Goal: Task Accomplishment & Management: Complete application form

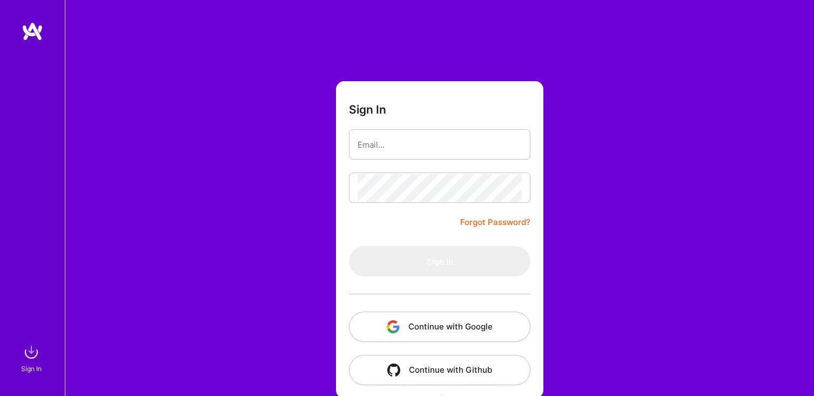
scroll to position [10, 0]
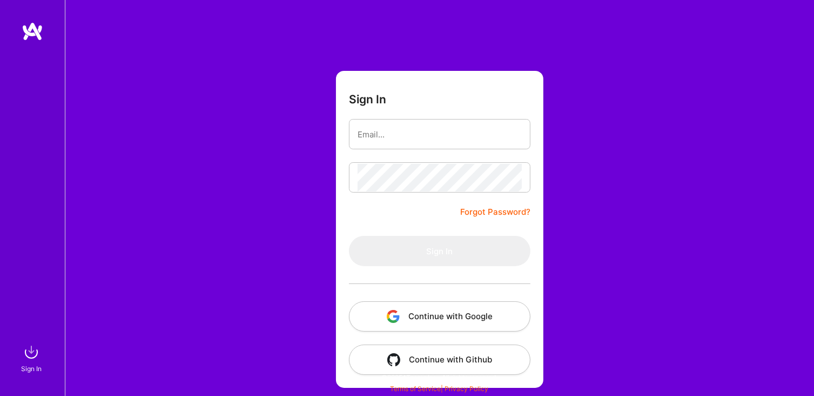
click at [442, 321] on button "Continue with Google" at bounding box center [440, 316] width 182 height 30
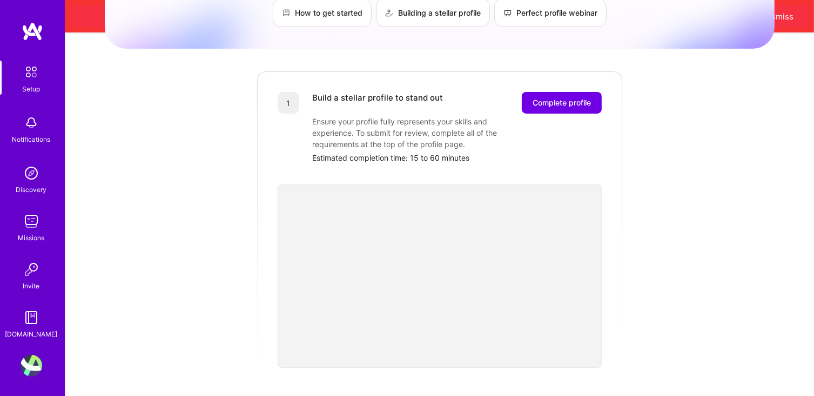
scroll to position [108, 0]
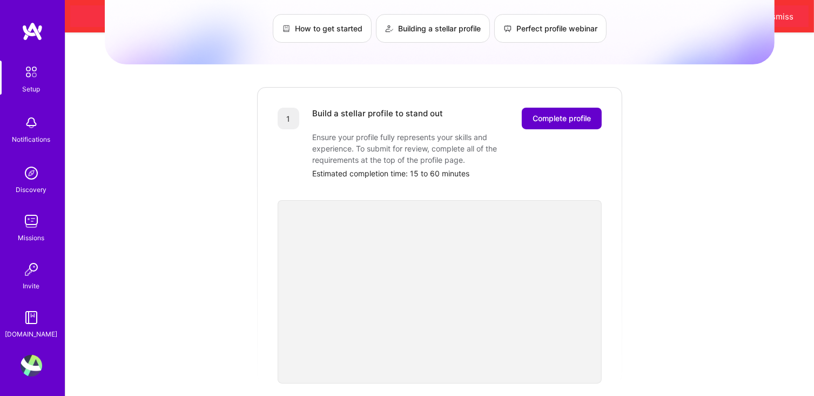
click at [580, 113] on span "Complete profile" at bounding box center [562, 118] width 58 height 11
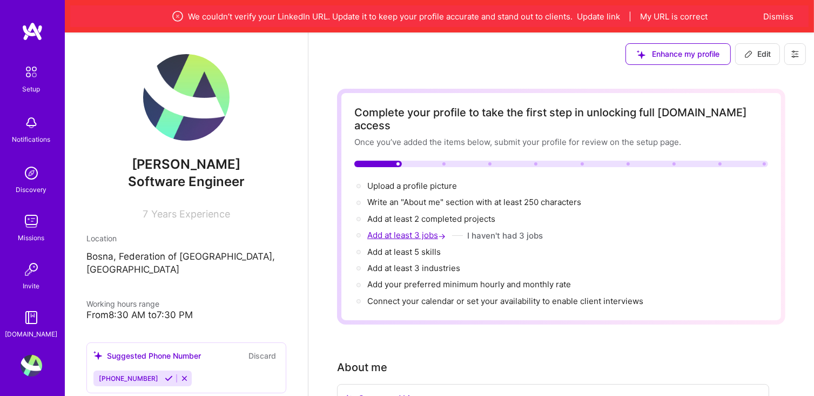
click at [379, 230] on span "Add at least 3 jobs →" at bounding box center [407, 235] width 81 height 10
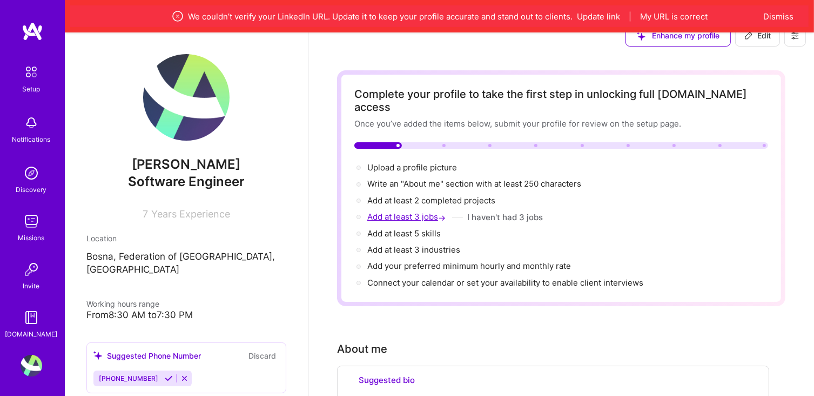
scroll to position [570, 0]
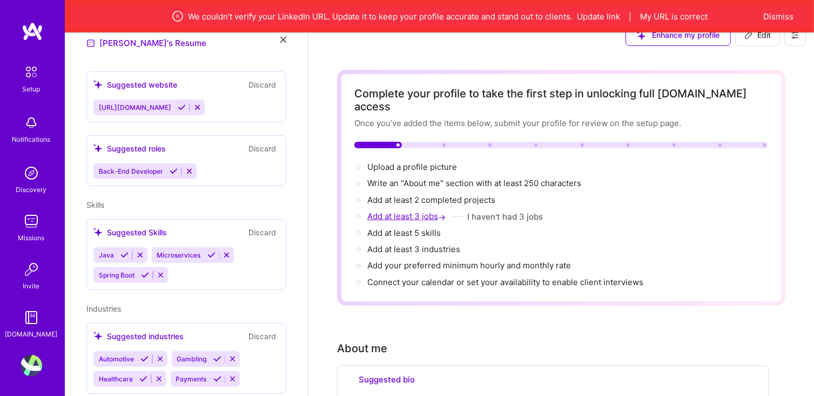
select select "US"
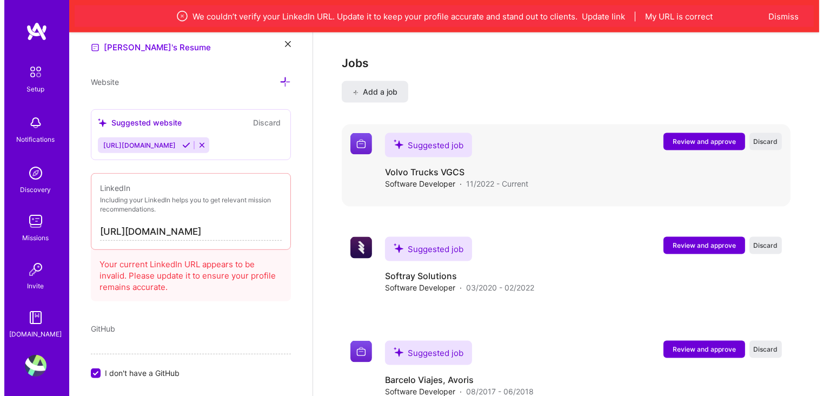
scroll to position [1509, 0]
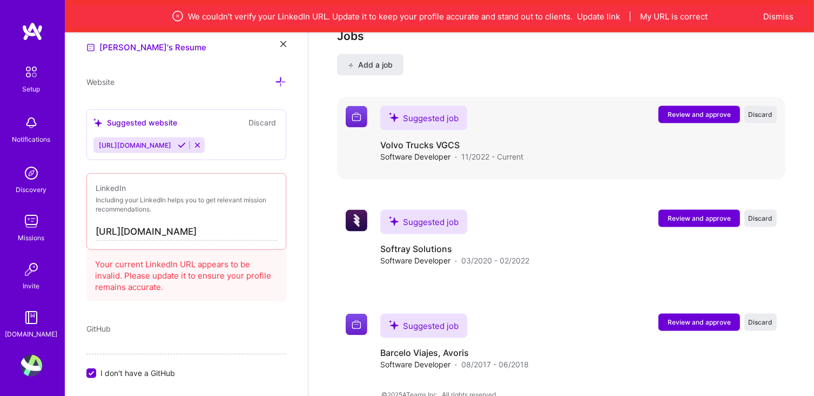
click at [691, 110] on span "Review and approve" at bounding box center [699, 114] width 63 height 9
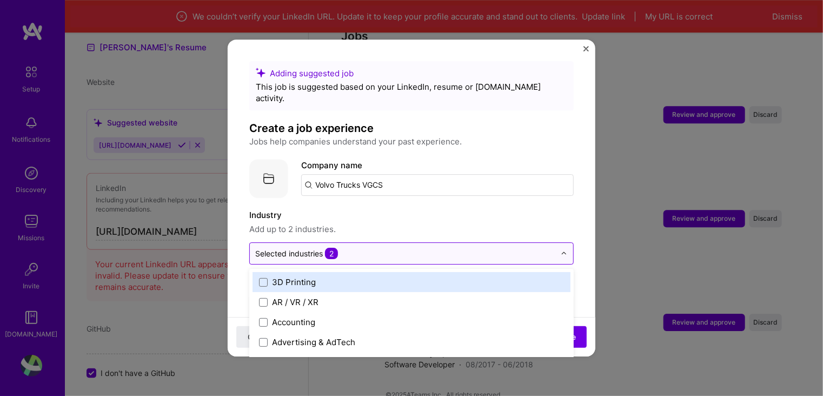
click at [377, 248] on input "text" at bounding box center [405, 253] width 300 height 11
type input "s"
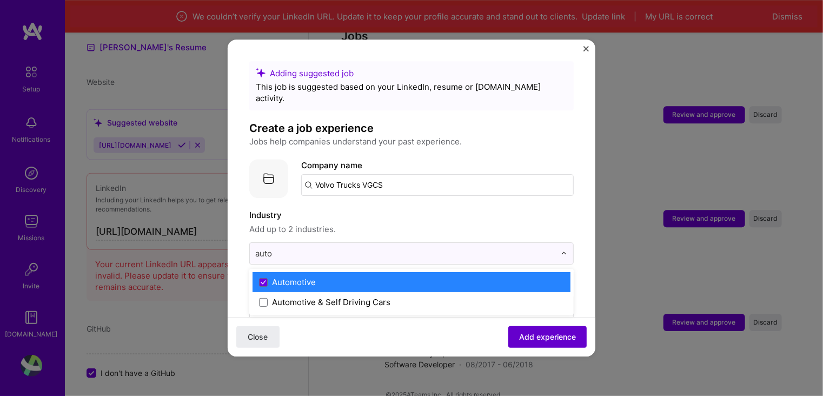
type input "auto"
click at [555, 329] on button "Add experience" at bounding box center [547, 337] width 78 height 22
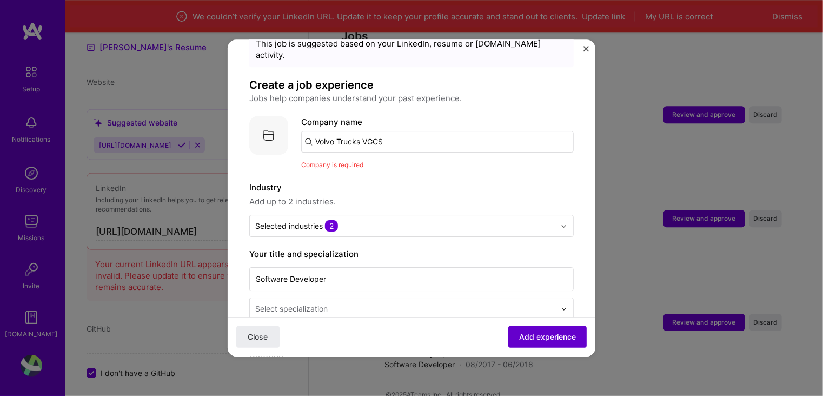
scroll to position [108, 0]
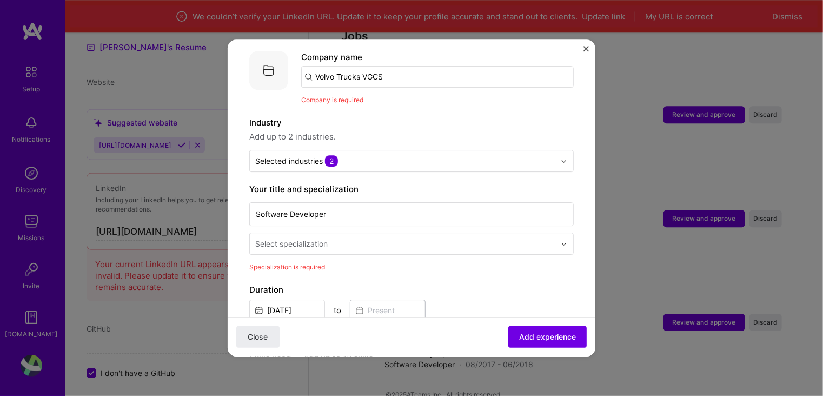
click at [281, 238] on div "Select specialization" at bounding box center [291, 243] width 72 height 11
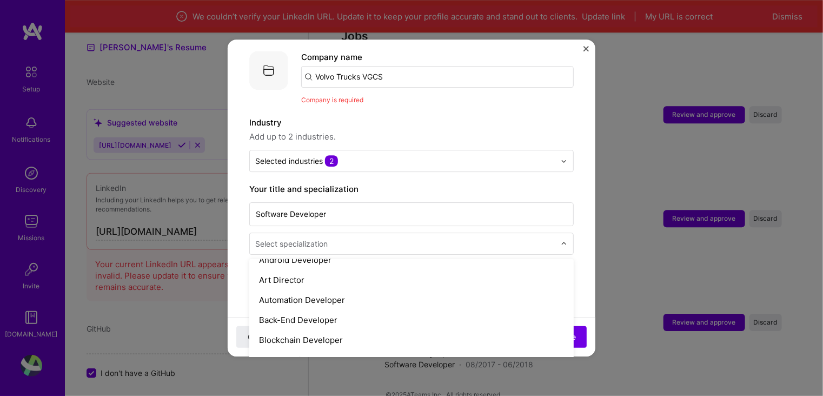
scroll to position [162, 0]
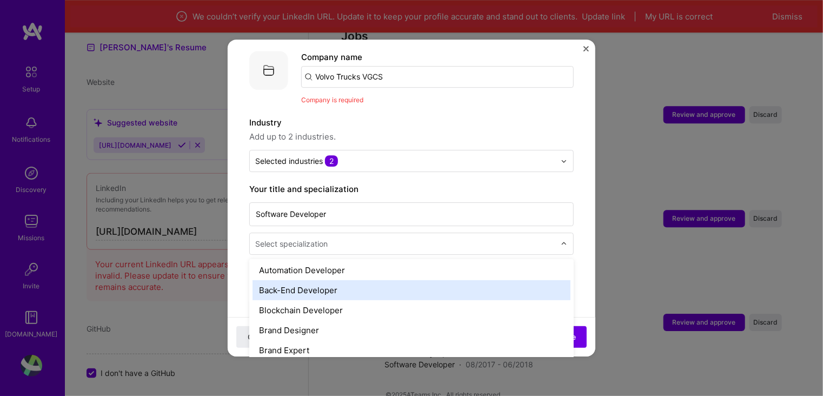
click at [309, 282] on div "Back-End Developer" at bounding box center [411, 290] width 318 height 20
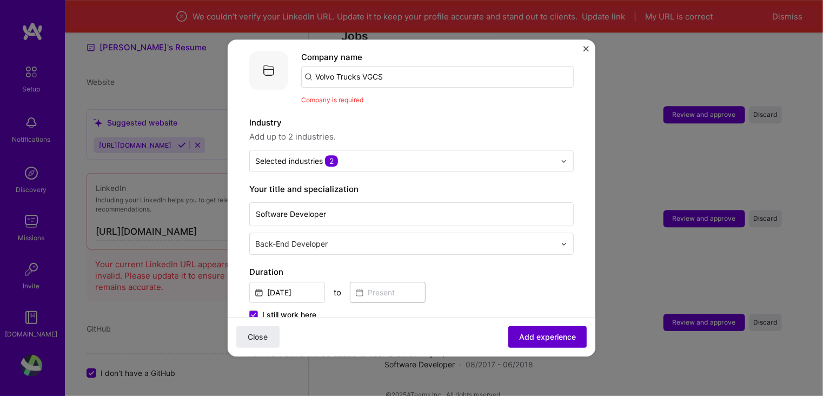
click at [536, 339] on span "Add experience" at bounding box center [547, 336] width 57 height 11
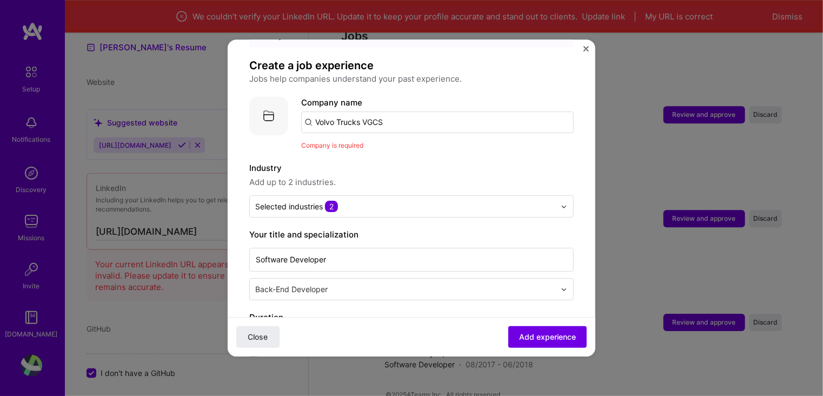
scroll to position [0, 0]
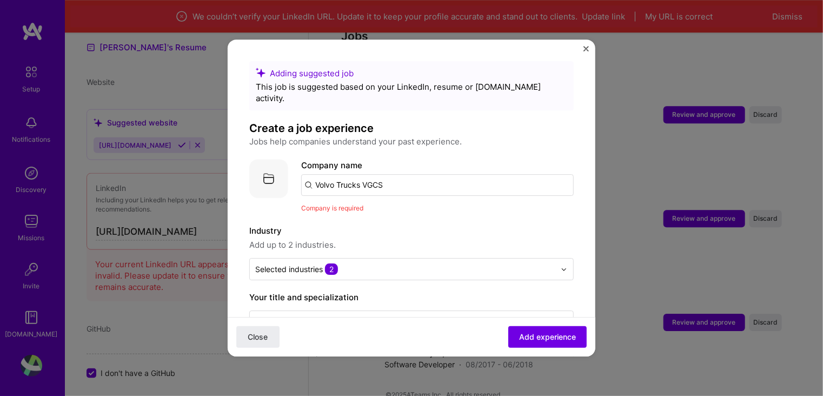
click at [395, 174] on input "Volvo Trucks VGCS" at bounding box center [437, 185] width 272 height 22
click at [421, 174] on input "Volvo Trucks VGCS" at bounding box center [437, 185] width 272 height 22
type input "Volvo Truck"
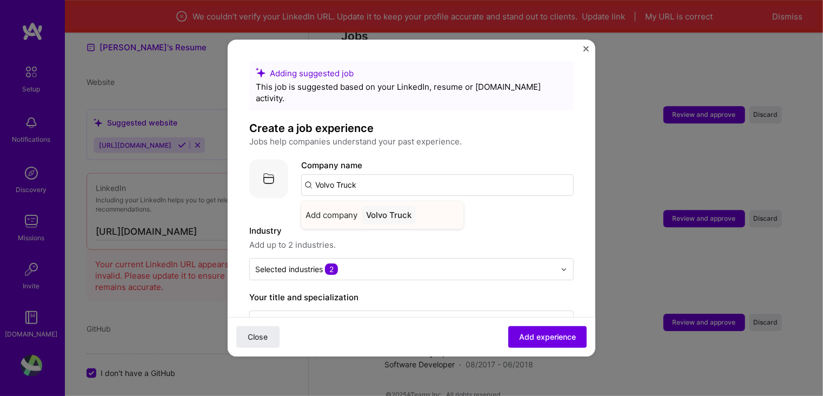
click at [383, 205] on div "Volvo Truck" at bounding box center [389, 214] width 54 height 19
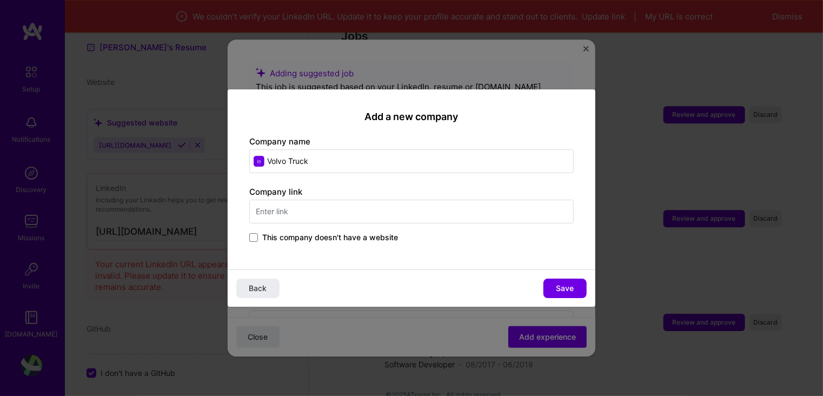
click at [342, 205] on input "text" at bounding box center [411, 211] width 324 height 24
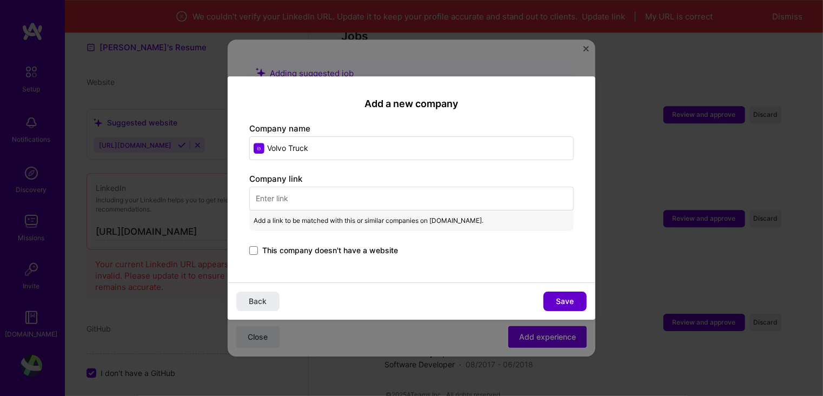
click at [572, 303] on span "Save" at bounding box center [565, 301] width 18 height 11
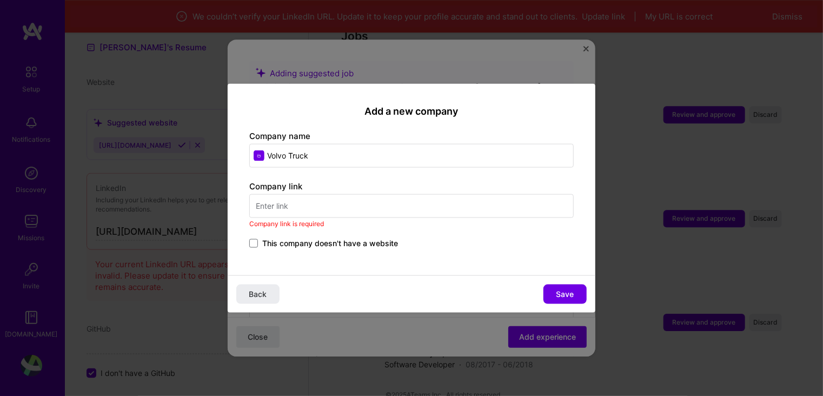
click at [266, 189] on label "Company link" at bounding box center [275, 186] width 53 height 10
click at [283, 209] on input "text" at bounding box center [411, 205] width 324 height 24
click at [330, 243] on span "This company doesn't have a website" at bounding box center [330, 242] width 136 height 11
click at [0, 0] on input "This company doesn't have a website" at bounding box center [0, 0] width 0 height 0
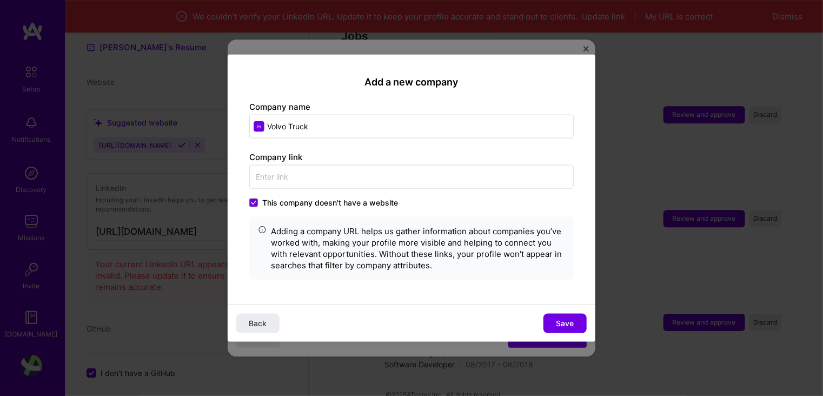
click at [296, 204] on span "This company doesn't have a website" at bounding box center [330, 202] width 136 height 11
click at [0, 0] on input "This company doesn't have a website" at bounding box center [0, 0] width 0 height 0
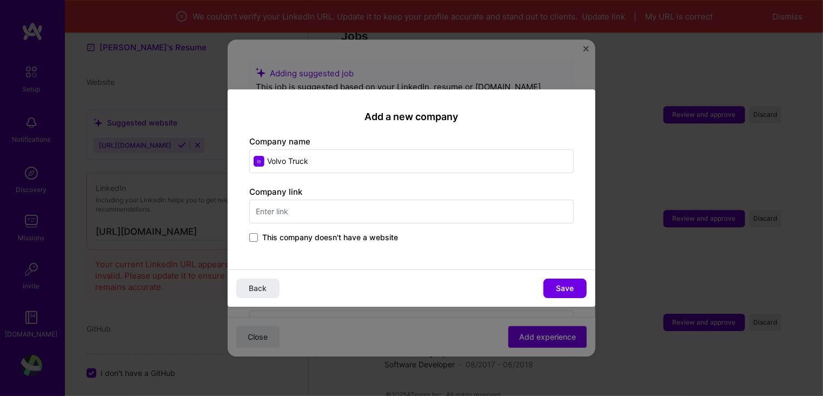
click at [308, 210] on input "text" at bounding box center [411, 211] width 324 height 24
click at [354, 235] on span "This company doesn't have a website" at bounding box center [330, 237] width 136 height 11
click at [0, 0] on input "This company doesn't have a website" at bounding box center [0, 0] width 0 height 0
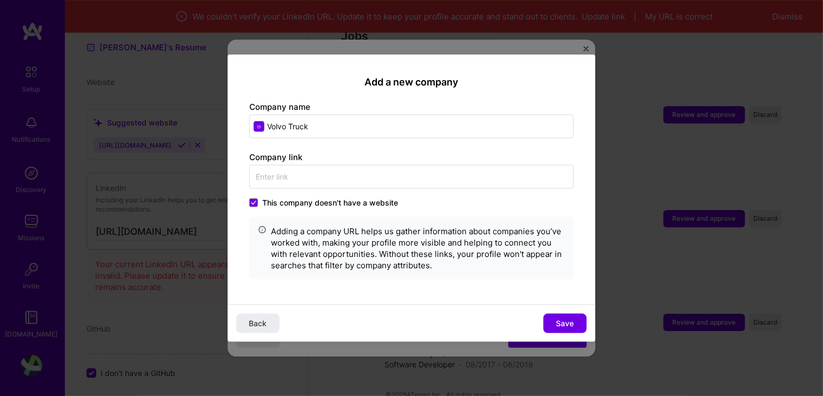
click at [369, 205] on span "This company doesn't have a website" at bounding box center [330, 202] width 136 height 11
click at [0, 0] on input "This company doesn't have a website" at bounding box center [0, 0] width 0 height 0
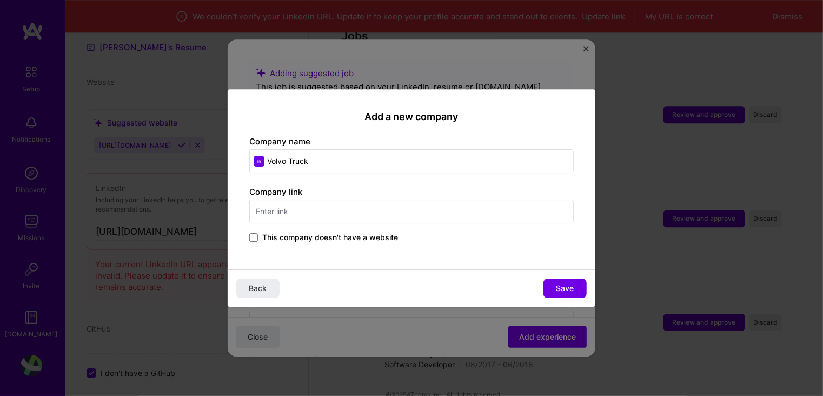
click at [284, 199] on input "text" at bounding box center [411, 211] width 324 height 24
click at [353, 222] on input "text" at bounding box center [411, 211] width 324 height 24
paste input "https://www.volvotrucks.com/en-en/"
type input "https://www.volvotrucks.com/en-en/"
click at [569, 285] on span "Save" at bounding box center [565, 288] width 18 height 11
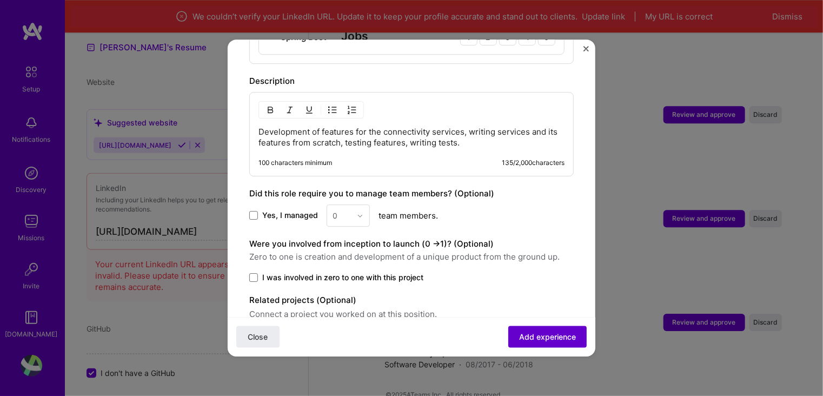
click at [539, 332] on span "Add experience" at bounding box center [547, 336] width 57 height 11
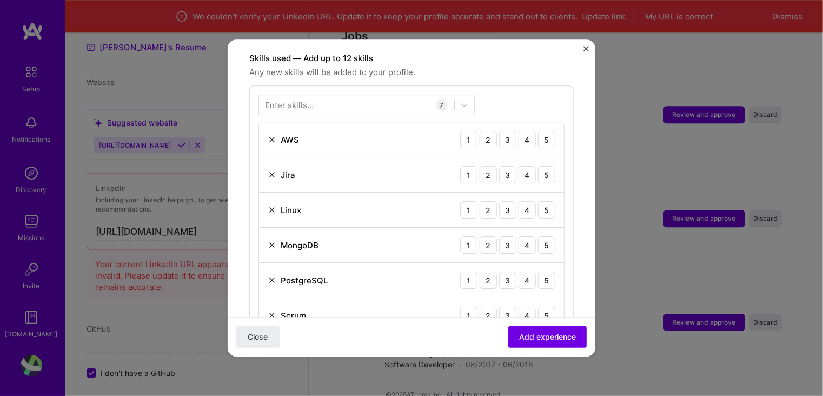
scroll to position [319, 0]
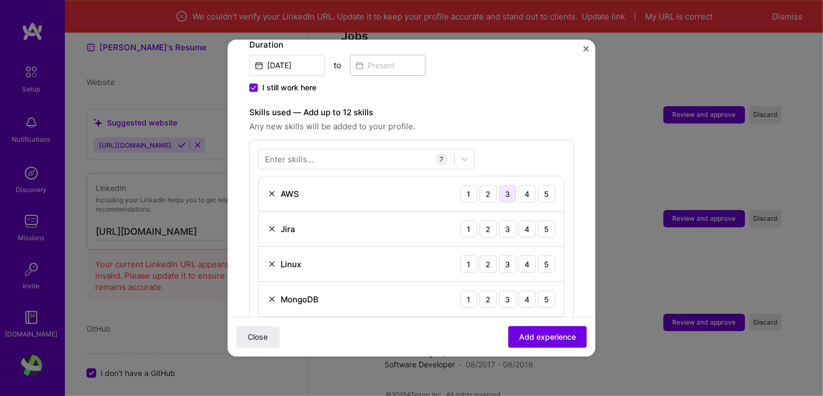
click at [500, 188] on div "3" at bounding box center [507, 193] width 17 height 17
click at [527, 220] on div "4" at bounding box center [526, 228] width 17 height 17
click at [523, 220] on div "4" at bounding box center [526, 228] width 17 height 17
click at [523, 255] on div "4" at bounding box center [526, 263] width 17 height 17
click at [504, 290] on div "3" at bounding box center [507, 298] width 17 height 17
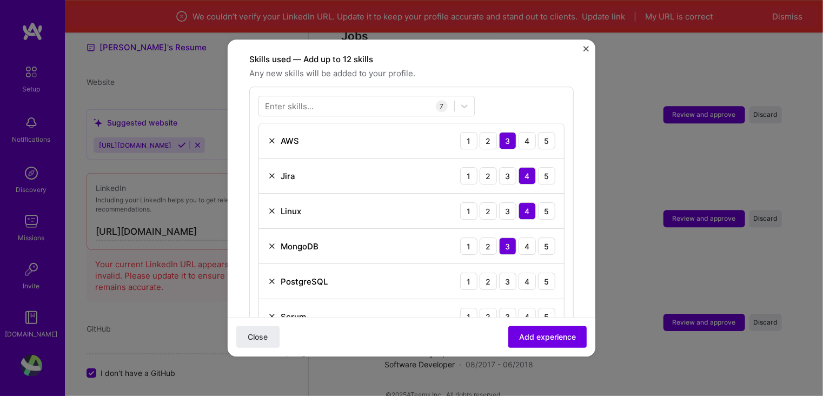
scroll to position [427, 0]
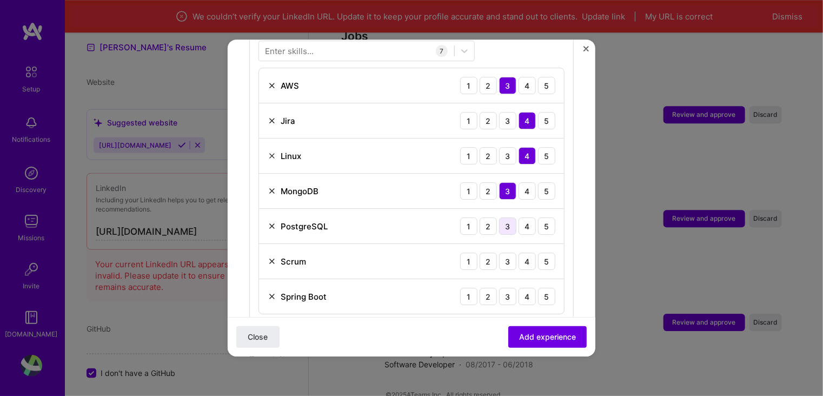
click at [502, 217] on div "3" at bounding box center [507, 225] width 17 height 17
click at [518, 252] on div "4" at bounding box center [526, 260] width 17 height 17
click at [518, 288] on div "4" at bounding box center [526, 296] width 17 height 17
click at [538, 288] on div "5" at bounding box center [546, 296] width 17 height 17
click at [523, 288] on div "4" at bounding box center [526, 296] width 17 height 17
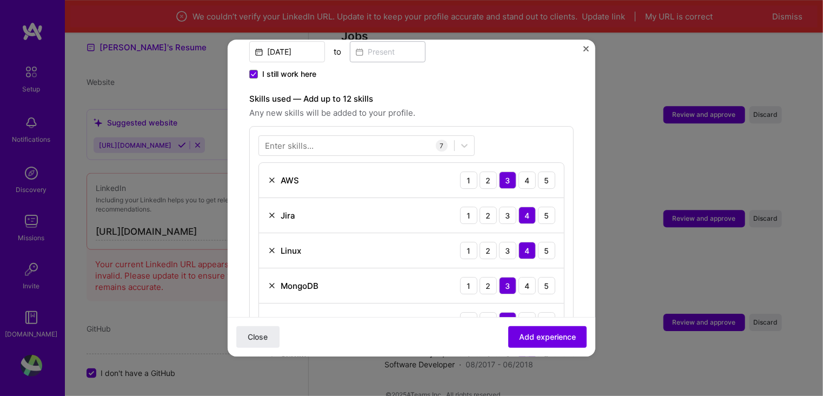
scroll to position [265, 0]
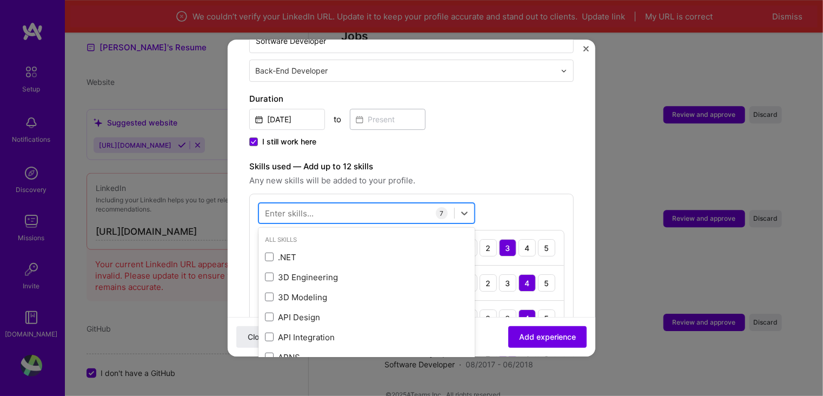
click at [330, 204] on div at bounding box center [356, 213] width 195 height 18
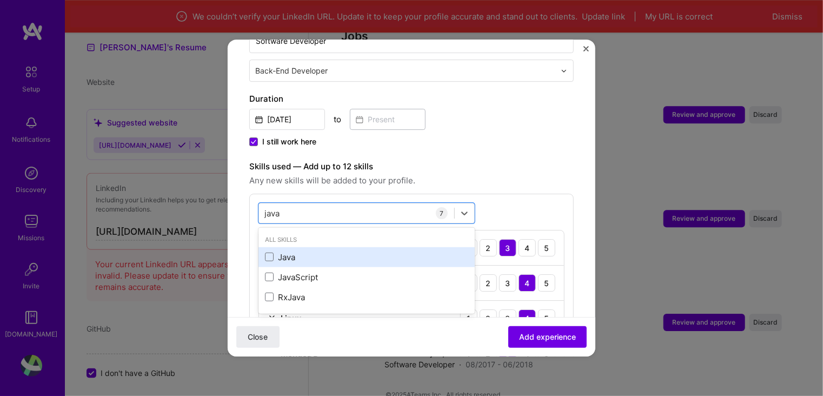
click at [308, 235] on div "All Skills Java JavaScript RxJava" at bounding box center [366, 271] width 216 height 82
click at [308, 251] on div "Java" at bounding box center [366, 256] width 203 height 11
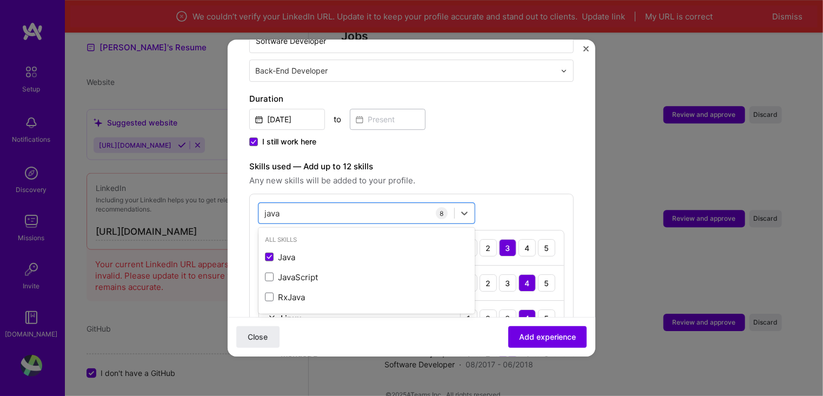
type input "java"
click at [545, 174] on span "Any new skills will be added to your profile." at bounding box center [411, 180] width 324 height 13
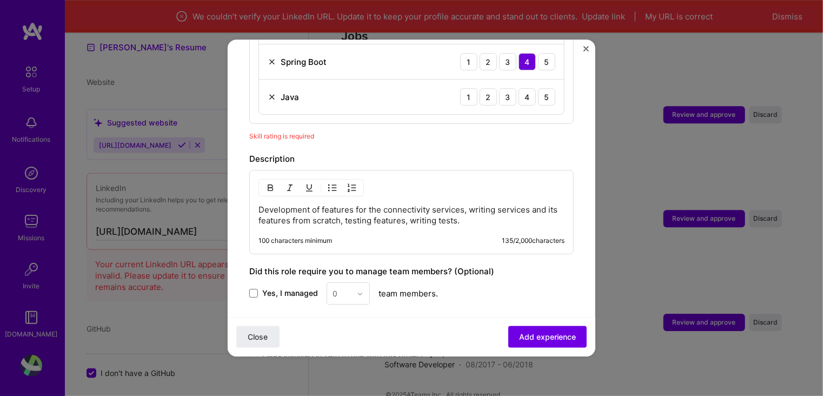
scroll to position [644, 0]
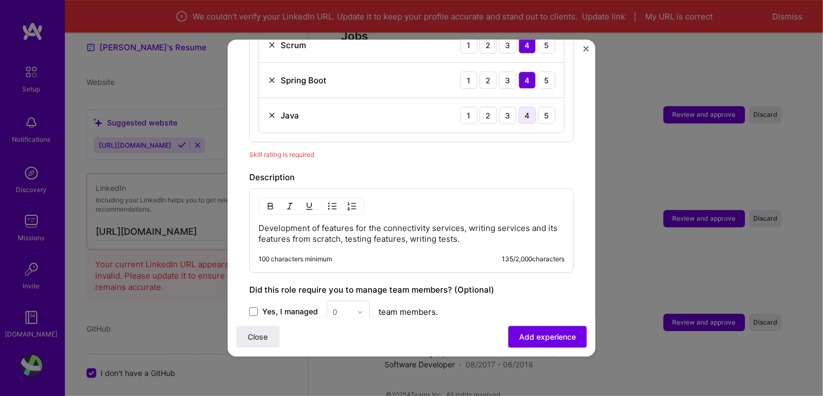
click at [524, 106] on div "4" at bounding box center [526, 114] width 17 height 17
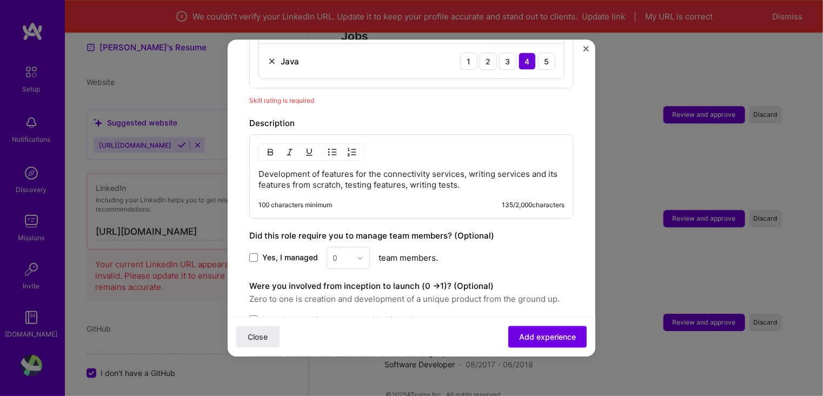
scroll to position [752, 0]
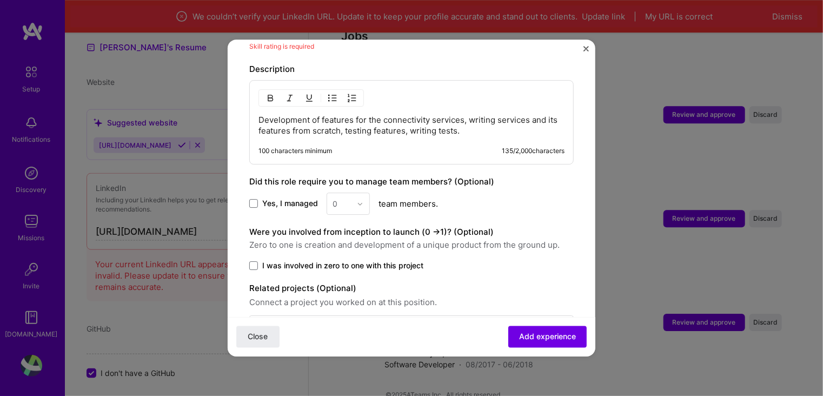
click at [262, 260] on span "I was involved in zero to one with this project" at bounding box center [342, 265] width 161 height 11
click at [0, 0] on input "I was involved in zero to one with this project" at bounding box center [0, 0] width 0 height 0
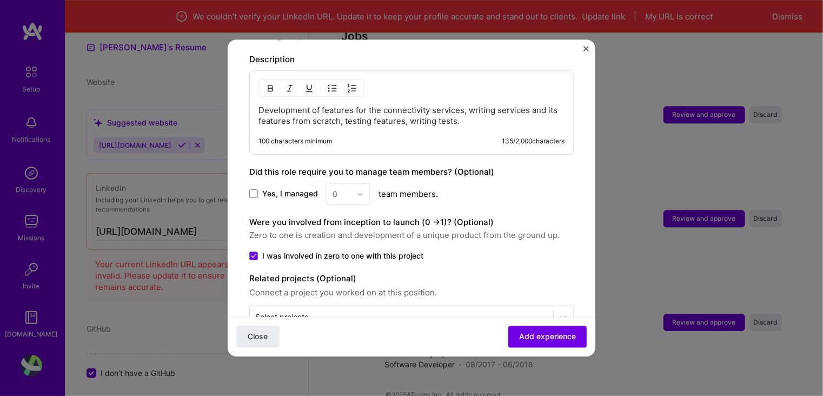
scroll to position [779, 0]
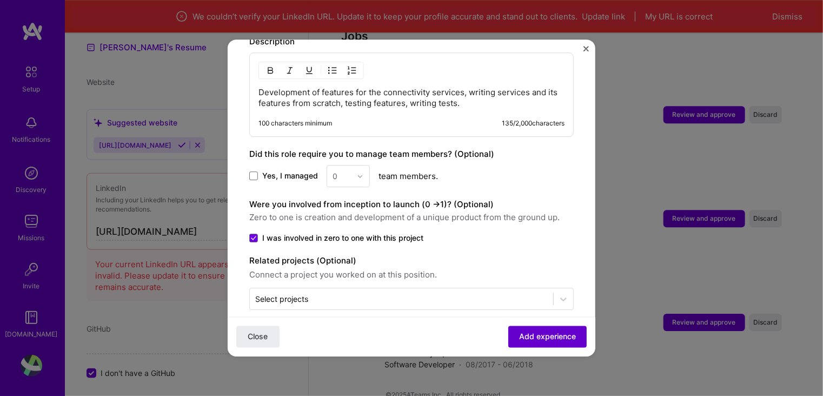
click at [558, 333] on span "Add experience" at bounding box center [547, 336] width 57 height 11
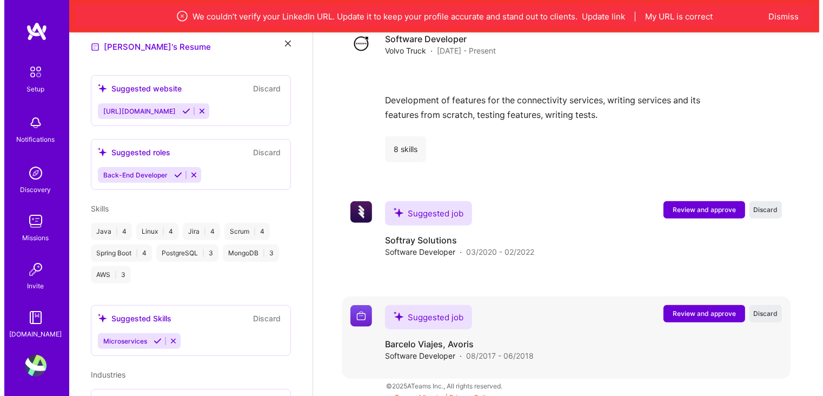
scroll to position [1054, 0]
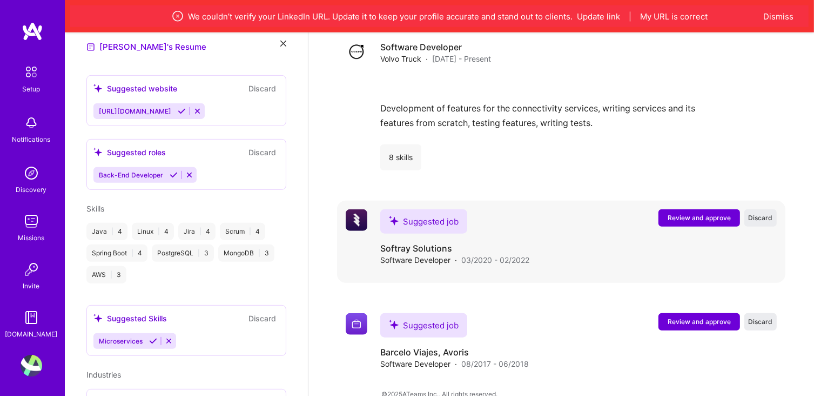
click at [684, 209] on button "Review and approve" at bounding box center [700, 217] width 82 height 17
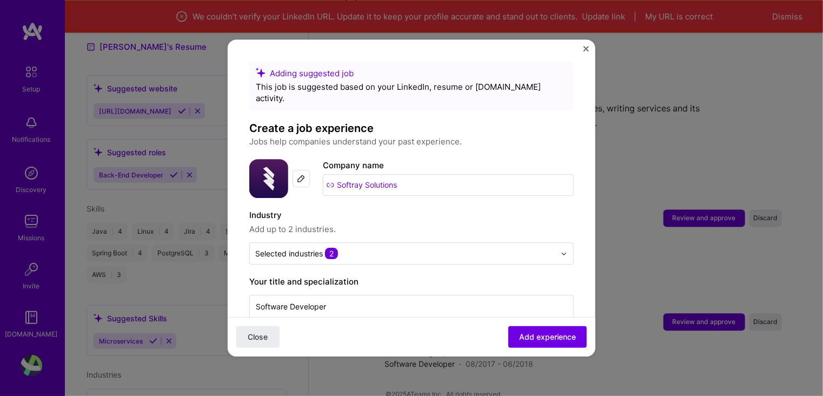
click at [408, 175] on input "Softray Solutions" at bounding box center [448, 185] width 251 height 22
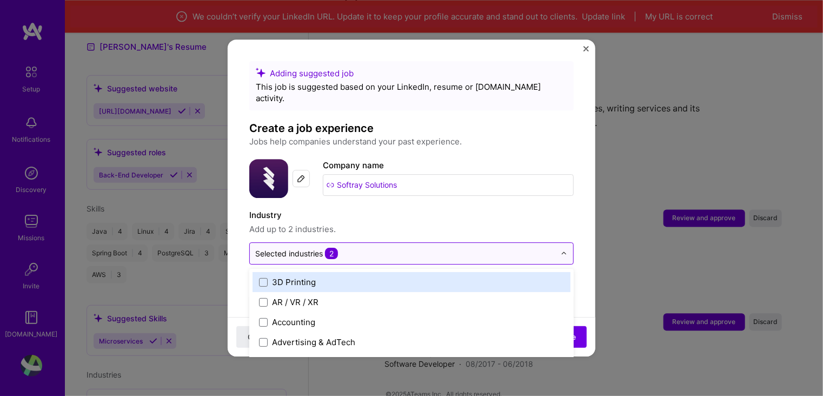
click at [375, 248] on input "text" at bounding box center [405, 253] width 300 height 11
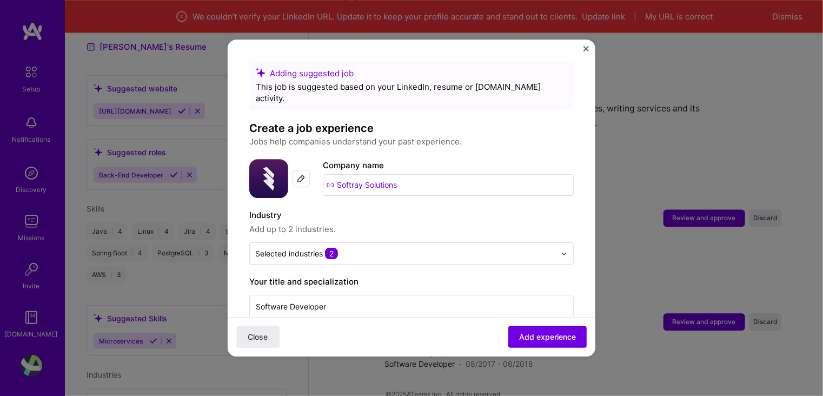
click at [398, 209] on label "Industry" at bounding box center [411, 215] width 324 height 13
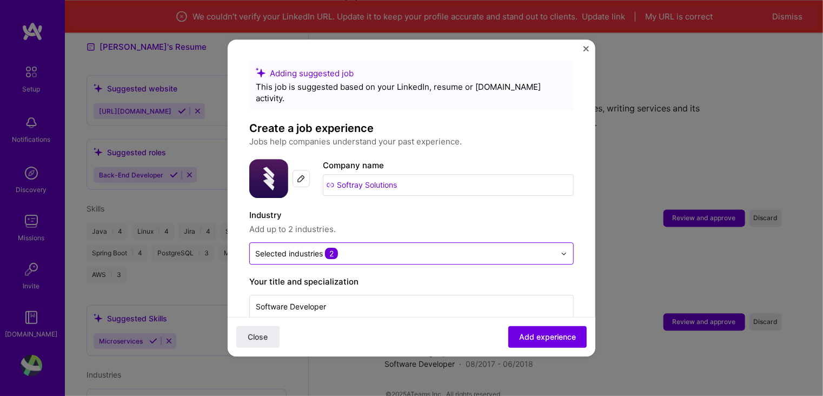
click at [345, 248] on input "text" at bounding box center [405, 253] width 300 height 11
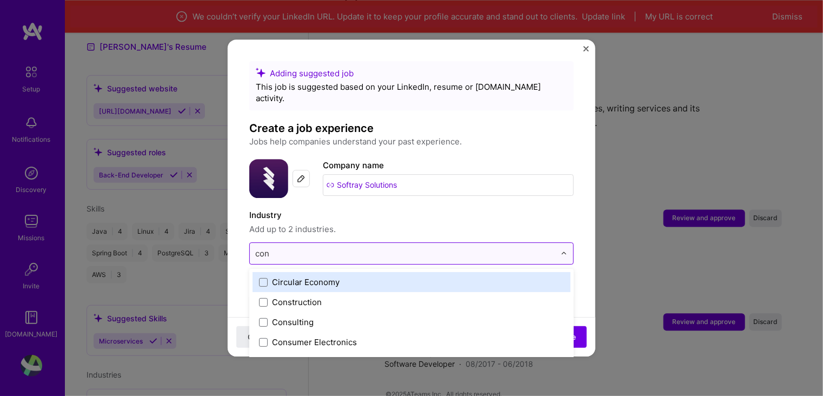
type input "cons"
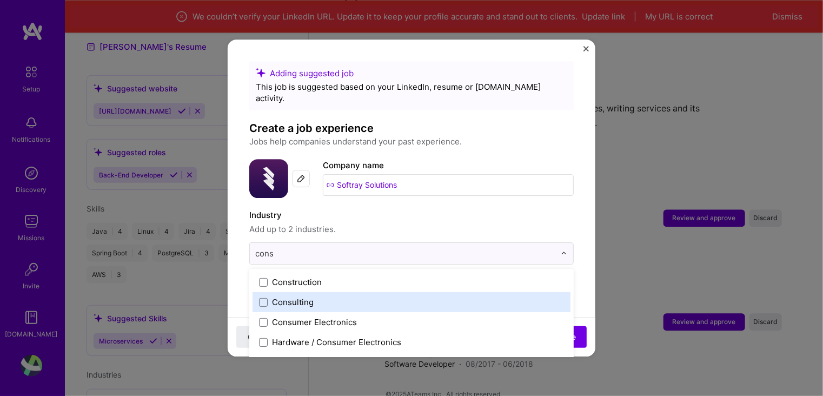
click at [281, 296] on div "Consulting" at bounding box center [293, 301] width 42 height 11
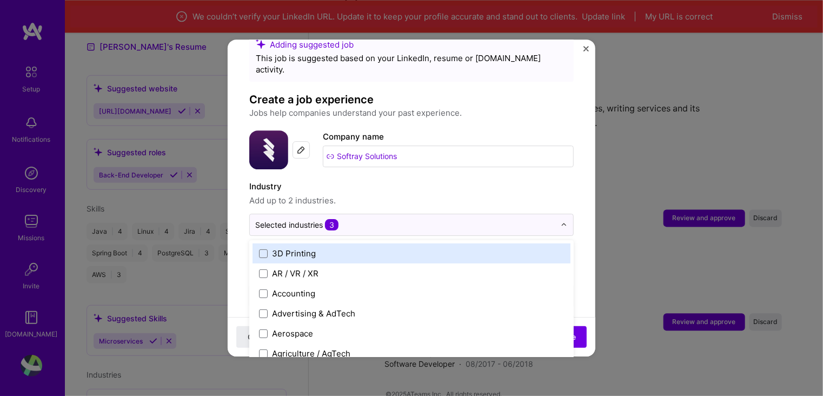
scroll to position [54, 0]
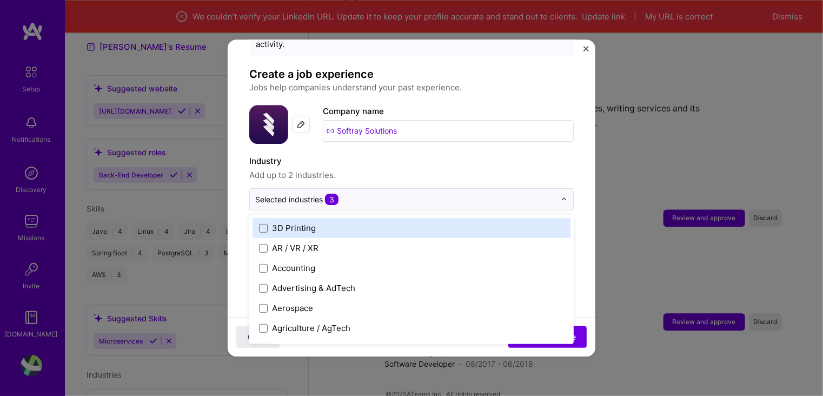
click at [402, 155] on label "Industry" at bounding box center [411, 161] width 324 height 13
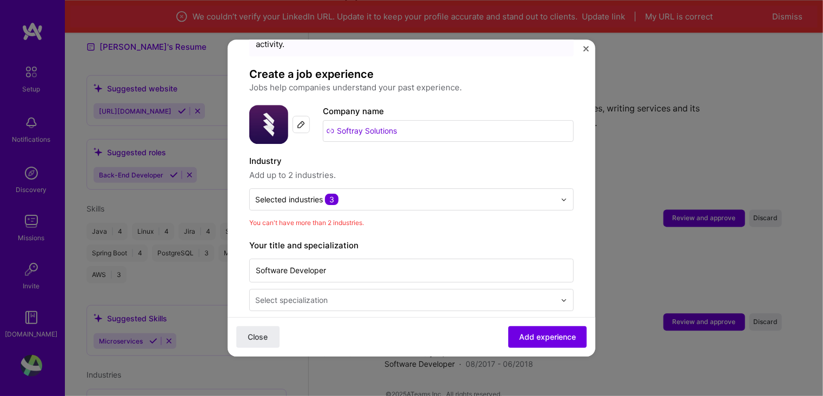
click at [344, 294] on input "text" at bounding box center [406, 299] width 302 height 11
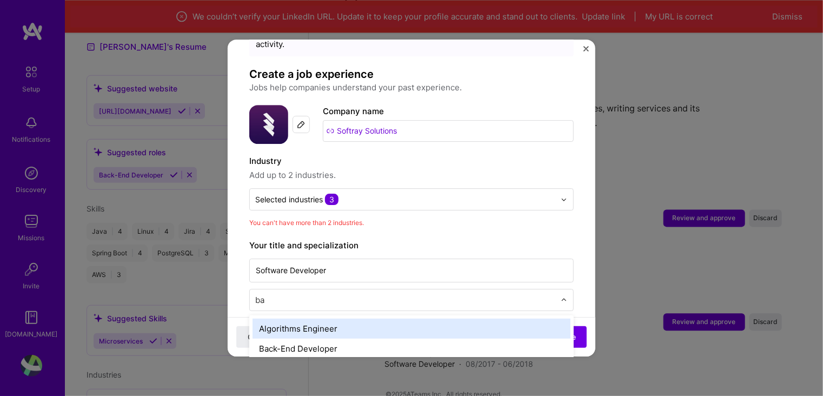
type input "bac"
click at [342, 319] on div "Back-End Developer" at bounding box center [411, 328] width 318 height 20
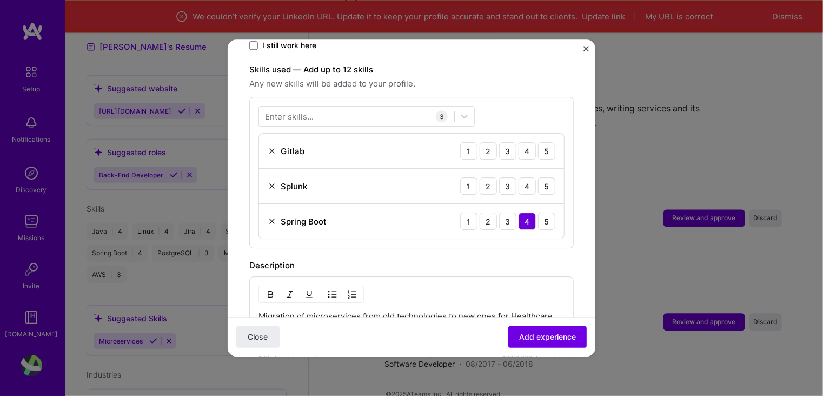
scroll to position [378, 0]
click at [333, 135] on div "Gitlab 1 2 3 4 5" at bounding box center [411, 152] width 305 height 35
click at [329, 109] on div at bounding box center [356, 118] width 195 height 18
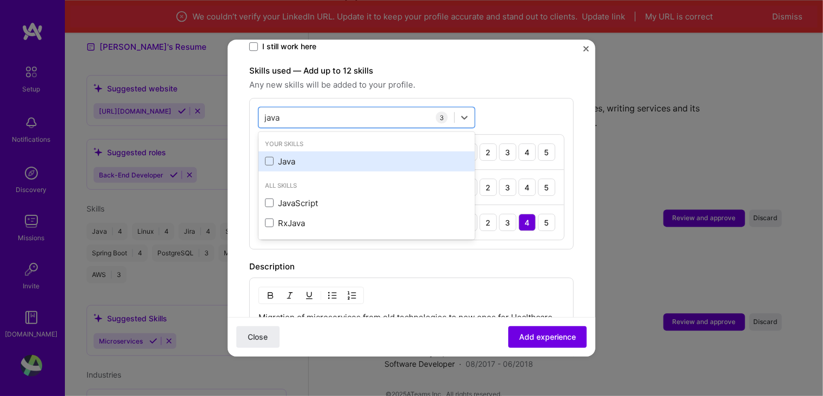
click at [291, 156] on div "Java" at bounding box center [366, 161] width 203 height 11
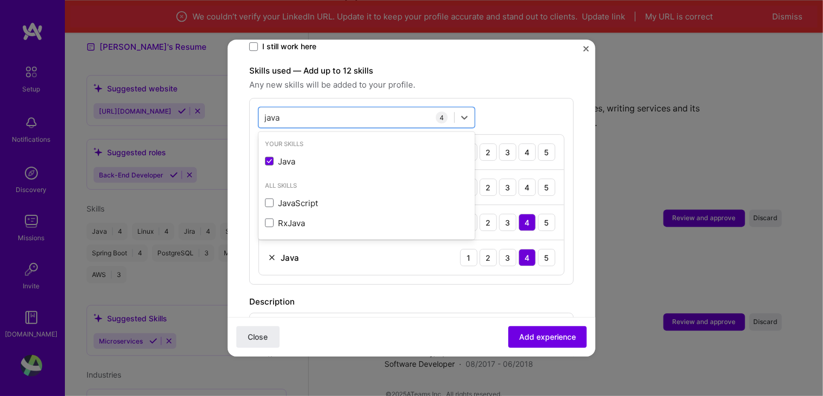
type input "java"
click at [529, 295] on div "Description" at bounding box center [411, 301] width 324 height 13
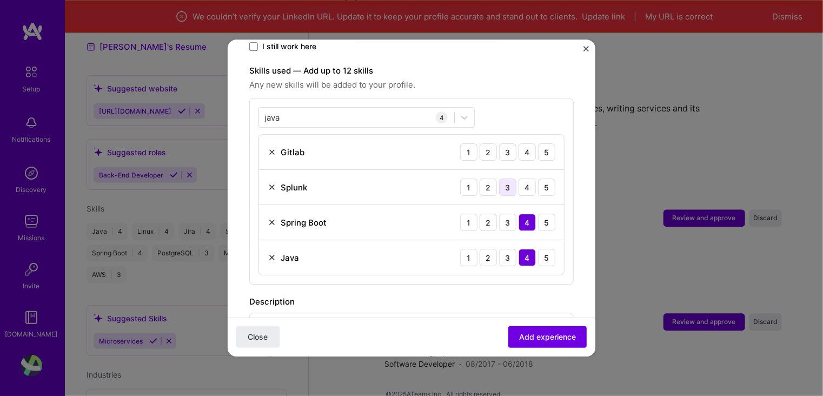
click at [500, 178] on div "3" at bounding box center [507, 186] width 17 height 17
click at [521, 143] on div "4" at bounding box center [526, 151] width 17 height 17
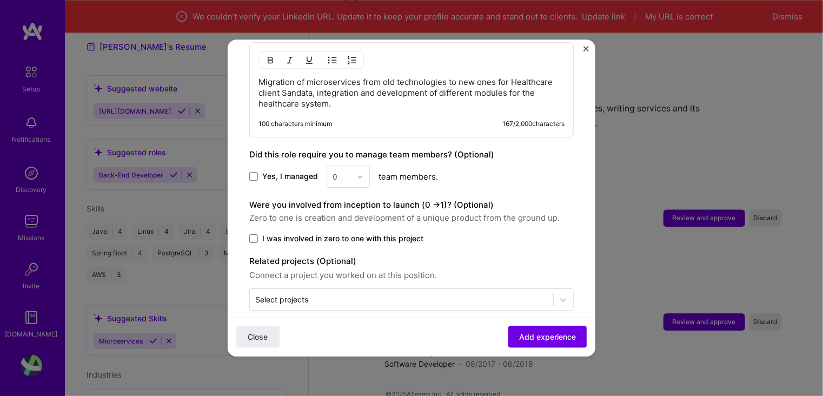
scroll to position [650, 0]
click at [250, 232] on span at bounding box center [253, 236] width 9 height 9
click at [0, 0] on input "I was involved in zero to one with this project" at bounding box center [0, 0] width 0 height 0
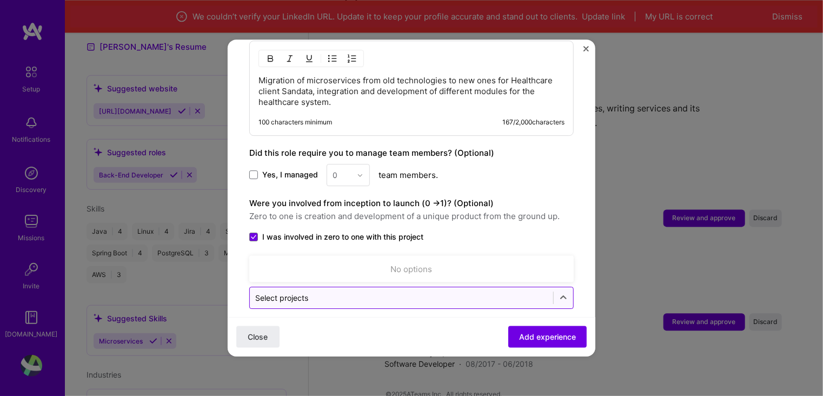
click at [419, 291] on div "Select projects" at bounding box center [401, 297] width 303 height 21
click at [418, 292] on input "text" at bounding box center [401, 297] width 292 height 11
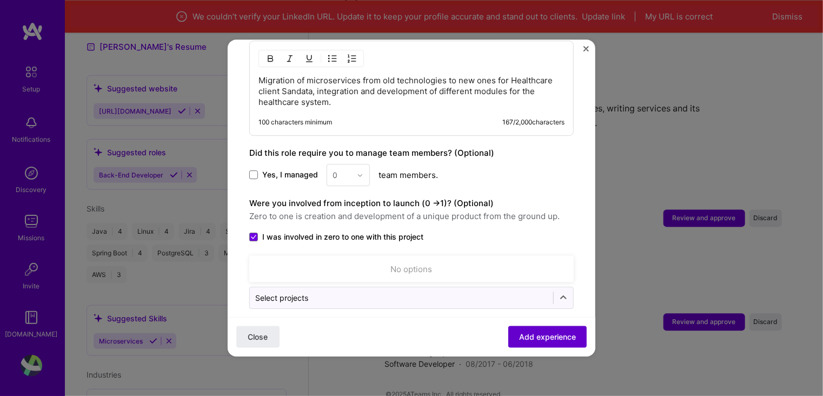
click at [527, 328] on button "Add experience" at bounding box center [547, 337] width 78 height 22
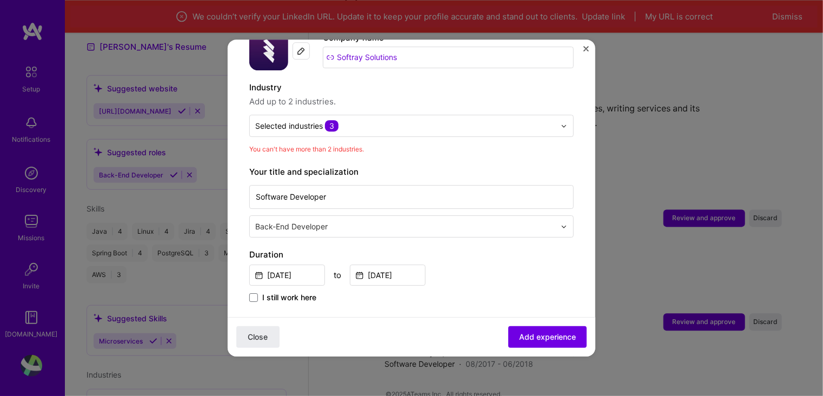
scroll to position [104, 0]
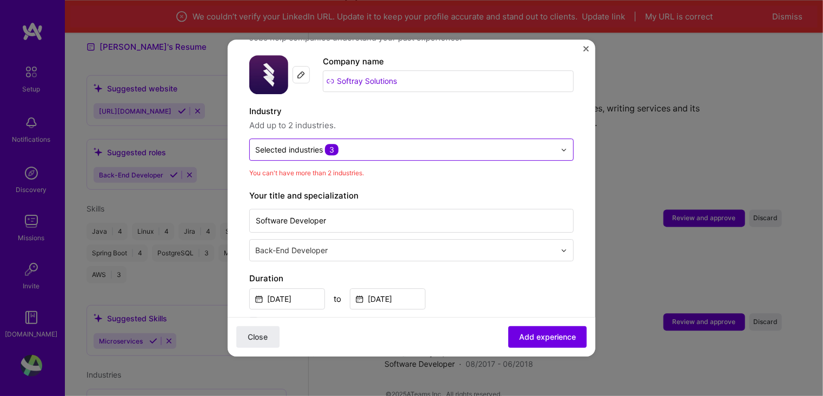
click at [357, 144] on input "text" at bounding box center [405, 149] width 300 height 11
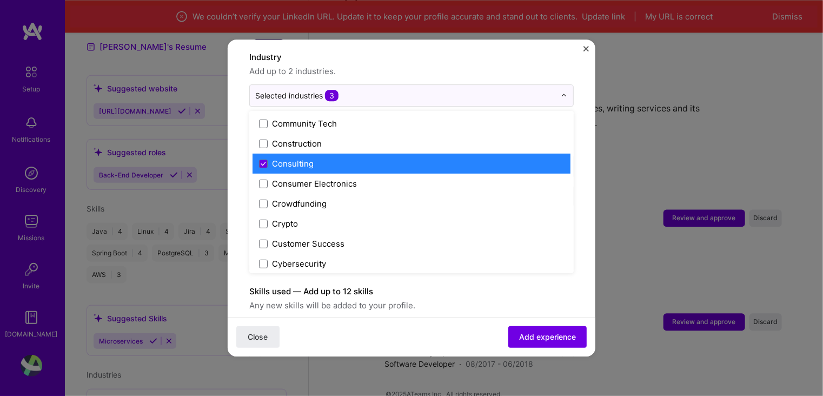
scroll to position [644, 0]
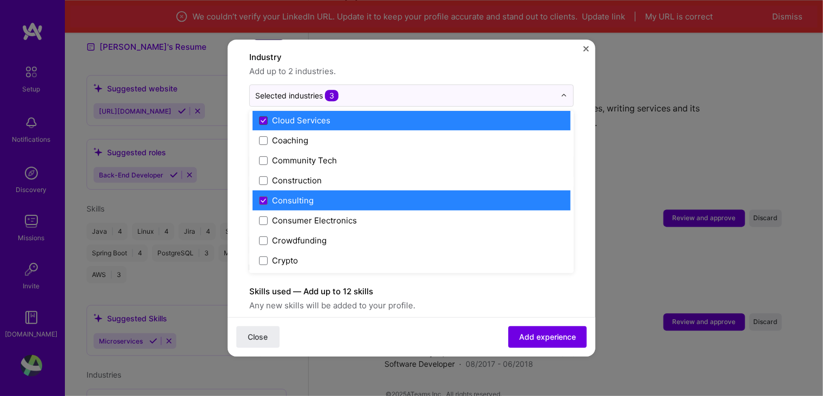
click at [266, 116] on span at bounding box center [263, 120] width 9 height 9
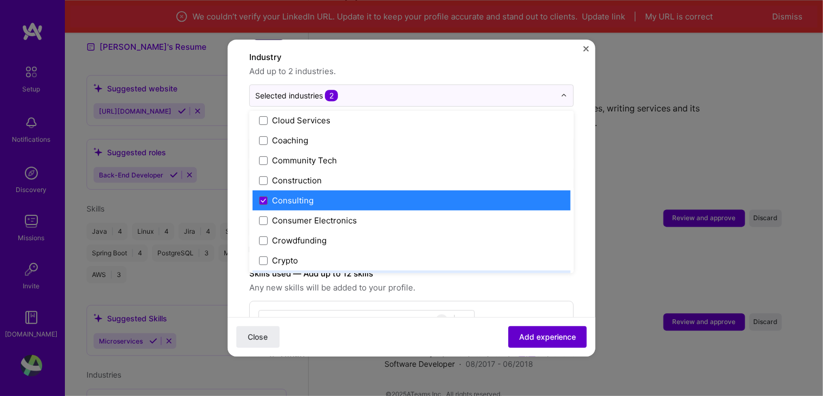
click at [534, 335] on span "Add experience" at bounding box center [547, 336] width 57 height 11
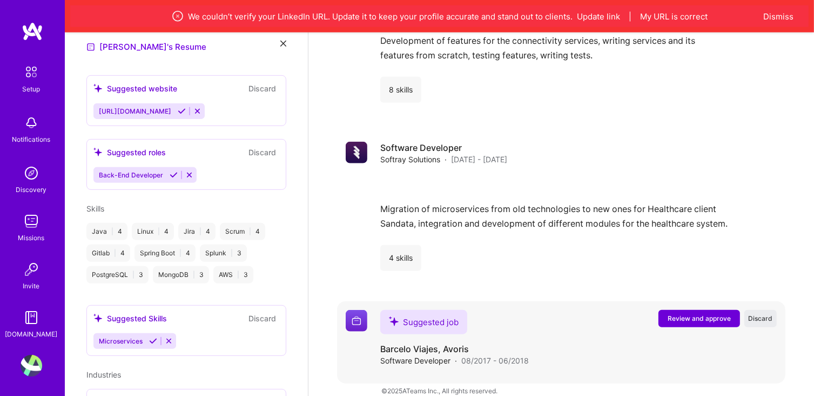
scroll to position [1119, 0]
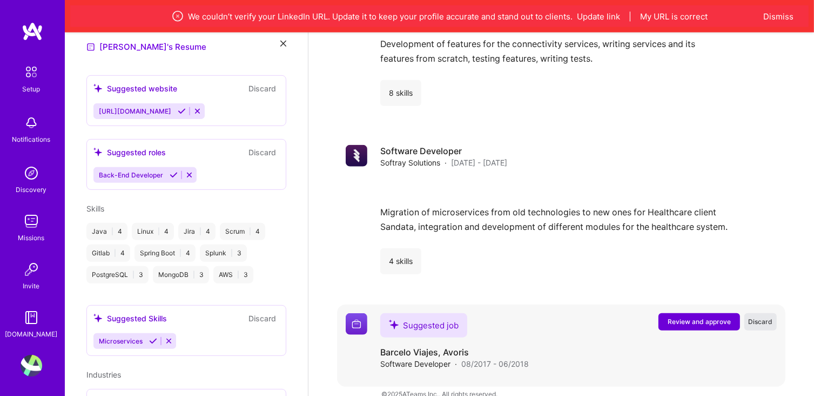
click at [752, 317] on span "Discard" at bounding box center [761, 321] width 24 height 9
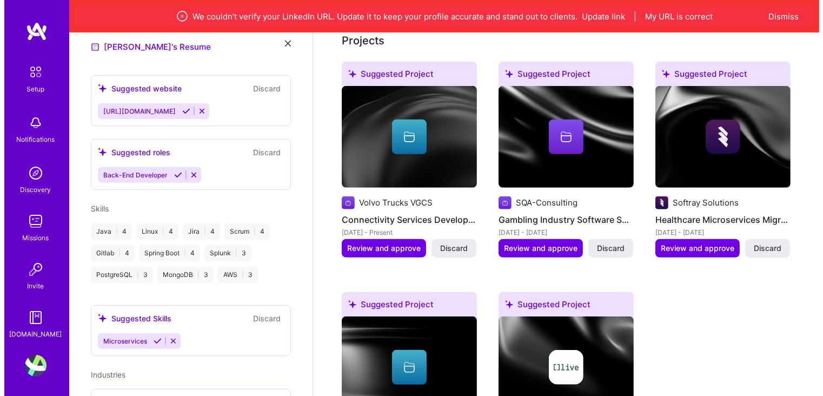
scroll to position [529, 0]
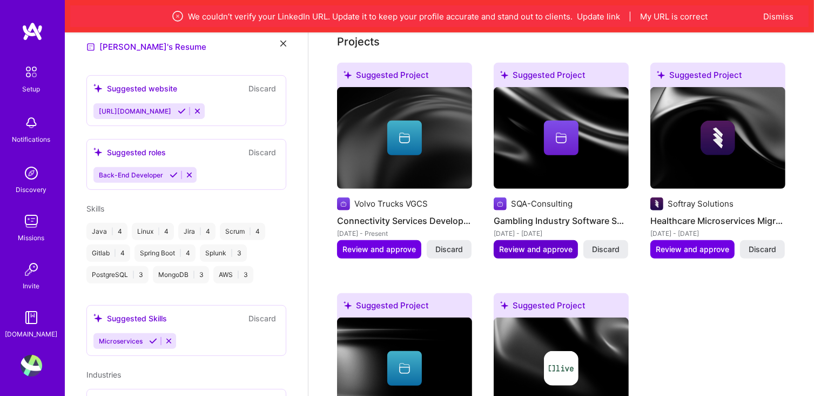
click at [520, 244] on span "Review and approve" at bounding box center [535, 249] width 73 height 11
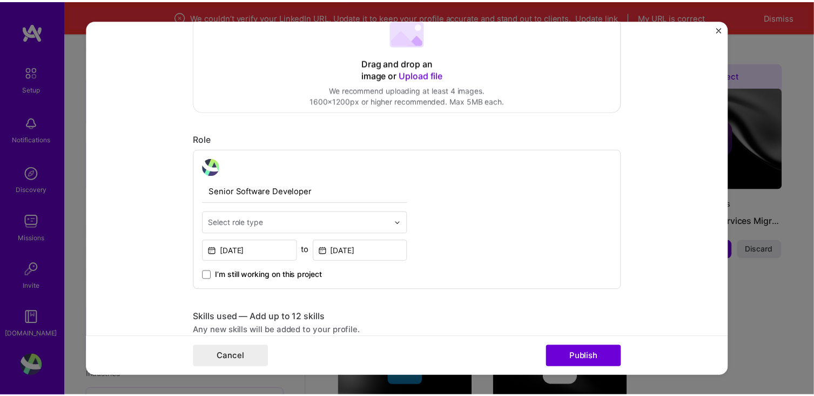
scroll to position [324, 0]
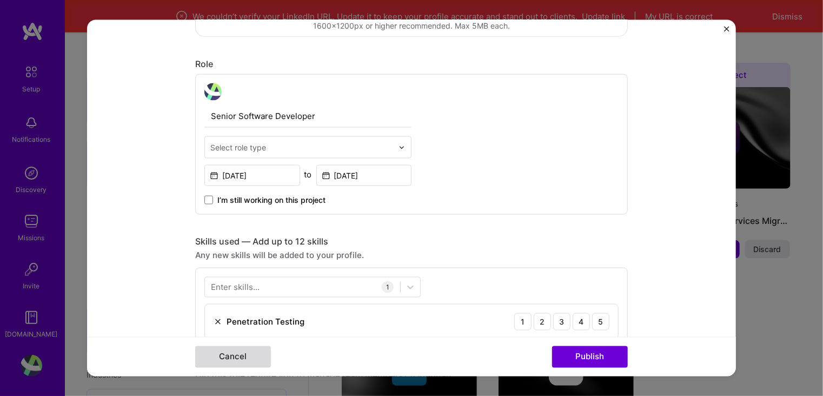
click at [253, 351] on button "Cancel" at bounding box center [233, 356] width 76 height 22
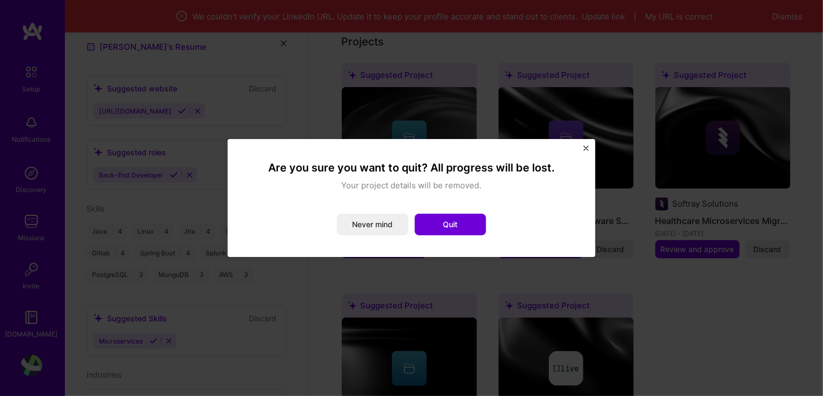
click at [586, 146] on img "Close" at bounding box center [585, 147] width 5 height 5
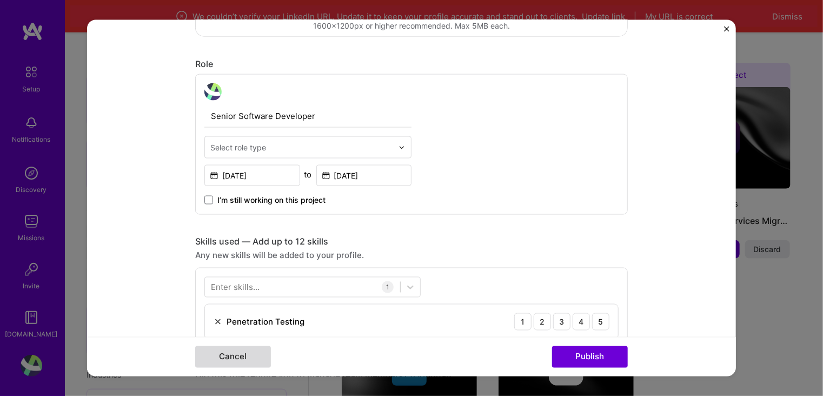
click at [259, 353] on button "Cancel" at bounding box center [233, 356] width 76 height 22
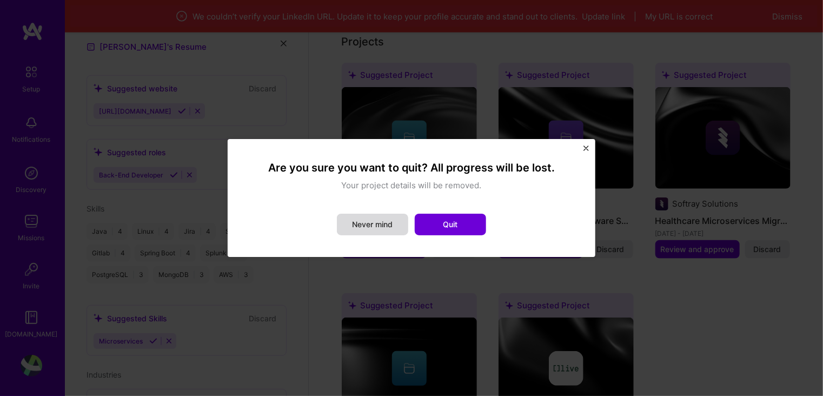
click at [378, 229] on button "Never mind" at bounding box center [372, 224] width 71 height 22
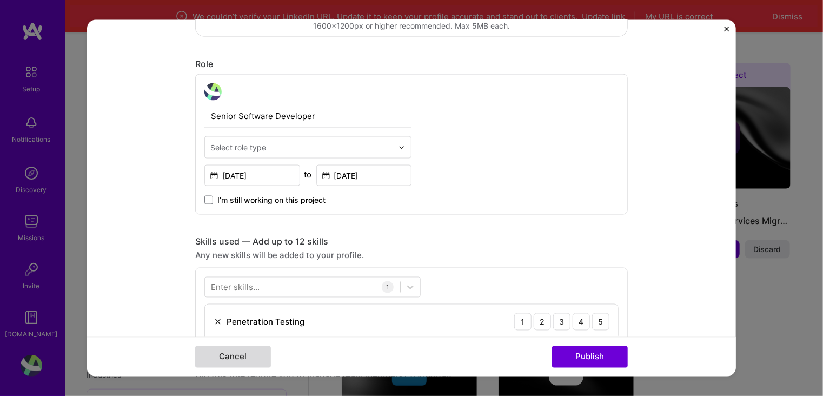
click at [253, 360] on button "Cancel" at bounding box center [233, 356] width 76 height 22
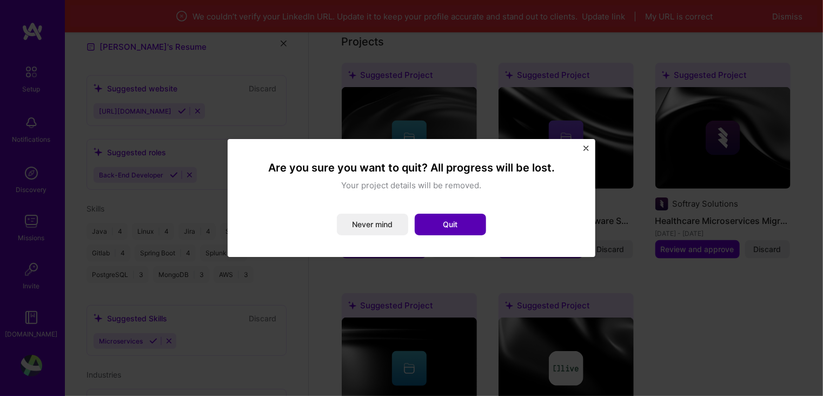
click at [450, 224] on button "Quit" at bounding box center [450, 224] width 71 height 22
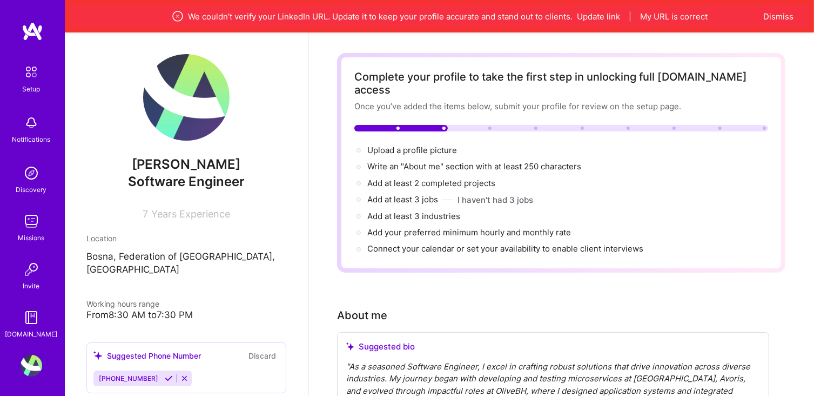
scroll to position [0, 0]
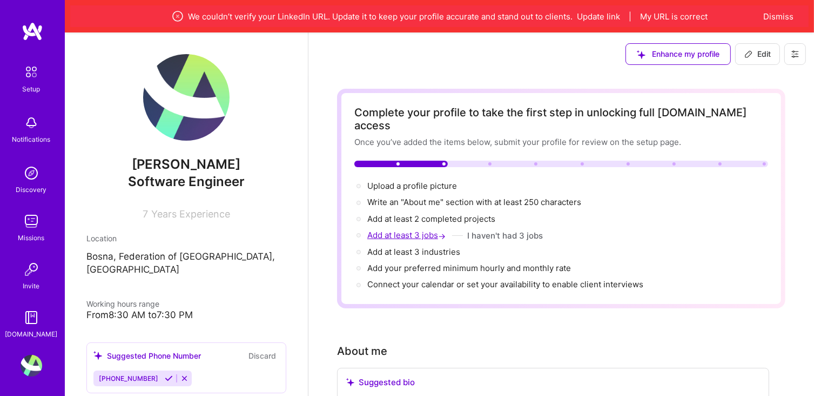
click at [415, 230] on span "Add at least 3 jobs →" at bounding box center [407, 235] width 81 height 10
select select "US"
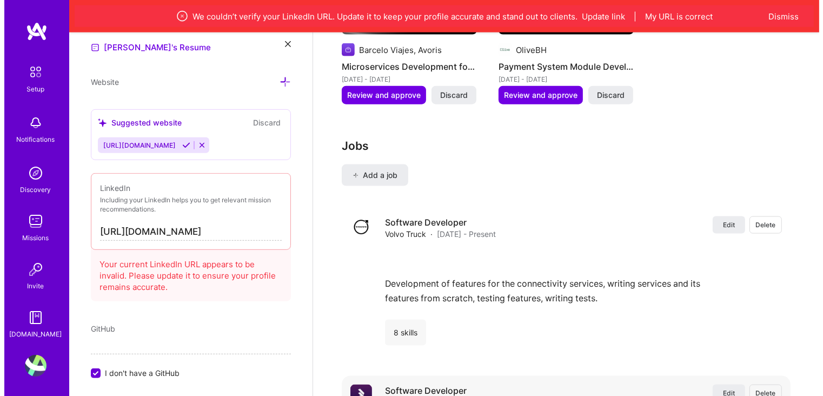
scroll to position [1301, 0]
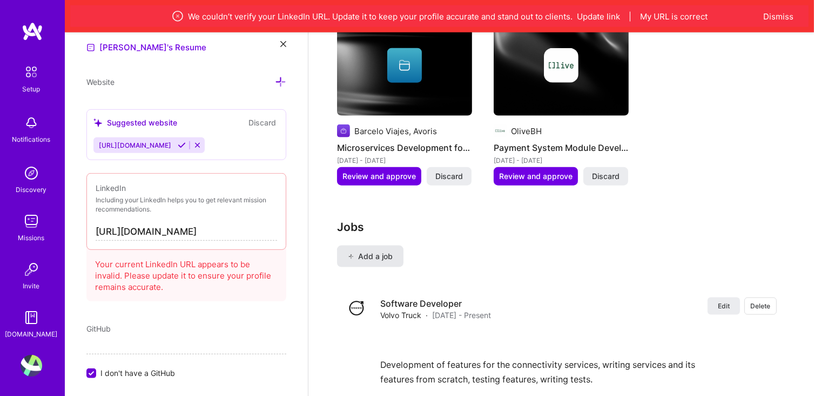
click at [363, 251] on span "Add a job" at bounding box center [370, 256] width 45 height 11
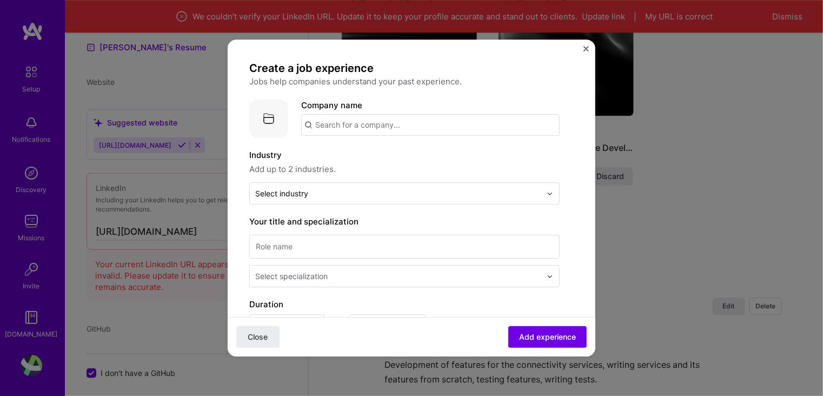
click at [370, 131] on input "text" at bounding box center [430, 125] width 258 height 22
type input "s"
type input "Olivebh"
click at [346, 149] on span "Olivebh" at bounding box center [347, 151] width 29 height 11
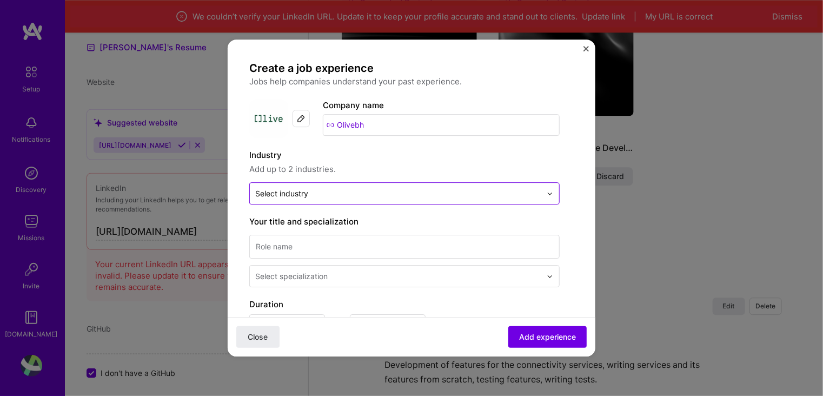
click at [382, 201] on div "Select industry 0" at bounding box center [398, 193] width 297 height 21
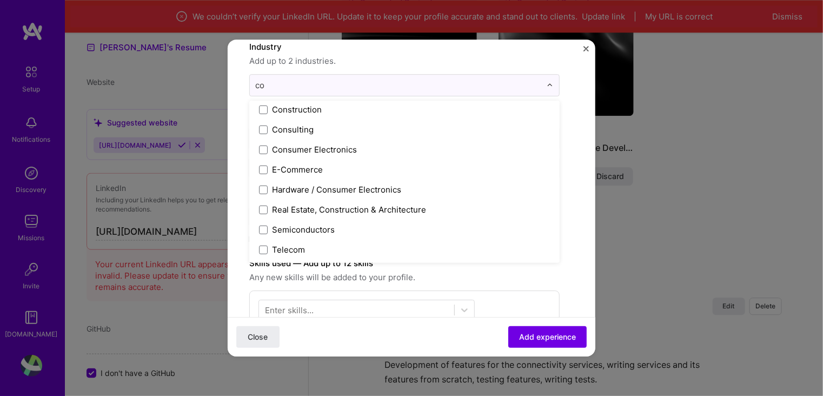
scroll to position [84, 0]
type input "cons"
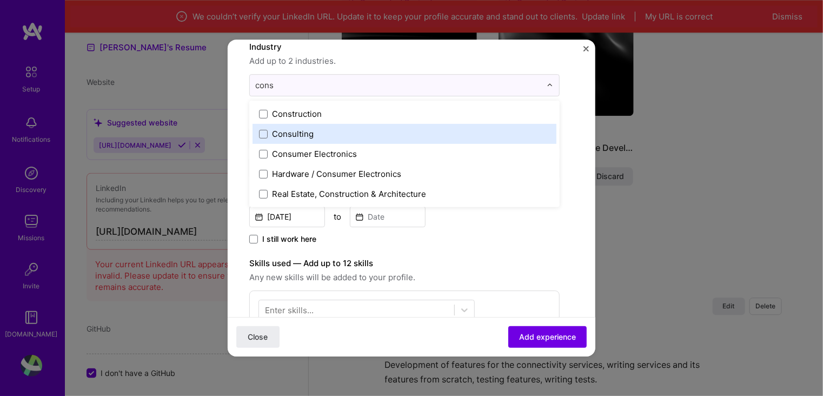
click at [283, 134] on div "Consulting" at bounding box center [293, 133] width 42 height 11
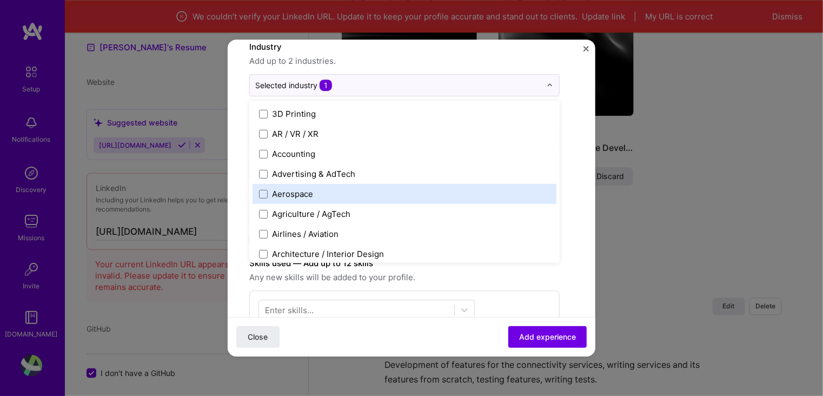
click at [573, 161] on form "Create a job experience Jobs help companies understand your past experience. Co…" at bounding box center [411, 309] width 367 height 712
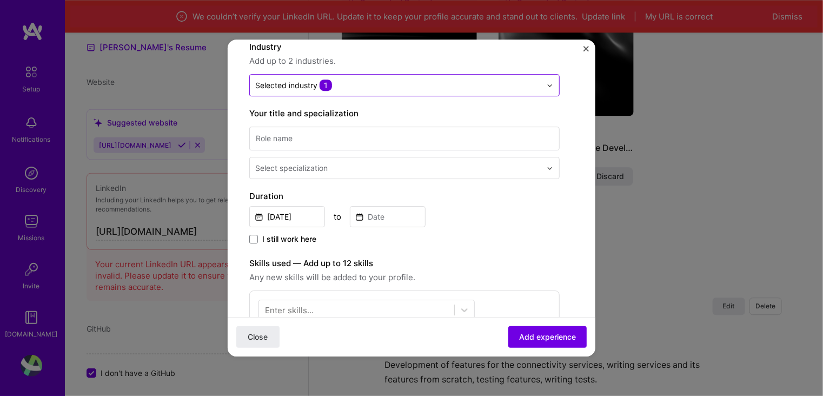
click at [360, 88] on input "text" at bounding box center [398, 84] width 286 height 11
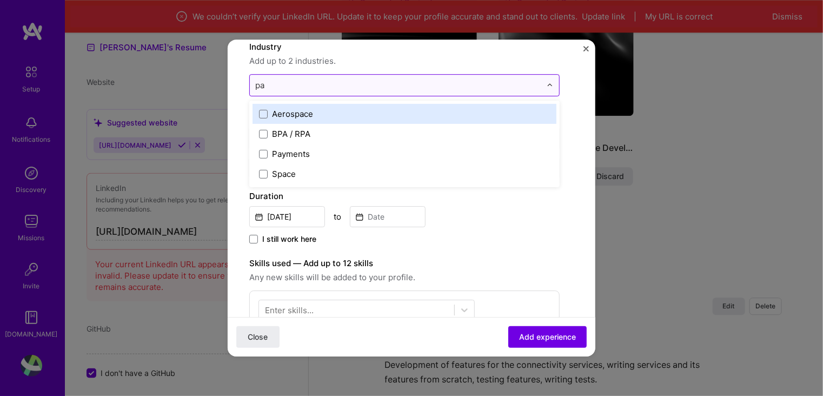
type input "pay"
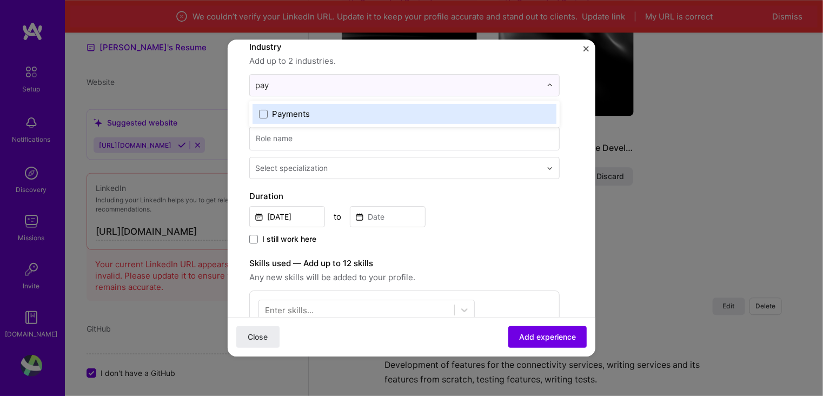
click at [318, 112] on label "Payments" at bounding box center [404, 113] width 291 height 11
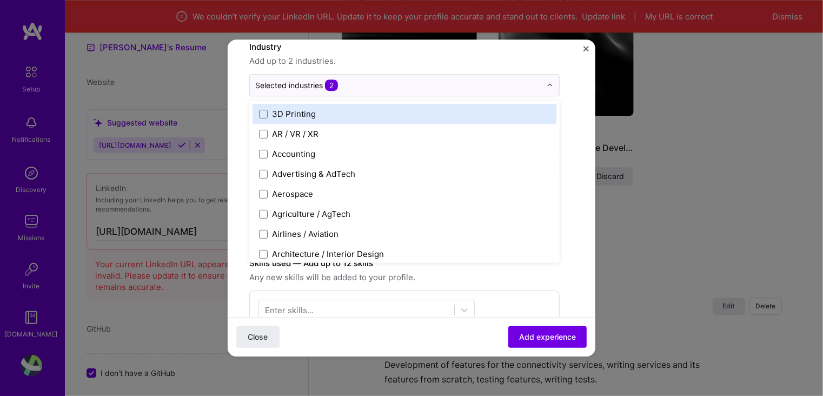
click at [577, 125] on form "Create a job experience Jobs help companies understand your past experience. Co…" at bounding box center [411, 309] width 367 height 712
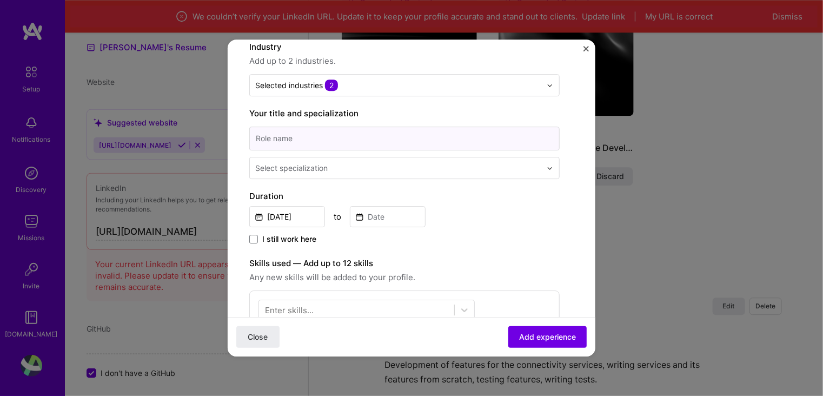
click at [363, 134] on input at bounding box center [404, 138] width 310 height 24
type input "Software Developer"
click at [310, 162] on div "Select specialization" at bounding box center [291, 167] width 72 height 11
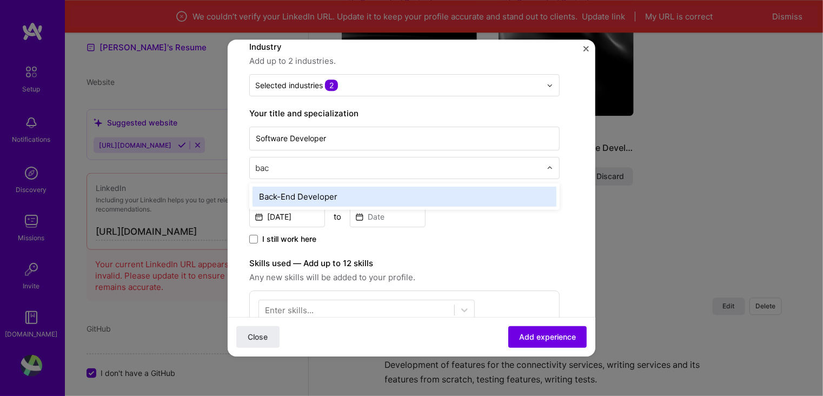
type input "back"
click at [337, 194] on div "Back-End Developer" at bounding box center [404, 196] width 304 height 20
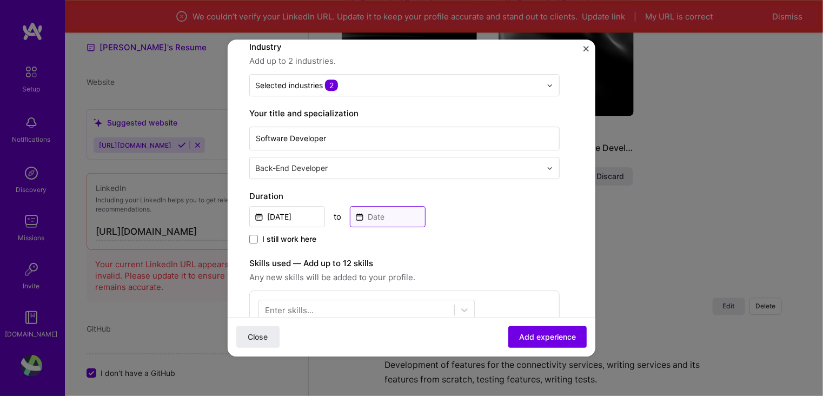
click at [403, 218] on input at bounding box center [388, 216] width 76 height 21
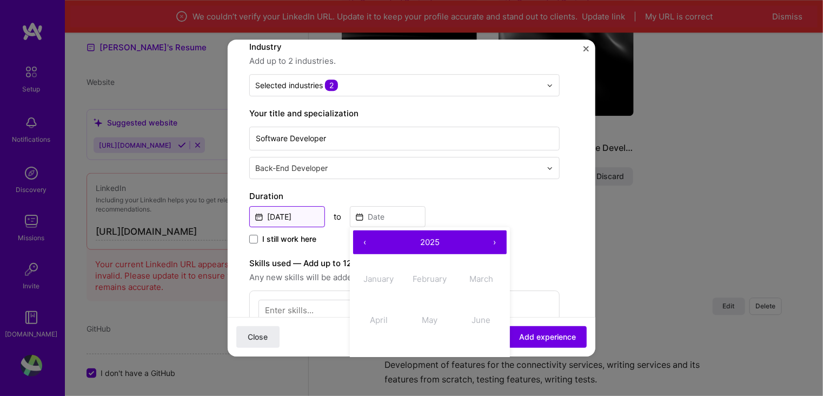
click at [288, 218] on input "Sep, 2025" at bounding box center [287, 216] width 76 height 21
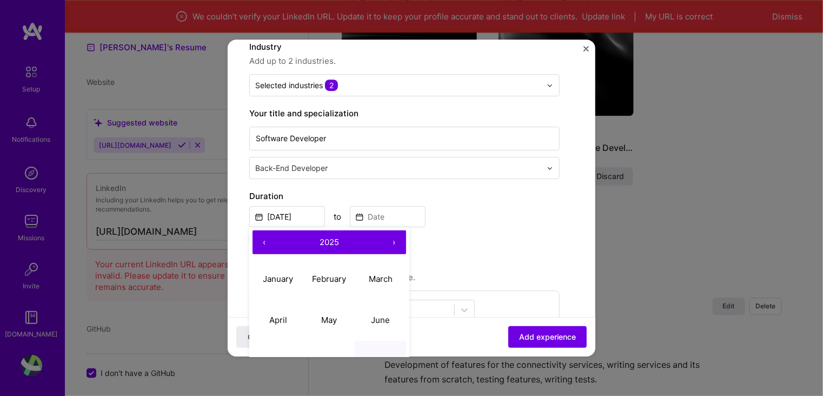
click at [260, 240] on button "‹" at bounding box center [264, 242] width 24 height 24
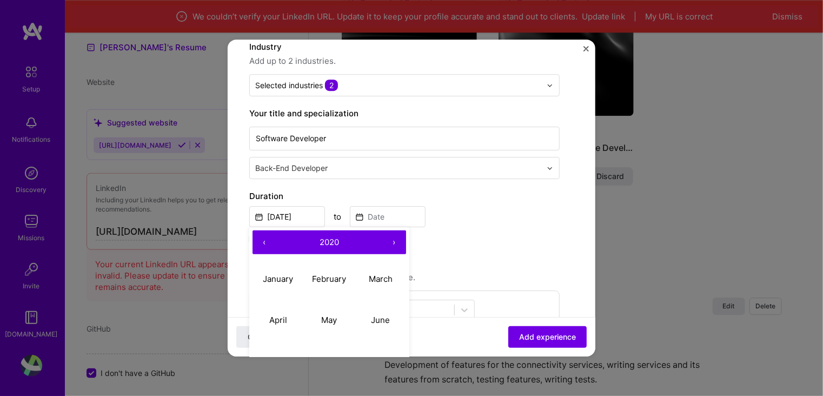
click at [260, 240] on button "‹" at bounding box center [264, 242] width 24 height 24
click at [386, 239] on button "›" at bounding box center [394, 242] width 24 height 24
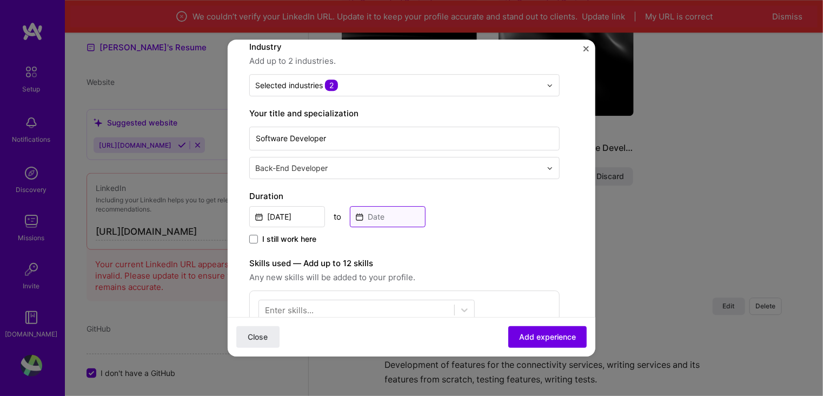
click at [400, 222] on input at bounding box center [388, 216] width 76 height 21
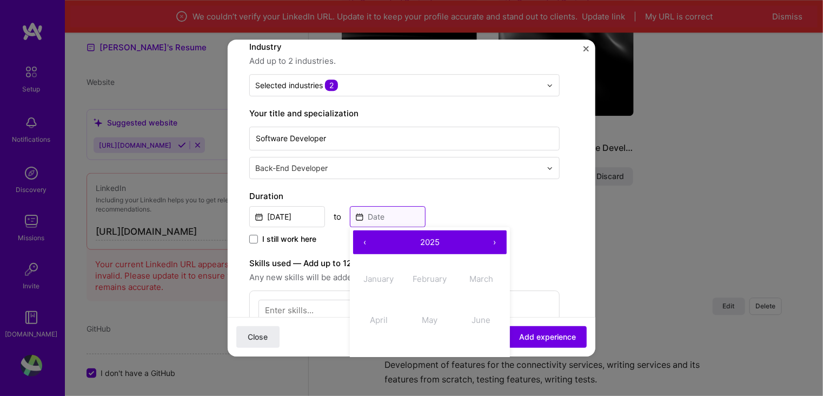
click at [392, 213] on input at bounding box center [388, 216] width 76 height 21
click at [305, 222] on input "Sep, 2025" at bounding box center [287, 216] width 76 height 21
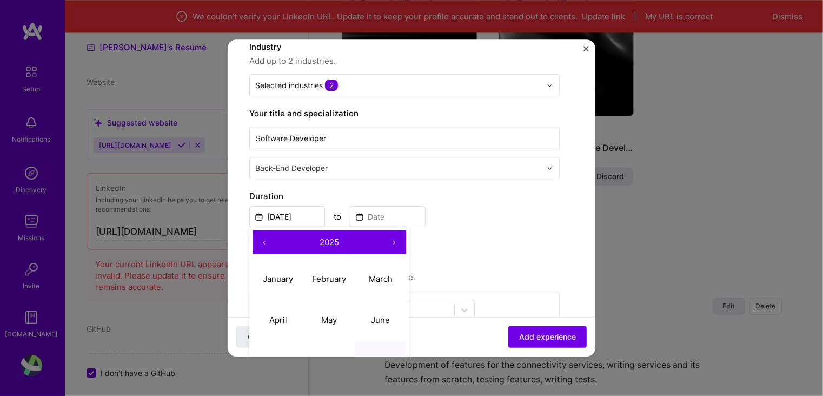
click at [266, 238] on button "‹" at bounding box center [264, 242] width 24 height 24
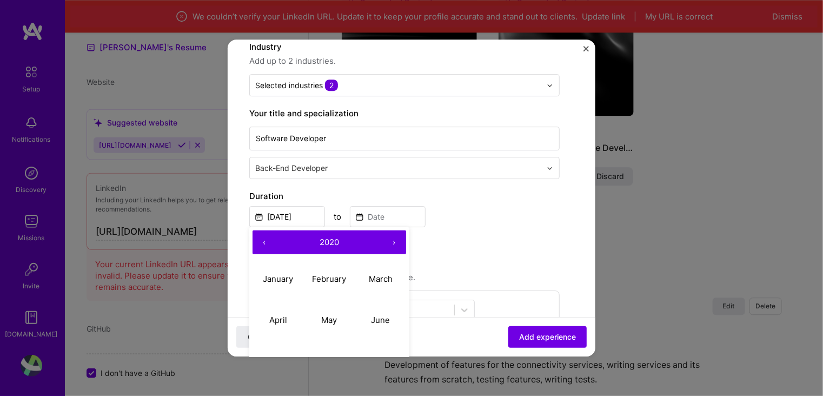
click at [266, 238] on button "‹" at bounding box center [264, 242] width 24 height 24
click at [329, 280] on abbr "February" at bounding box center [329, 278] width 34 height 10
type input "Feb, 2018"
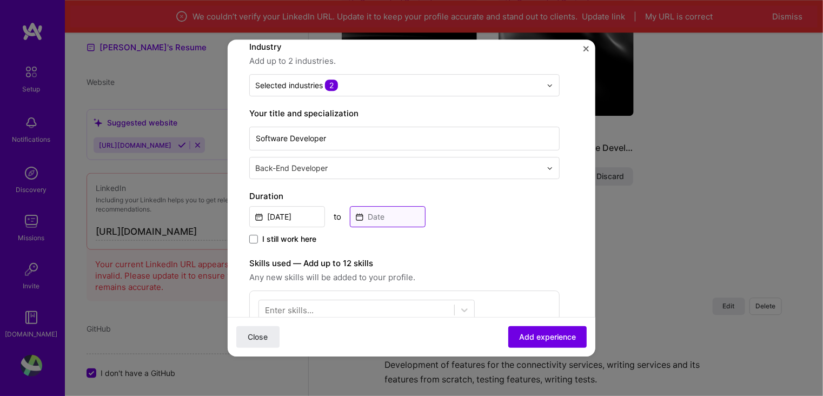
click at [395, 213] on input at bounding box center [388, 216] width 76 height 21
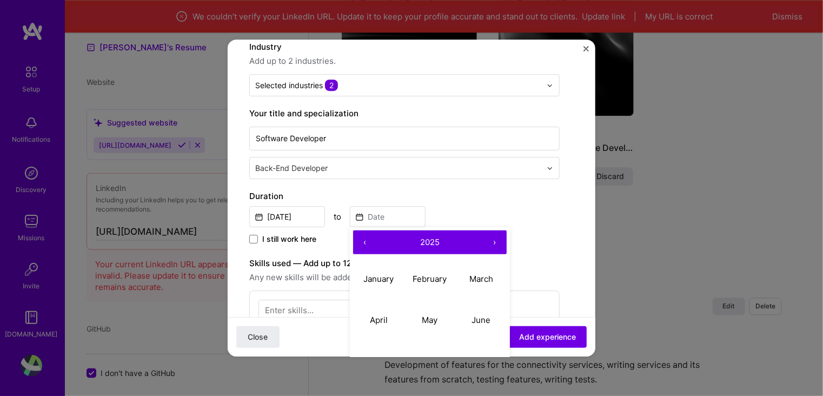
click at [492, 239] on button "›" at bounding box center [495, 242] width 24 height 24
click at [370, 241] on button "‹" at bounding box center [365, 242] width 24 height 24
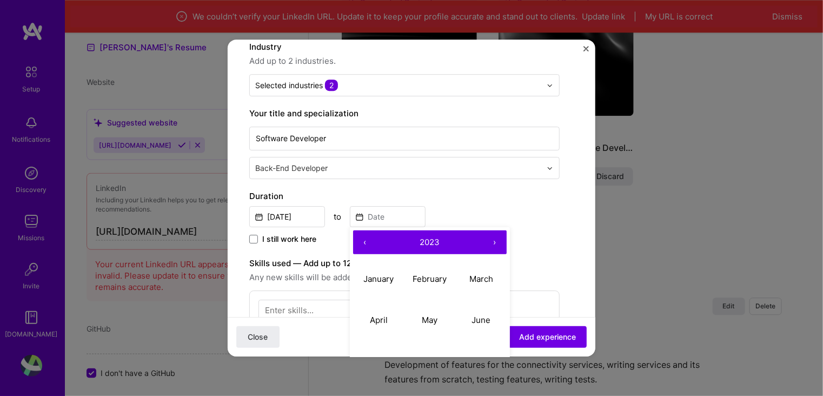
click at [370, 241] on button "‹" at bounding box center [365, 242] width 24 height 24
click at [482, 283] on button "March" at bounding box center [480, 278] width 51 height 41
type input "Mar, 2020"
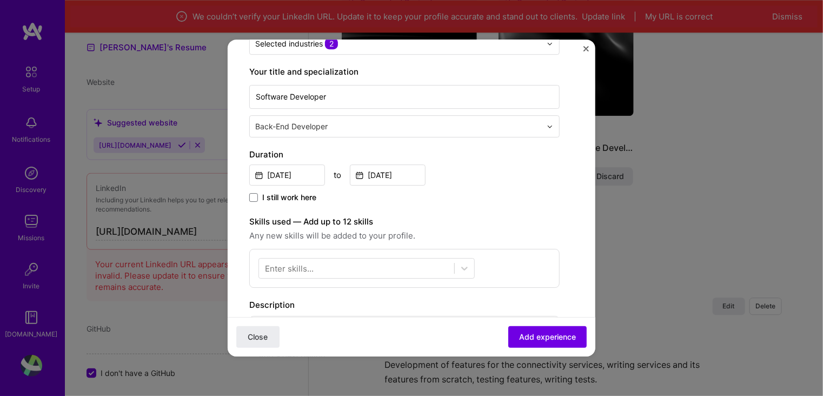
scroll to position [216, 0]
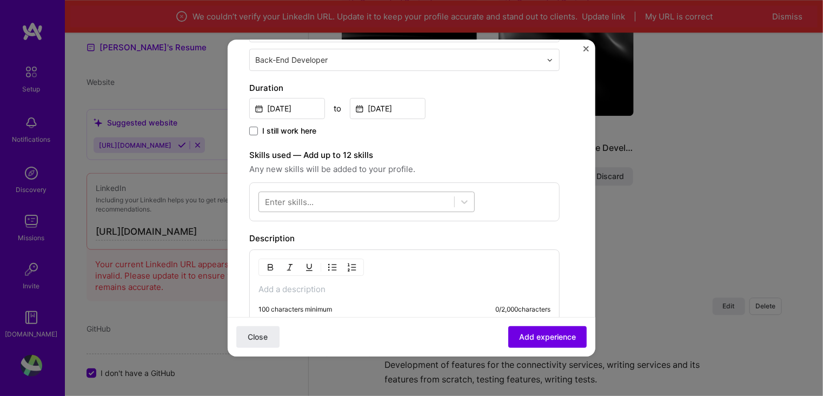
click at [389, 211] on div at bounding box center [366, 201] width 216 height 21
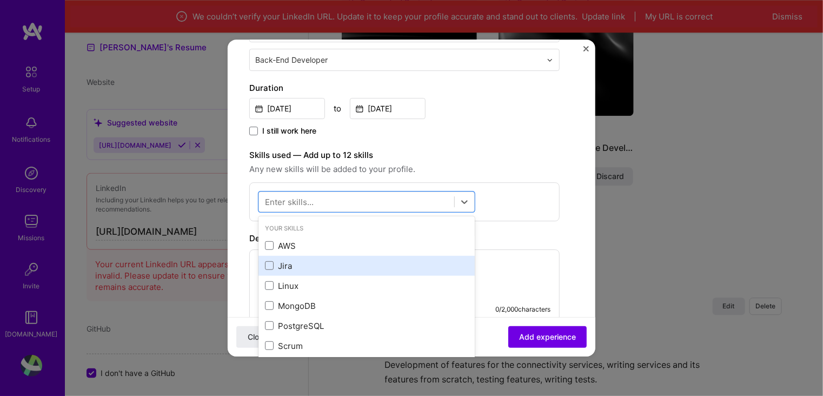
click at [297, 270] on div "Jira" at bounding box center [366, 265] width 203 height 11
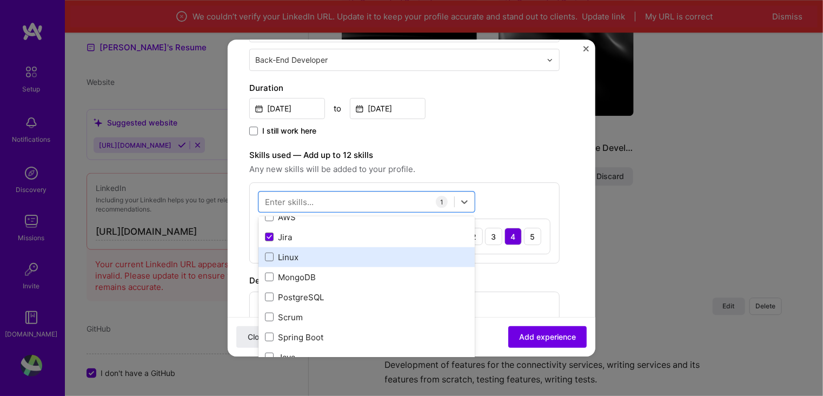
scroll to position [54, 0]
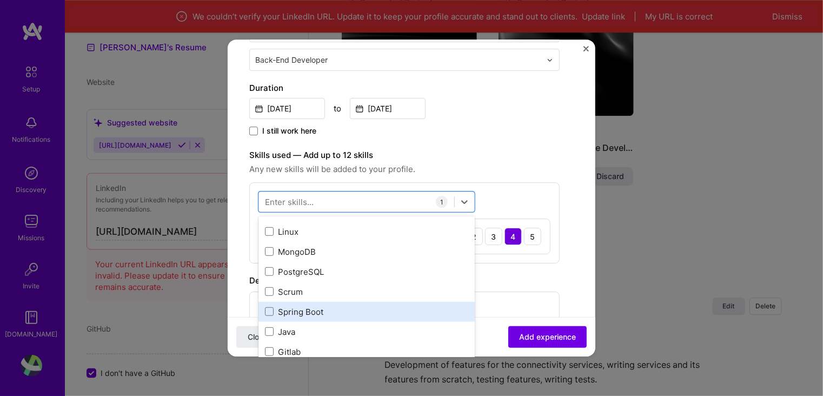
click at [319, 311] on div "Spring Boot" at bounding box center [366, 311] width 203 height 11
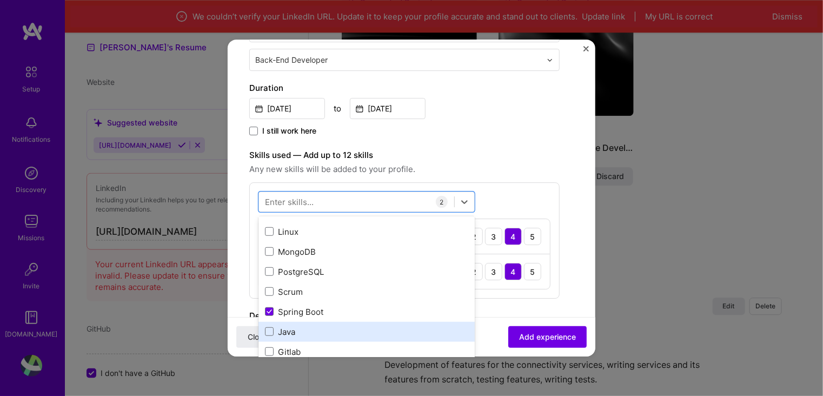
click at [290, 328] on div "Java" at bounding box center [366, 331] width 203 height 11
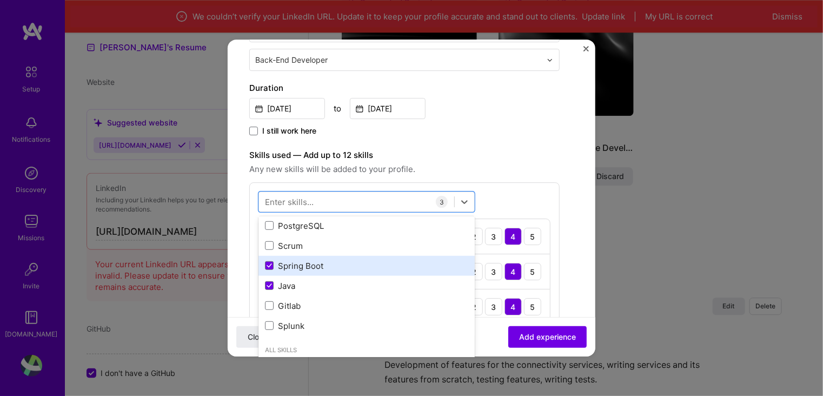
scroll to position [162, 0]
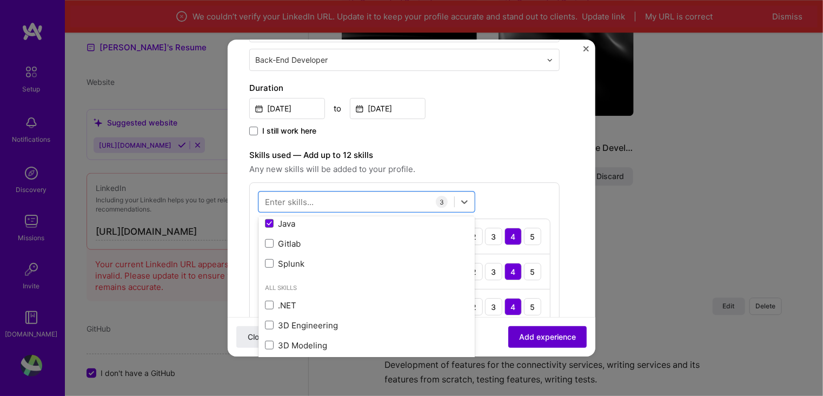
click at [524, 337] on span "Add experience" at bounding box center [547, 336] width 57 height 11
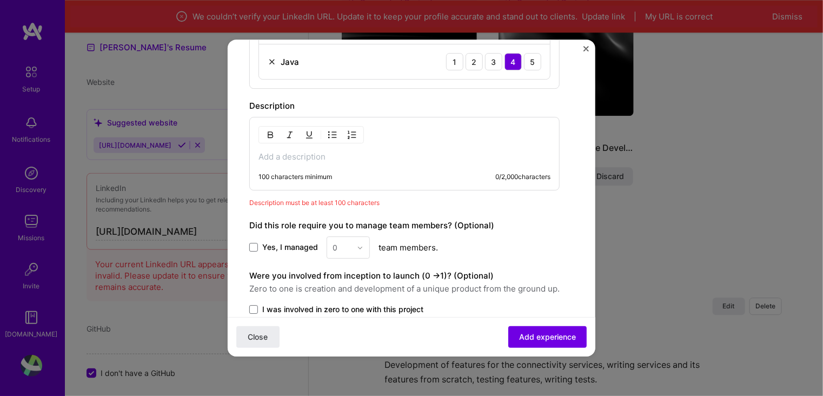
scroll to position [466, 0]
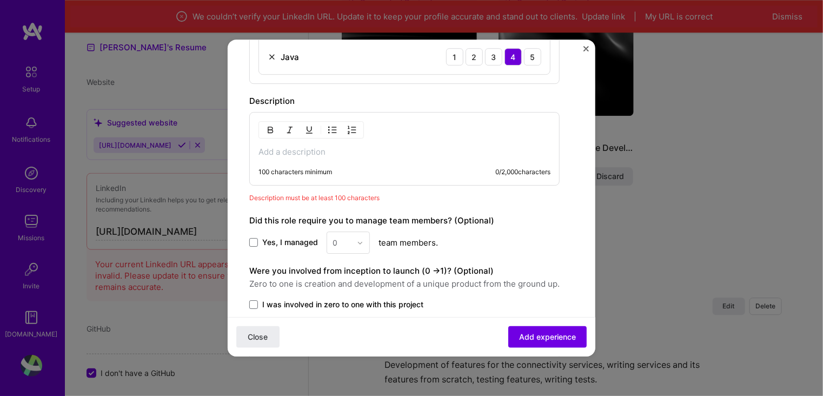
click at [329, 140] on div "100 characters minimum 0 / 2,000 characters" at bounding box center [404, 148] width 310 height 73
click at [324, 150] on p at bounding box center [404, 151] width 292 height 11
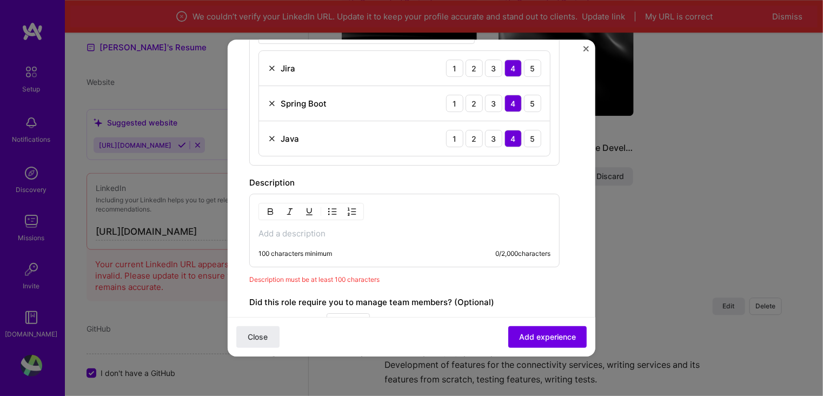
scroll to position [383, 0]
click at [305, 226] on div "100 characters minimum 0 / 2,000 characters" at bounding box center [404, 231] width 310 height 73
click at [304, 232] on p at bounding box center [404, 235] width 292 height 11
click at [312, 235] on p at bounding box center [404, 235] width 292 height 11
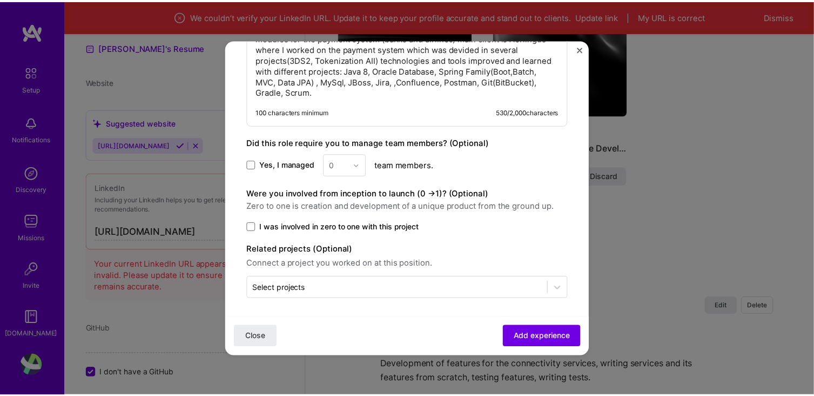
scroll to position [603, 0]
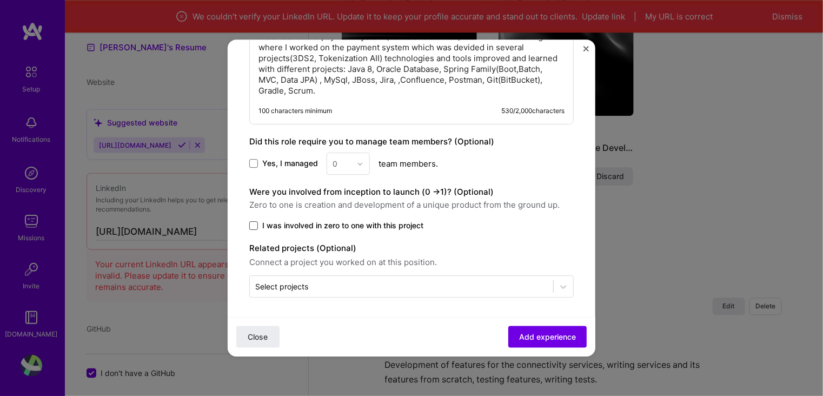
click at [253, 221] on span at bounding box center [253, 225] width 9 height 9
click at [0, 0] on input "I was involved in zero to one with this project" at bounding box center [0, 0] width 0 height 0
click at [520, 330] on button "Add experience" at bounding box center [547, 337] width 78 height 22
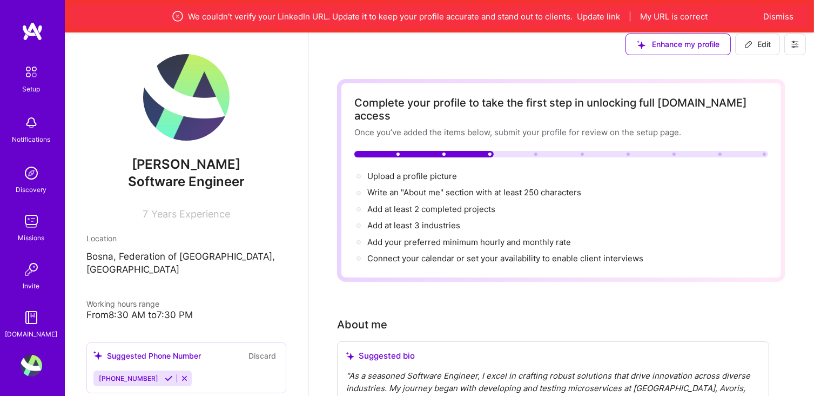
scroll to position [0, 0]
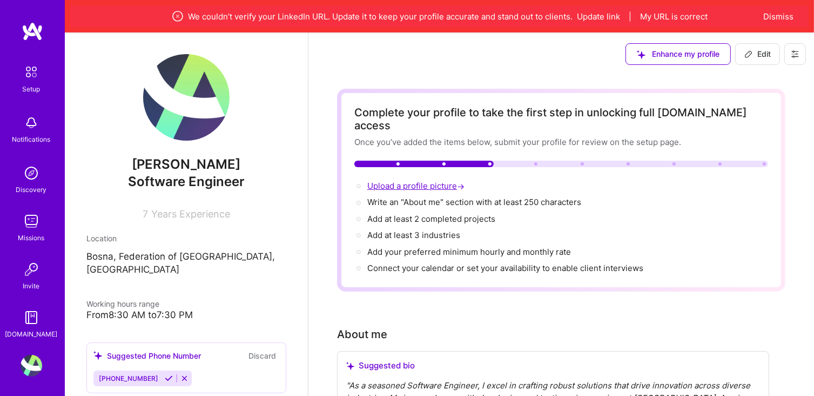
click at [404, 181] on span "Upload a profile picture →" at bounding box center [416, 186] width 99 height 10
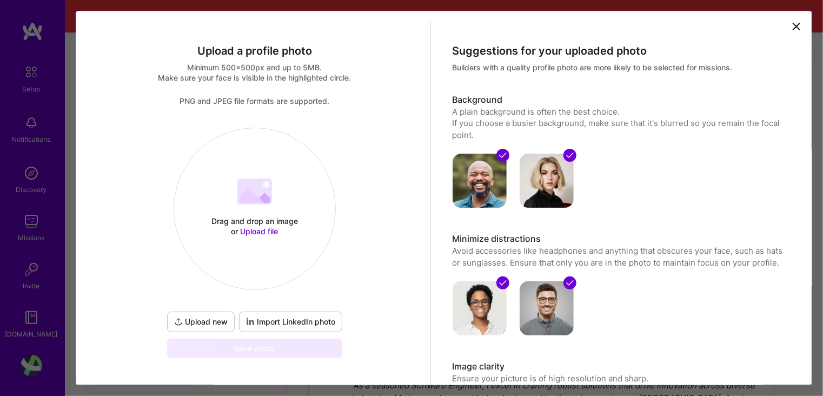
click at [256, 320] on span "Import LinkedIn photo" at bounding box center [290, 321] width 89 height 11
click at [790, 31] on icon at bounding box center [796, 26] width 13 height 13
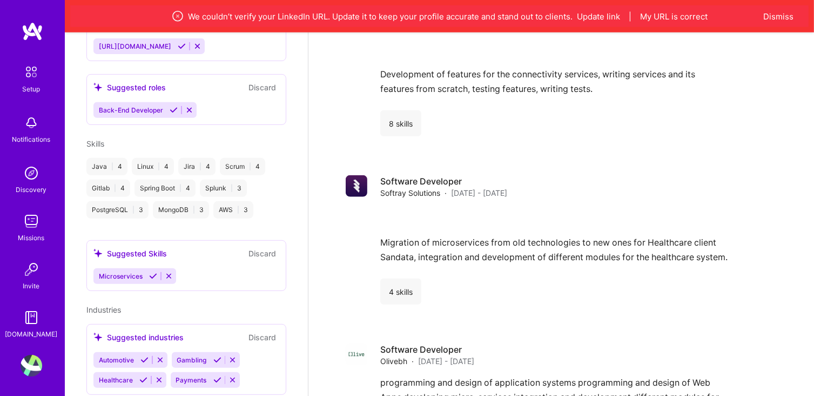
scroll to position [1180, 0]
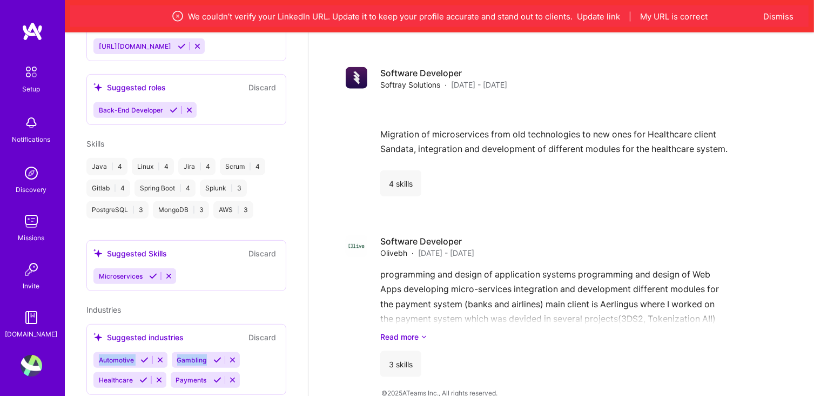
drag, startPoint x: 299, startPoint y: 339, endPoint x: 300, endPoint y: 355, distance: 15.8
click at [300, 355] on div "Jasmin Merusic Software Engineer 7 Years Experience Location Bosna, Federation …" at bounding box center [186, 230] width 243 height 396
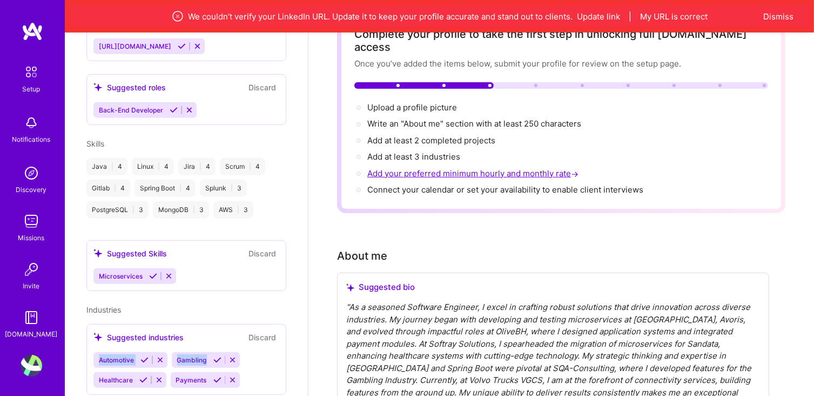
scroll to position [0, 0]
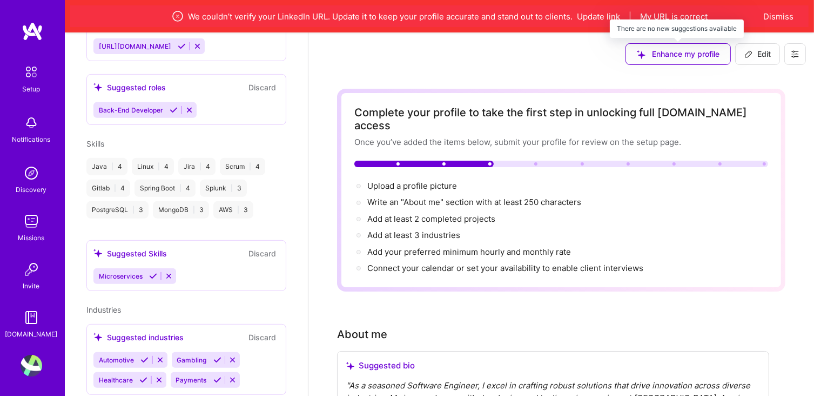
click at [672, 57] on div "Enhance my profile" at bounding box center [678, 54] width 105 height 22
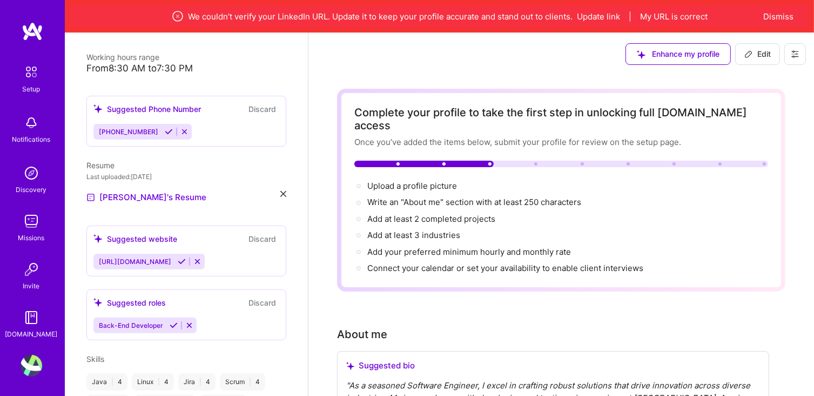
scroll to position [245, 0]
click at [151, 240] on div "Suggested website" at bounding box center [135, 239] width 84 height 11
click at [193, 262] on icon at bounding box center [197, 262] width 8 height 8
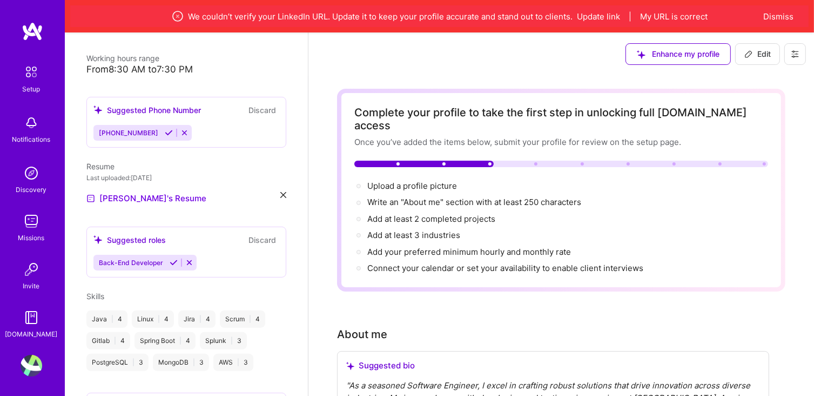
click at [136, 241] on div "Suggested roles" at bounding box center [129, 239] width 72 height 11
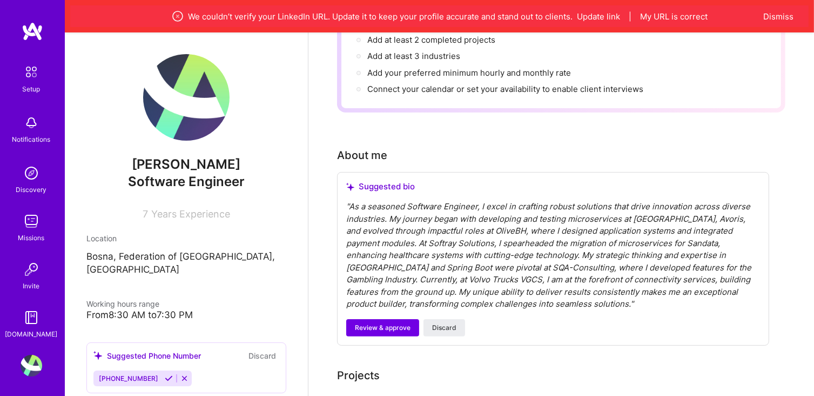
scroll to position [0, 0]
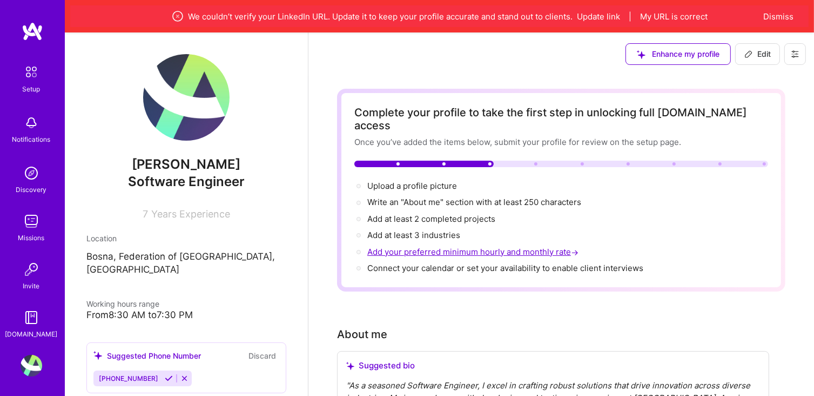
click at [418, 246] on span "Add your preferred minimum hourly and monthly rate →" at bounding box center [473, 251] width 213 height 10
select select "US"
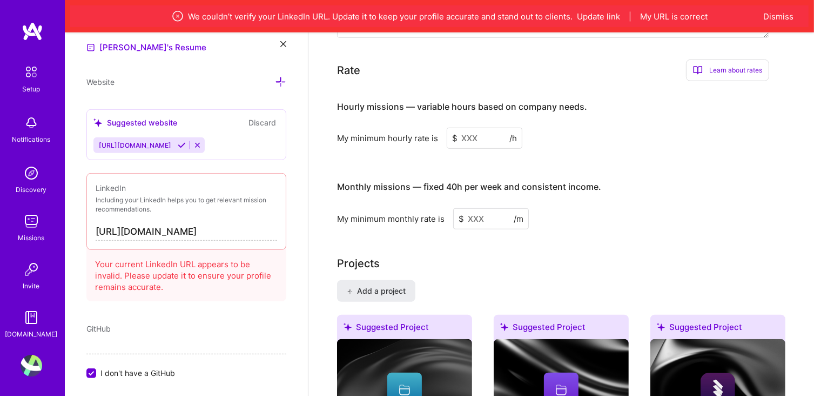
scroll to position [774, 0]
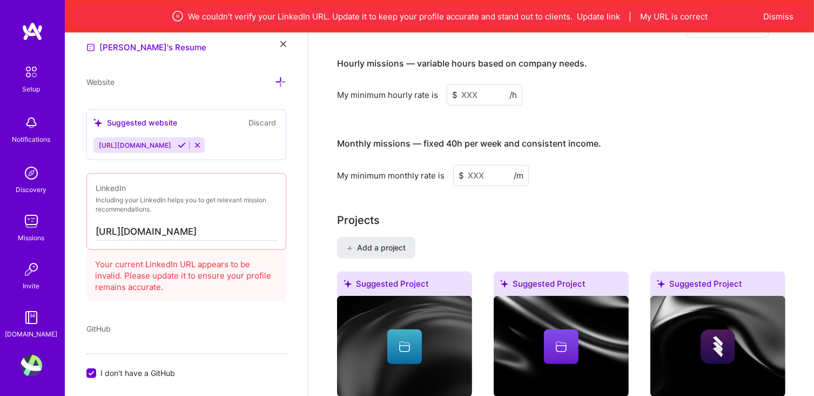
click at [471, 84] on input at bounding box center [485, 94] width 76 height 21
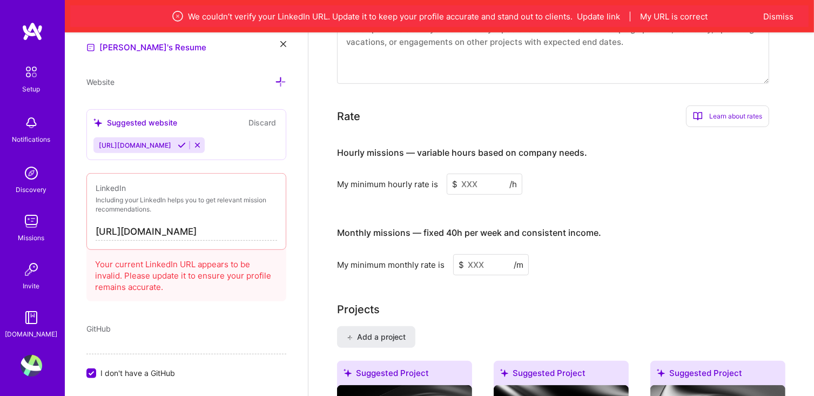
scroll to position [666, 0]
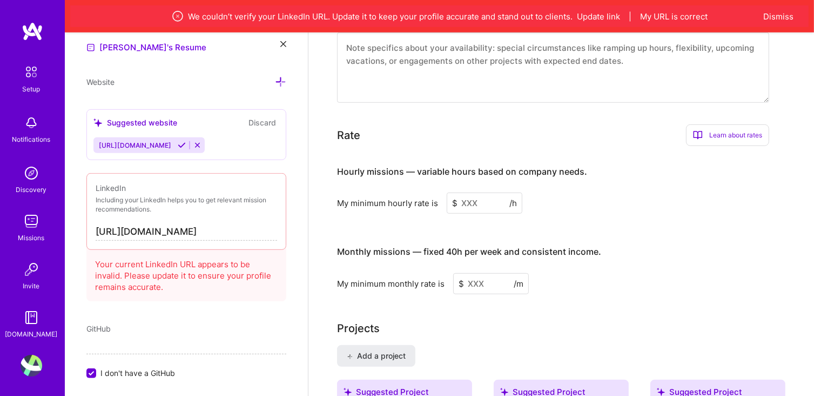
click at [478, 192] on input at bounding box center [485, 202] width 76 height 21
click at [464, 192] on input at bounding box center [485, 202] width 76 height 21
type input "5"
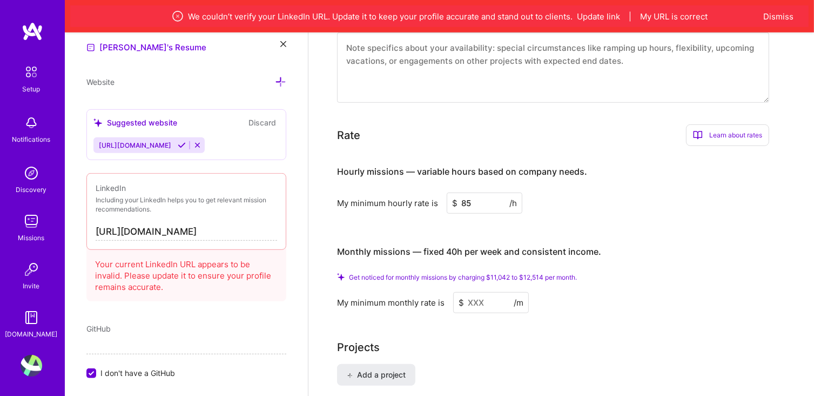
type input "85"
click at [632, 248] on h3 "Monthly missions — fixed 40h per week and consistent income." at bounding box center [553, 252] width 432 height 34
click at [488, 292] on input at bounding box center [491, 302] width 76 height 21
click at [478, 192] on input "85" at bounding box center [485, 202] width 76 height 21
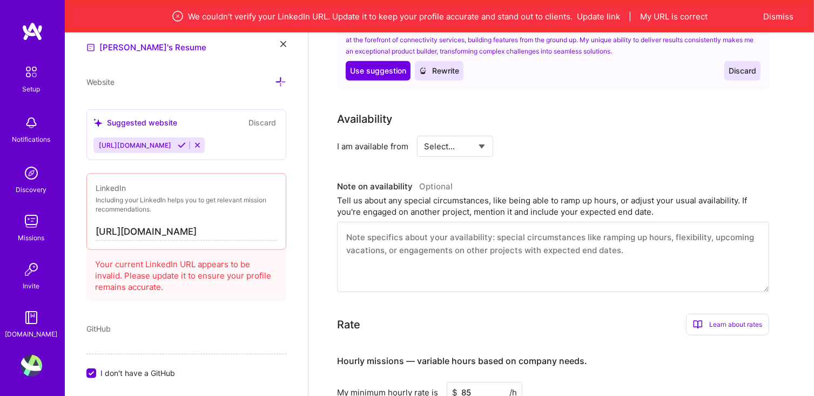
scroll to position [450, 0]
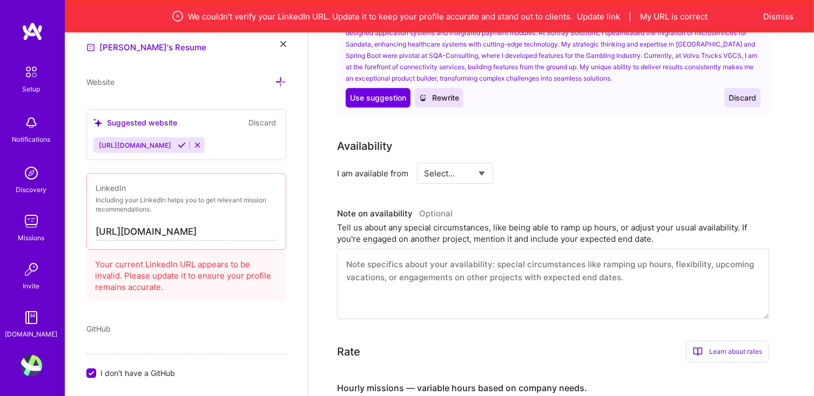
click at [443, 257] on textarea at bounding box center [553, 284] width 432 height 70
click at [473, 166] on select "Select... Right Now Future Date Not Available" at bounding box center [455, 173] width 62 height 28
click at [424, 159] on select "Select... Right Now Future Date Not Available" at bounding box center [455, 173] width 62 height 28
click at [462, 166] on select "Select... Right Now Future Date Not Available" at bounding box center [455, 173] width 62 height 28
click at [424, 159] on select "Select... Right Now Future Date Not Available" at bounding box center [455, 173] width 62 height 28
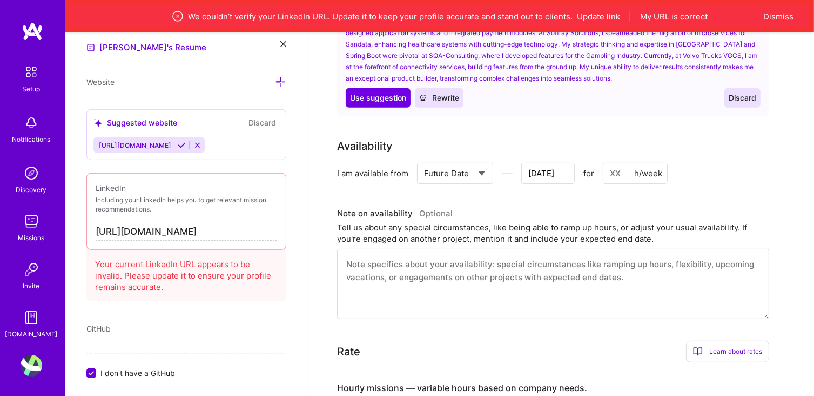
click at [488, 163] on div "Select... Right Now Future Date Not Available" at bounding box center [455, 173] width 76 height 21
click at [472, 160] on select "Select... Right Now Future Date Not Available" at bounding box center [455, 173] width 62 height 28
select select "Right Now"
click at [424, 159] on select "Select... Right Now Future Date Not Available" at bounding box center [455, 173] width 62 height 28
click at [546, 163] on input at bounding box center [554, 173] width 65 height 21
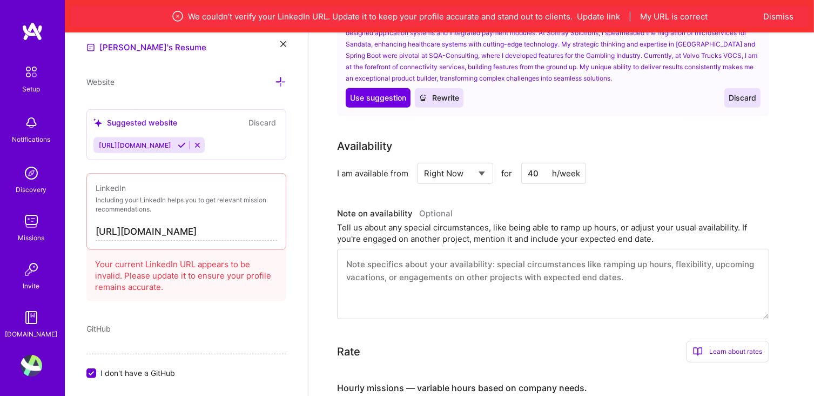
type input "40"
click at [718, 163] on div "I am available from Select... Right Now Future Date Not Available for 40 h/week" at bounding box center [553, 173] width 432 height 21
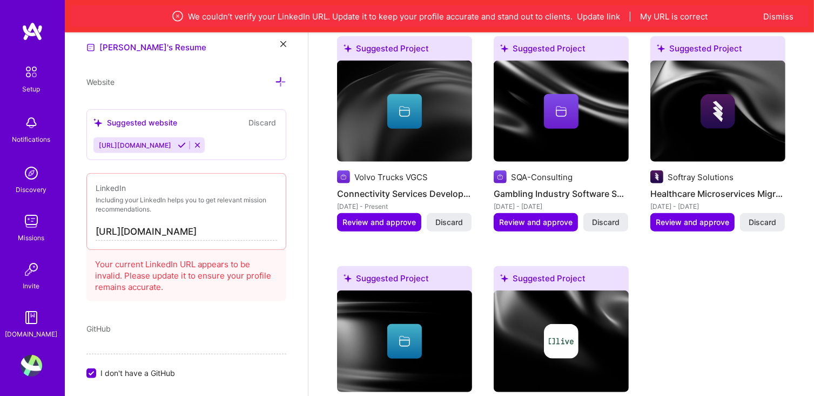
scroll to position [936, 0]
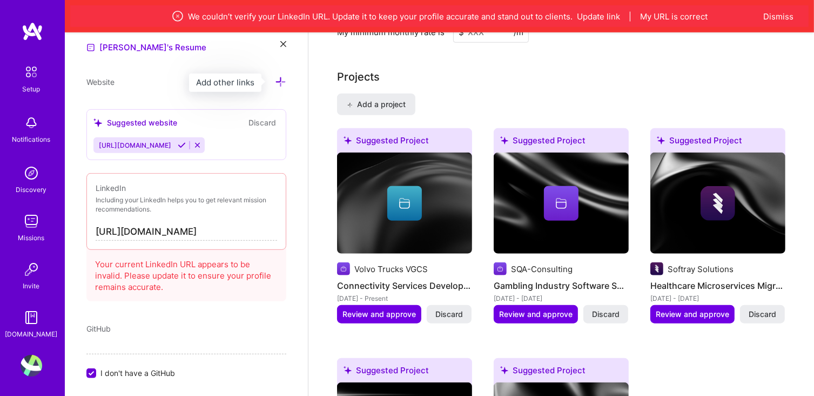
click at [275, 83] on icon at bounding box center [280, 81] width 11 height 11
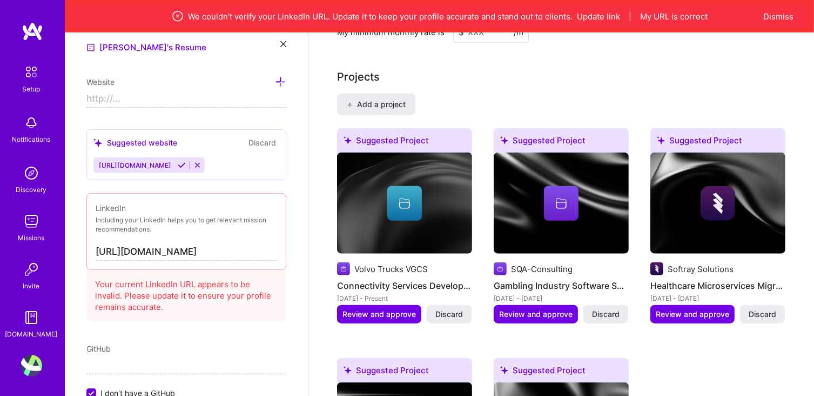
click at [116, 97] on input at bounding box center [186, 98] width 200 height 17
paste input "https://www.linkedin.com/in/jasmin-merusic-5b34b584/"
type input "https://www.linkedin.com/in/jasmin-merusic-5b34b584/"
click at [275, 77] on icon at bounding box center [280, 81] width 11 height 11
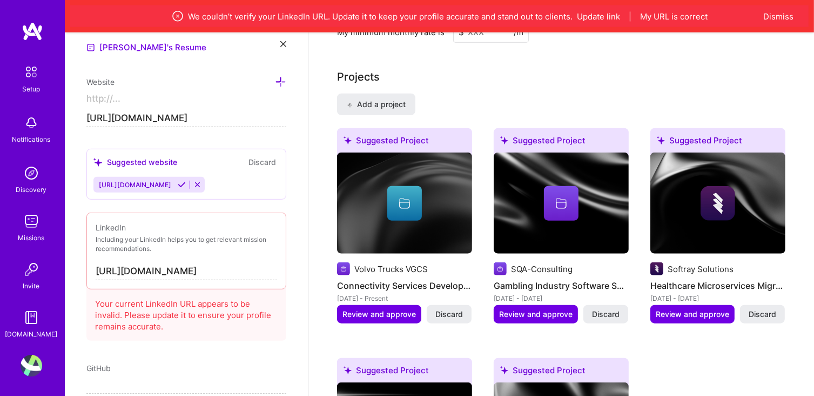
scroll to position [0, 0]
click at [290, 142] on div "Add photo Jasmin Merusic Software Engineer 7 Years Experience Location This is …" at bounding box center [186, 230] width 243 height 396
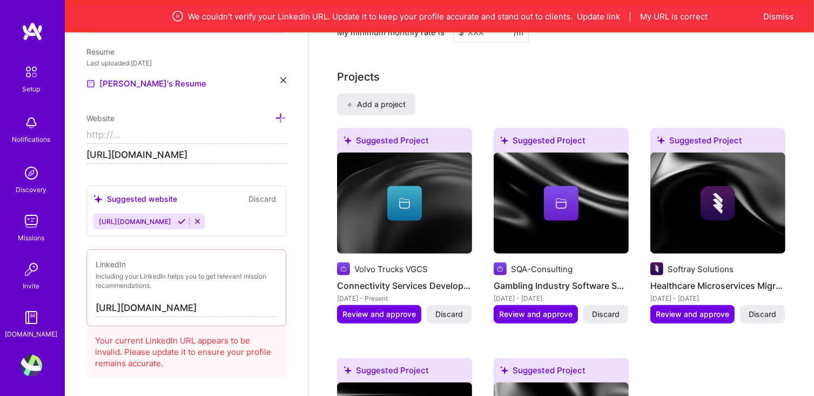
scroll to position [462, 0]
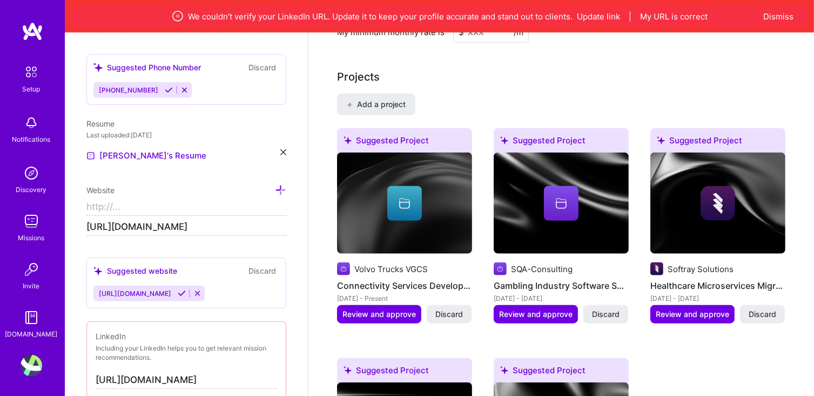
click at [284, 224] on div "Add photo Jasmin Merusic Software Engineer 7 Years Experience Location This is …" at bounding box center [186, 230] width 243 height 396
click at [157, 205] on input at bounding box center [186, 206] width 200 height 17
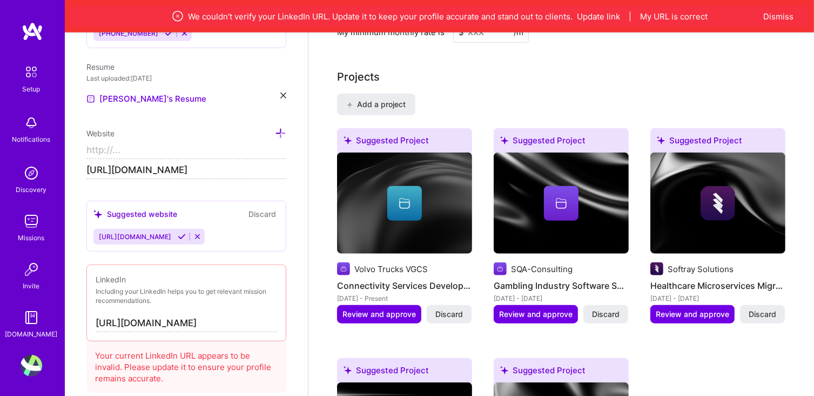
scroll to position [570, 0]
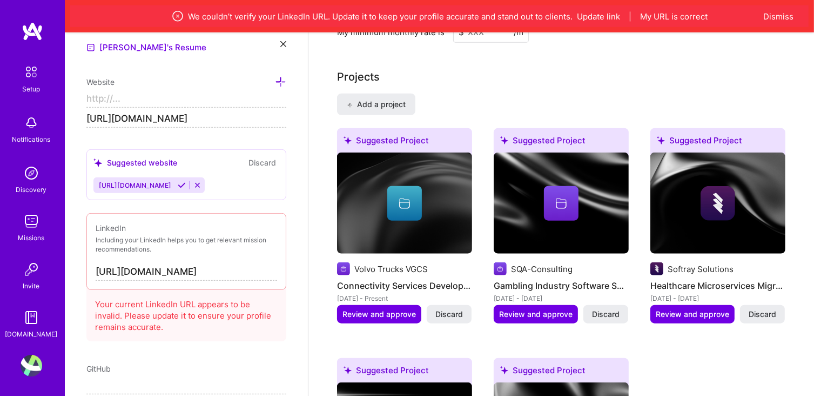
type input "https://"
click at [151, 277] on input "https://linkedin.com/in/Jasmin-merusic" at bounding box center [187, 271] width 182 height 17
click at [216, 118] on input "https://www.linkedin.com/in/jasmin-merusic-5b34b584/" at bounding box center [186, 118] width 200 height 17
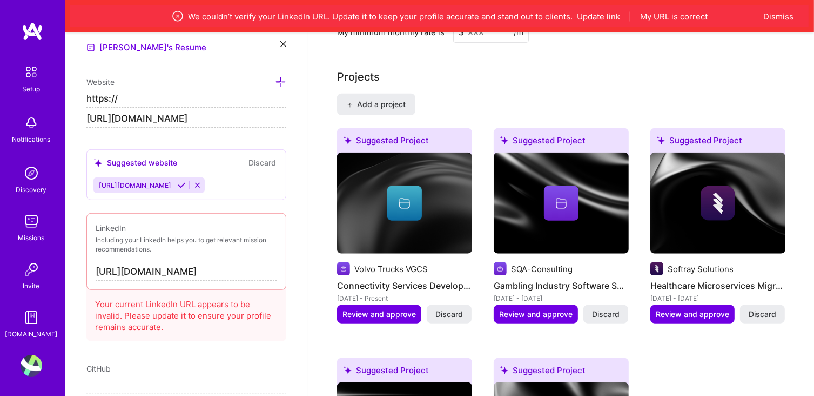
click at [208, 275] on input "https://linkedin.com/in/Jasmin-merusic" at bounding box center [187, 271] width 182 height 17
paste input "www.linkedin.com/in/jasmin-merusic-5b34b584/"
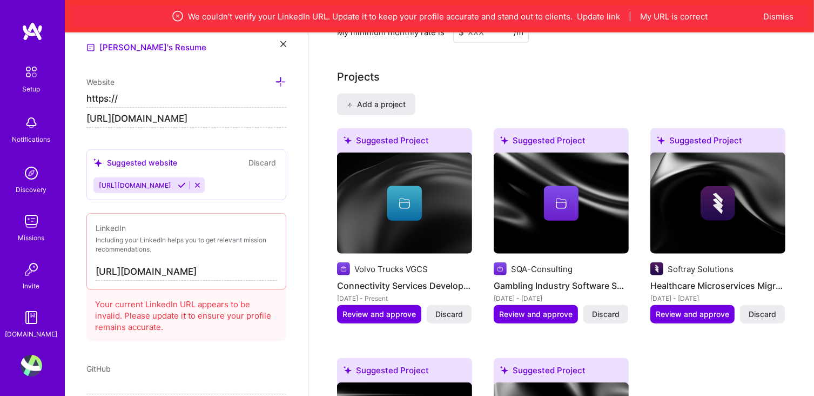
type input "https://www.linkedin.com/in/jasmin-merusic-5b34b584/"
click at [283, 142] on div "Add photo Jasmin Merusic Software Engineer 7 Years Experience Location This is …" at bounding box center [186, 230] width 243 height 396
click at [219, 279] on div "LinkedIn Including your LinkedIn helps you to get relevant mission recommendati…" at bounding box center [186, 251] width 200 height 77
click at [254, 303] on div "Your current LinkedIn URL appears to be invalid. Please update it to ensure you…" at bounding box center [186, 313] width 200 height 56
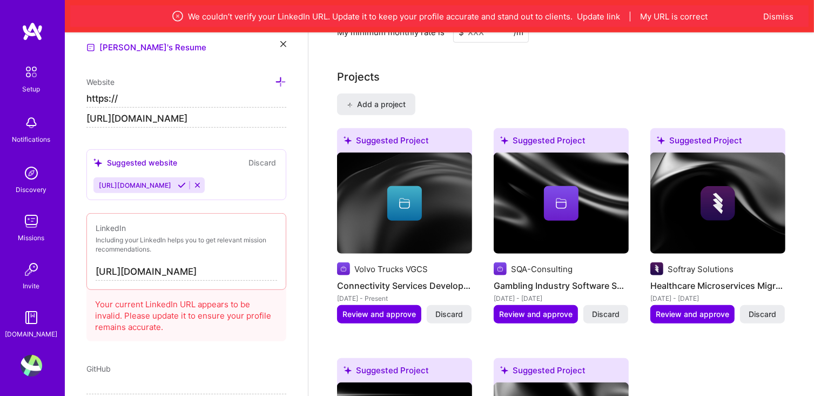
click at [270, 309] on div "Your current LinkedIn URL appears to be invalid. Please update it to ensure you…" at bounding box center [186, 313] width 200 height 56
click at [238, 271] on input "https://www.linkedin.com/in/jasmin-merusic-5b34b584/" at bounding box center [187, 271] width 182 height 17
click at [199, 271] on input "https://www.linkedin.com/in/jasmin-merusic-5b34b584/" at bounding box center [187, 271] width 182 height 17
drag, startPoint x: 199, startPoint y: 271, endPoint x: 296, endPoint y: 268, distance: 96.8
click at [295, 268] on div "Add photo Jasmin Merusic Software Engineer 7 Years Experience Location This is …" at bounding box center [186, 230] width 243 height 396
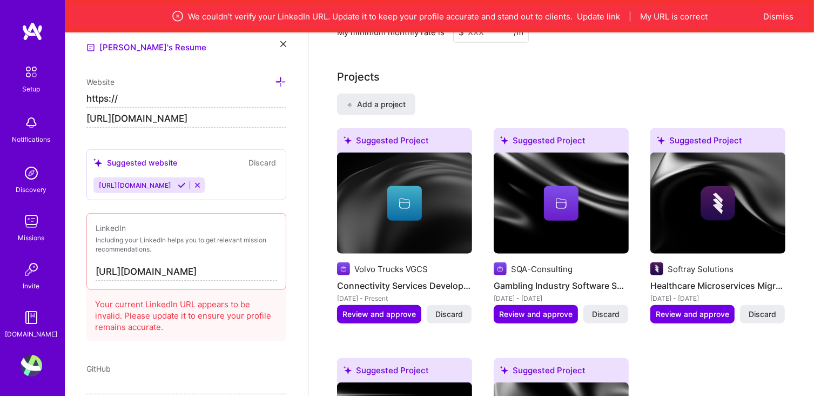
scroll to position [0, 75]
click at [251, 271] on input "https://www.linkedin.com/in/jasmin-merusic-5b34b584/" at bounding box center [187, 271] width 182 height 17
drag, startPoint x: 326, startPoint y: 312, endPoint x: 267, endPoint y: 320, distance: 59.9
click at [326, 312] on div "Complete your profile to take the first step in unlocking full A.Team access On…" at bounding box center [562, 158] width 506 height 2037
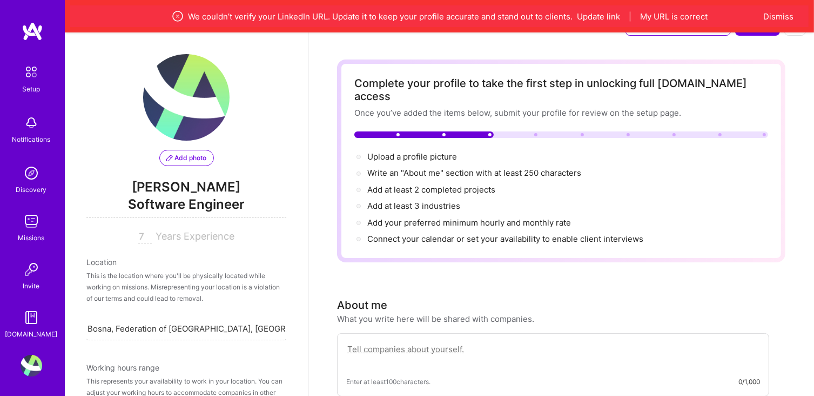
scroll to position [25, 0]
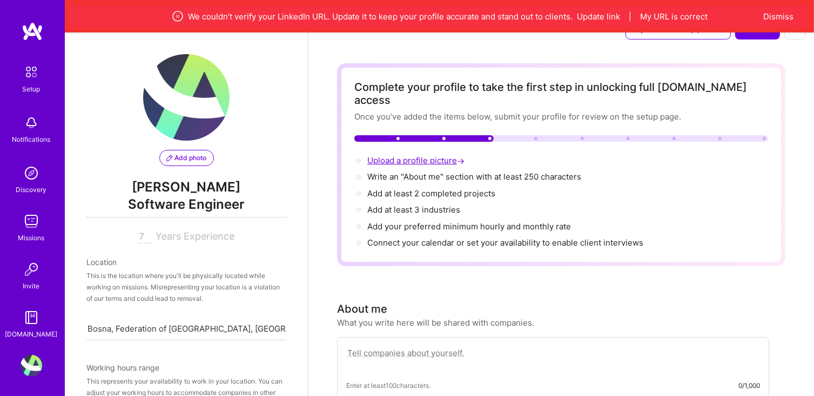
click at [443, 155] on span "Upload a profile picture →" at bounding box center [416, 160] width 99 height 10
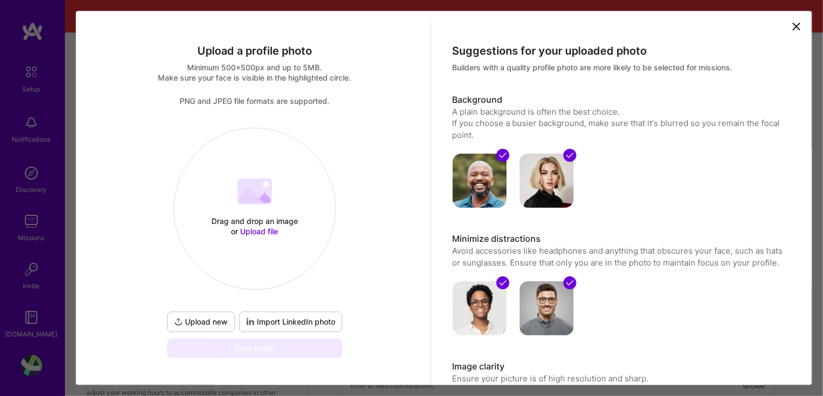
click at [264, 239] on div "Drag and drop an image or Upload file Upload file" at bounding box center [254, 208] width 161 height 115
click at [296, 324] on span "Import LinkedIn photo" at bounding box center [290, 321] width 89 height 11
click at [316, 324] on span "Import LinkedIn photo" at bounding box center [290, 321] width 89 height 11
click at [777, 30] on div "Suggestions for your uploaded photo Builders with a quality profile photo are m…" at bounding box center [620, 260] width 378 height 476
click at [791, 28] on icon at bounding box center [796, 26] width 13 height 13
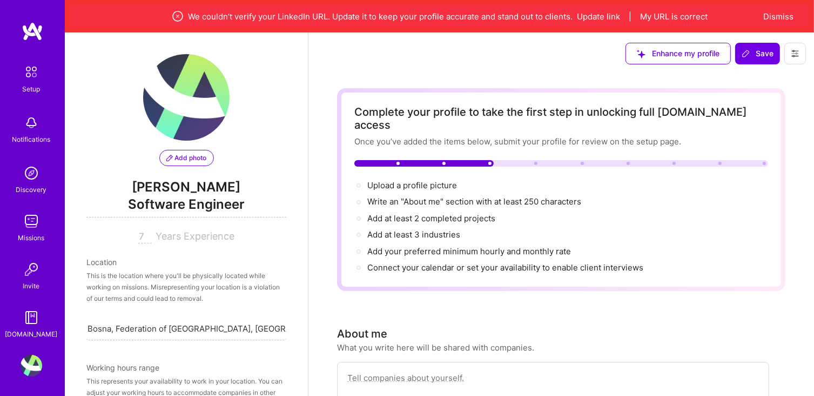
scroll to position [0, 0]
click at [761, 58] on span "Save" at bounding box center [758, 54] width 32 height 11
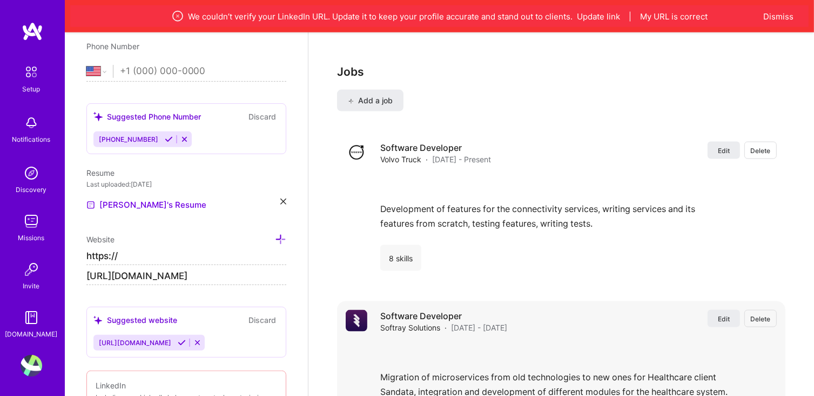
scroll to position [540, 0]
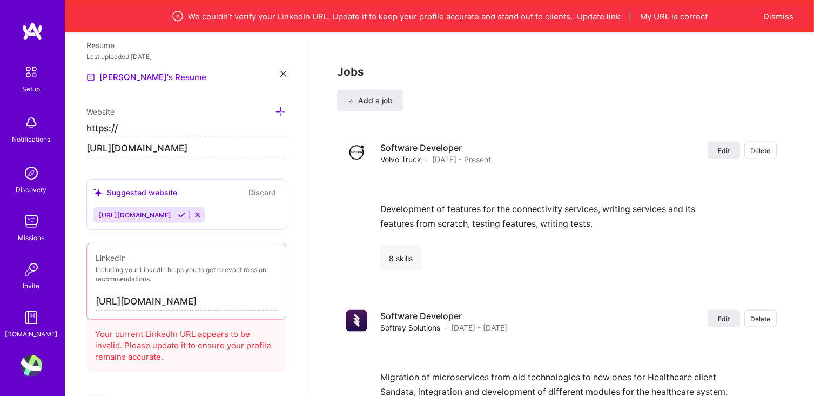
click at [724, 359] on span "websites: Invalid URL" at bounding box center [740, 360] width 82 height 11
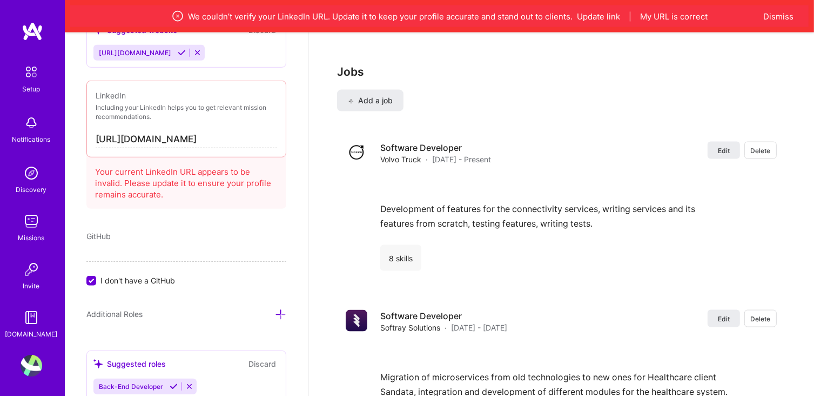
scroll to position [594, 0]
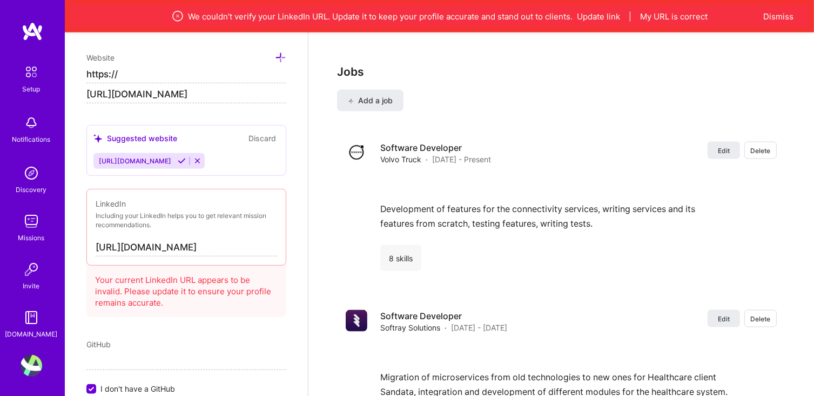
click at [262, 95] on input "https://www.linkedin.com/in/jasmin-merusic-5b34b584/" at bounding box center [186, 94] width 200 height 17
type input "https://"
click at [169, 76] on input "https://" at bounding box center [186, 74] width 200 height 17
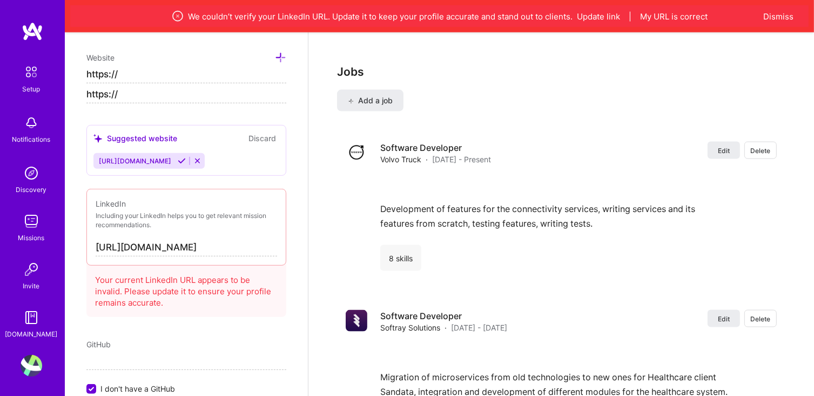
click at [169, 76] on input "https://" at bounding box center [186, 74] width 200 height 17
click at [281, 106] on div "Add photo Jasmin Merusic Software Engineer 7 Years Experience Location This is …" at bounding box center [186, 230] width 243 height 396
click at [191, 82] on div "Website https:// https://" at bounding box center [186, 77] width 200 height 52
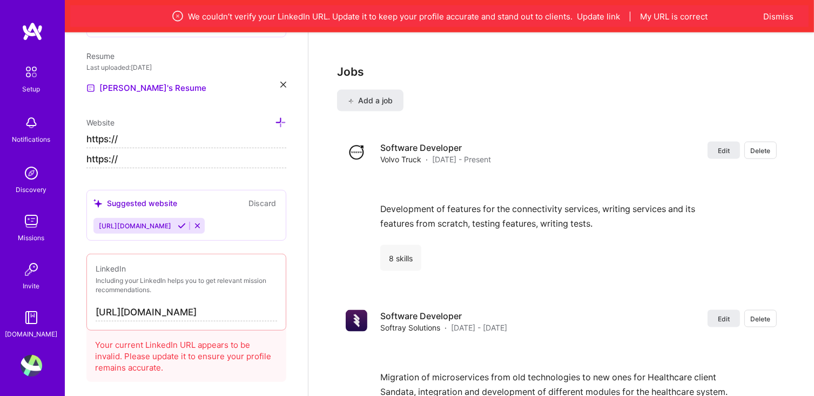
scroll to position [432, 0]
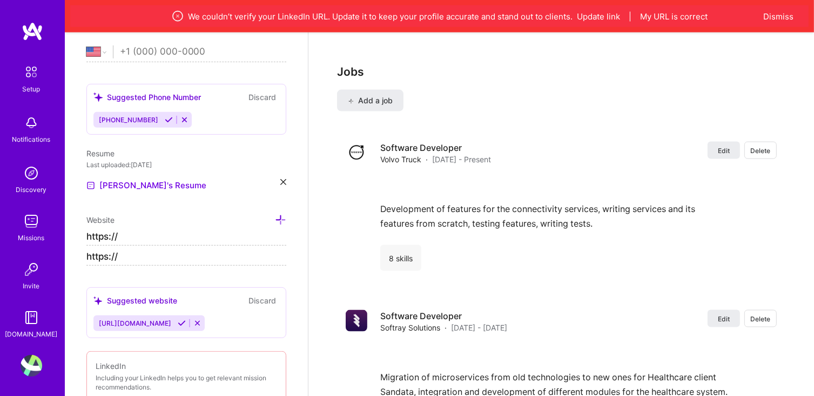
drag, startPoint x: 121, startPoint y: 235, endPoint x: 69, endPoint y: 237, distance: 52.5
click at [70, 237] on div "Add photo Jasmin Merusic Software Engineer 7 Years Experience Location This is …" at bounding box center [186, 230] width 243 height 396
click at [275, 264] on div "Add photo Jasmin Merusic Software Engineer 7 Years Experience Location This is …" at bounding box center [186, 230] width 243 height 396
click at [243, 259] on input "https://" at bounding box center [186, 256] width 200 height 17
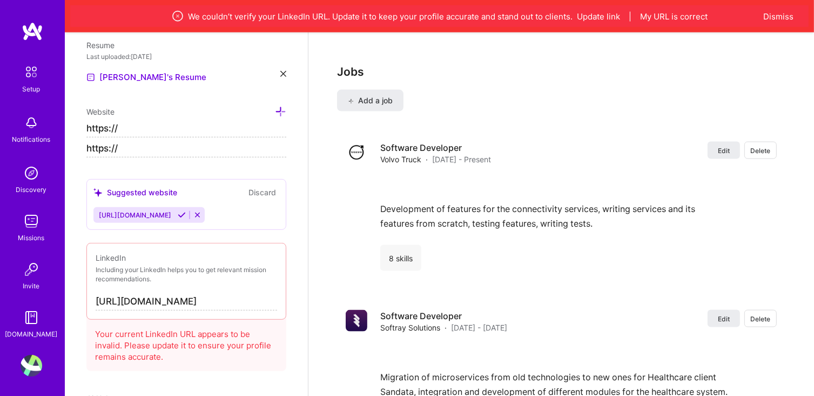
click at [293, 268] on div "Add photo Jasmin Merusic Software Engineer 7 Years Experience Location This is …" at bounding box center [186, 230] width 243 height 396
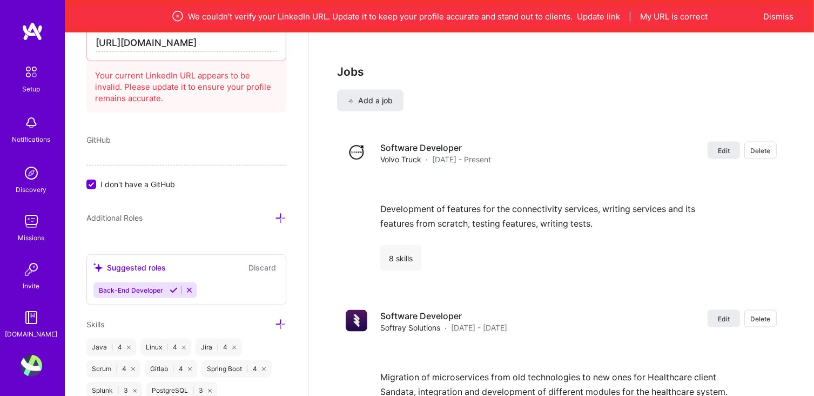
scroll to position [811, 0]
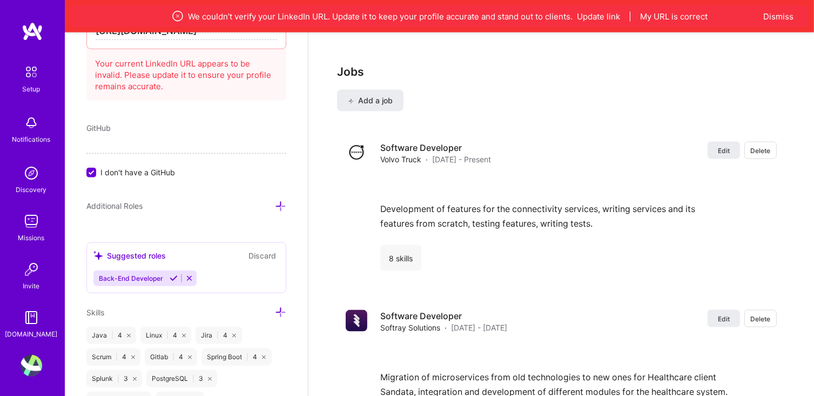
click at [116, 205] on span "Additional Roles" at bounding box center [114, 205] width 56 height 9
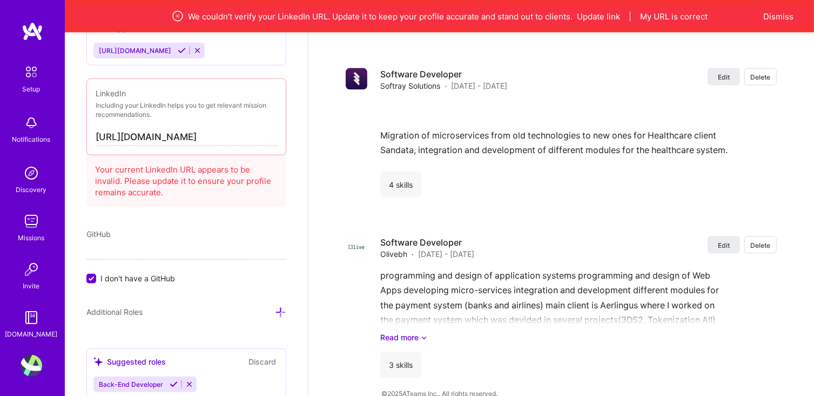
scroll to position [642, 0]
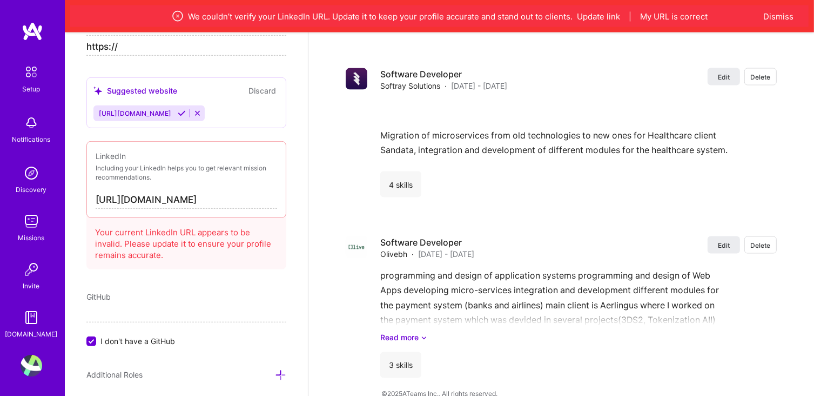
click at [150, 195] on input "https://www.linkedin.com/in/jasmin-merusic-5b34b584/" at bounding box center [187, 199] width 182 height 17
drag, startPoint x: 196, startPoint y: 195, endPoint x: 278, endPoint y: 192, distance: 82.2
click at [278, 192] on div "Add photo Jasmin Merusic Software Engineer 7 Years Experience Location This is …" at bounding box center [186, 230] width 243 height 396
click at [229, 244] on div "Your current LinkedIn URL appears to be invalid. Please update it to ensure you…" at bounding box center [186, 241] width 200 height 56
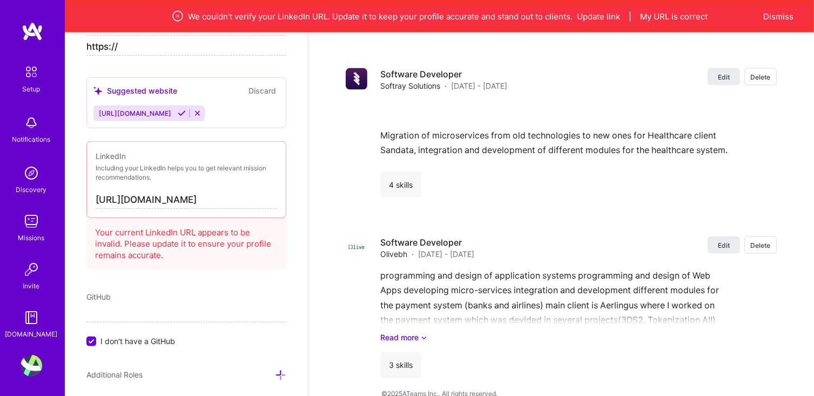
scroll to position [0, 0]
drag, startPoint x: 136, startPoint y: 242, endPoint x: 241, endPoint y: 241, distance: 104.8
click at [240, 240] on div "Your current LinkedIn URL appears to be invalid. Please update it to ensure you…" at bounding box center [186, 241] width 200 height 56
click at [218, 198] on input "https://www.linkedin.com/in/jasmin-merusic-5b34b584/" at bounding box center [187, 199] width 182 height 17
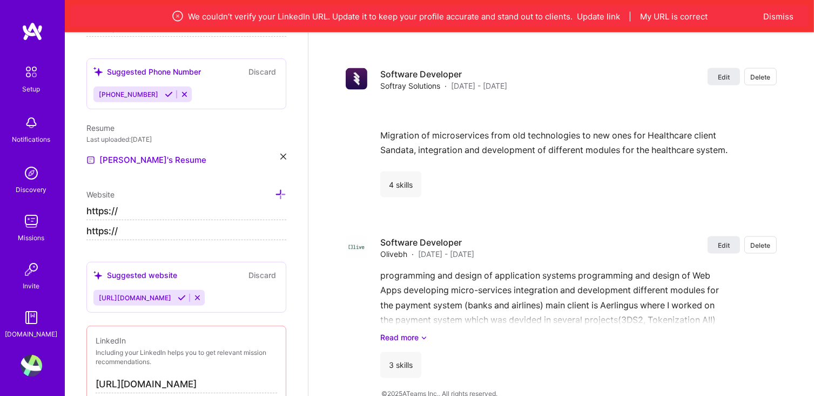
scroll to position [426, 0]
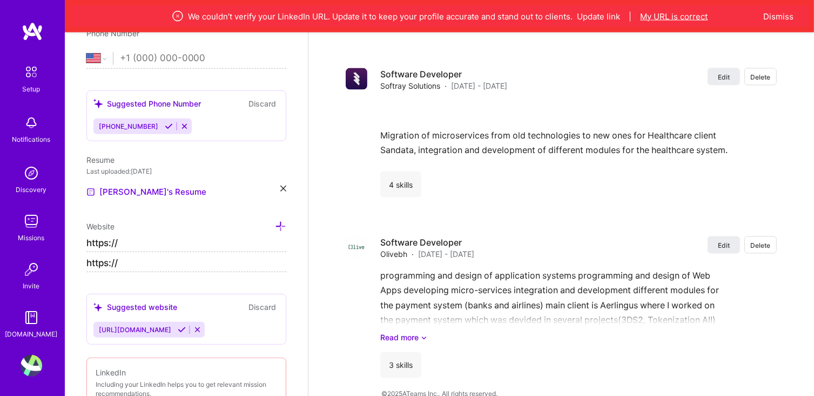
click at [666, 15] on button "My URL is correct" at bounding box center [675, 16] width 68 height 11
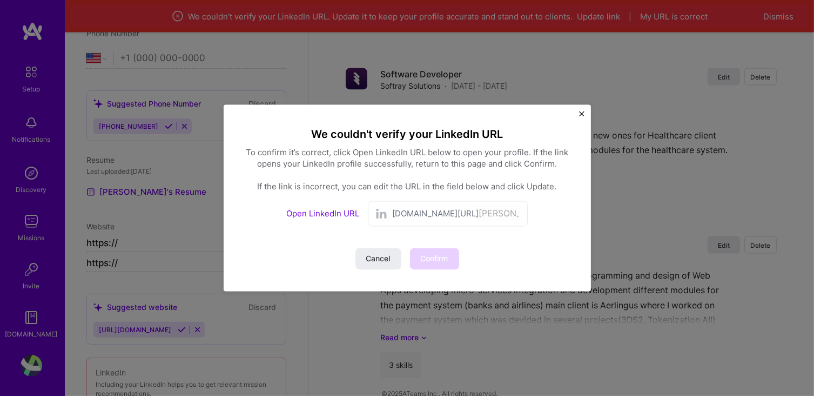
click at [340, 213] on link "Open LinkedIn URL" at bounding box center [322, 214] width 73 height 10
click at [431, 209] on span "linkedin.com/in/" at bounding box center [435, 213] width 86 height 11
click at [479, 215] on input "Jasmin-merusic" at bounding box center [500, 214] width 42 height 16
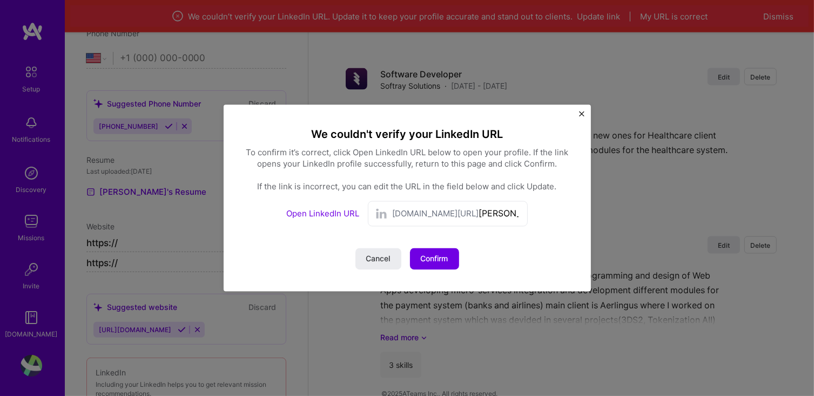
drag, startPoint x: 521, startPoint y: 213, endPoint x: 361, endPoint y: 220, distance: 160.1
click at [361, 220] on div "Open LinkedIn URL linkedin.com/in/ Jasmin-merusic" at bounding box center [407, 213] width 324 height 25
paste input "jasmin-merusic-5b34b584"
drag, startPoint x: 454, startPoint y: 215, endPoint x: 387, endPoint y: 220, distance: 67.2
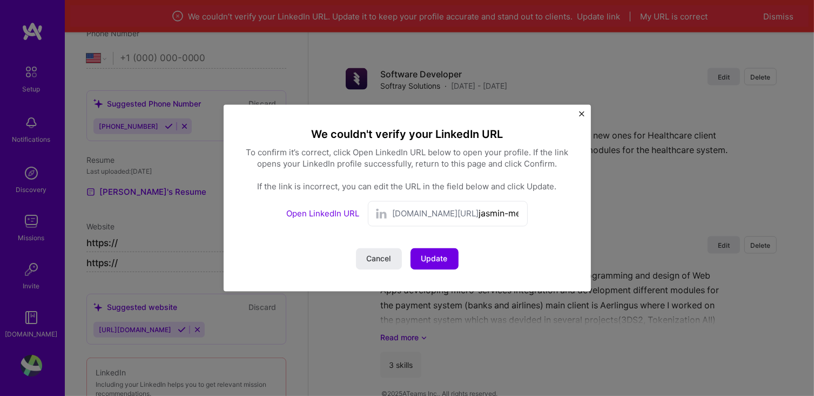
click at [387, 220] on div "linkedin.com/in/ jasmin-merusic-5b34b584" at bounding box center [448, 213] width 160 height 25
click at [479, 218] on input "jasmin-merusic-5b34b584" at bounding box center [500, 214] width 42 height 16
type input "jasmin-merusic-5b34b584"
click at [433, 253] on span "Update" at bounding box center [435, 258] width 26 height 11
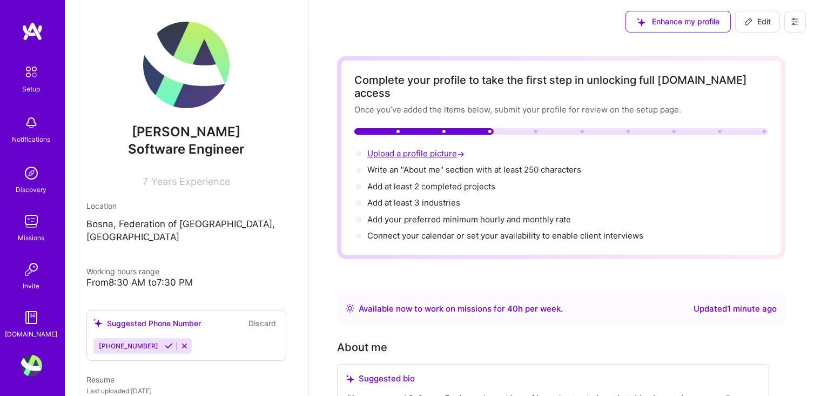
click at [399, 148] on span "Upload a profile picture →" at bounding box center [416, 153] width 99 height 10
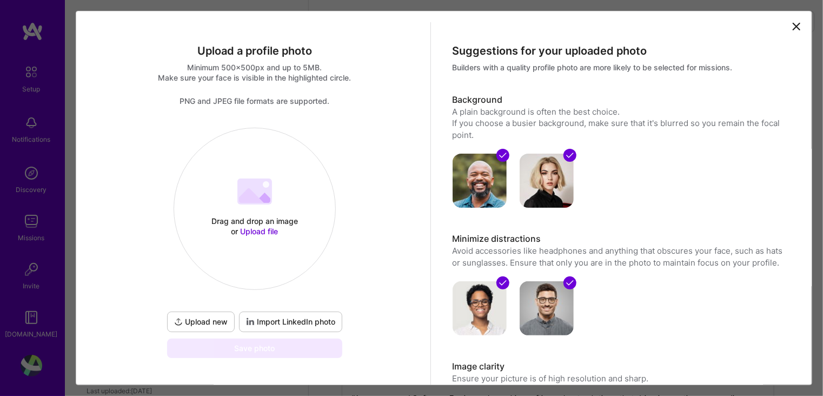
click at [279, 319] on span "Import LinkedIn photo" at bounding box center [290, 321] width 89 height 11
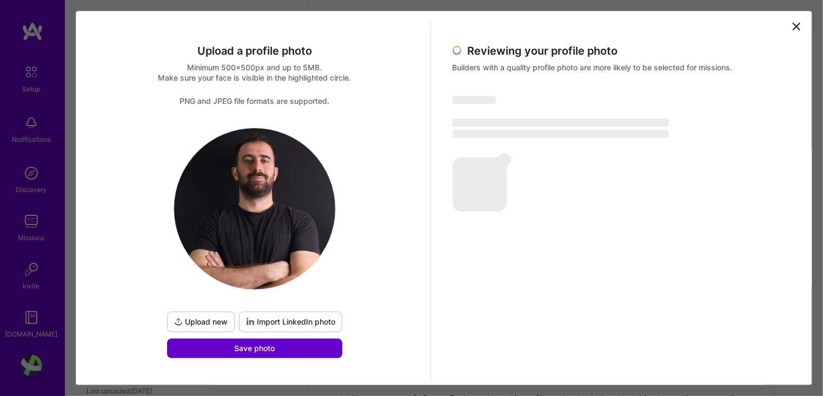
click at [244, 347] on span "Save photo" at bounding box center [254, 348] width 41 height 11
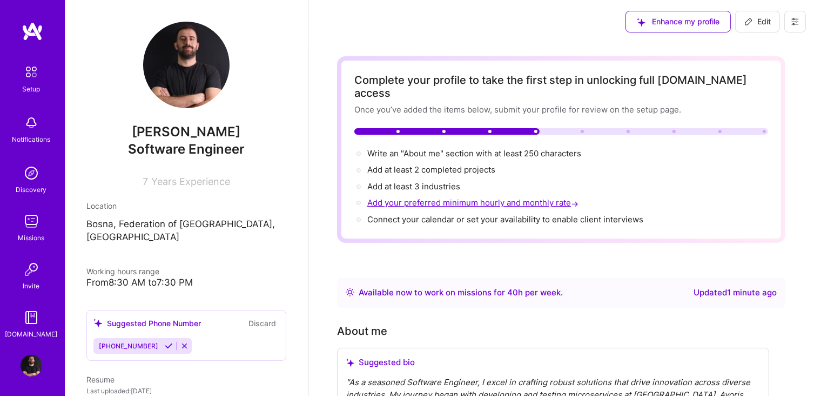
click at [428, 197] on span "Add your preferred minimum hourly and monthly rate →" at bounding box center [473, 202] width 213 height 10
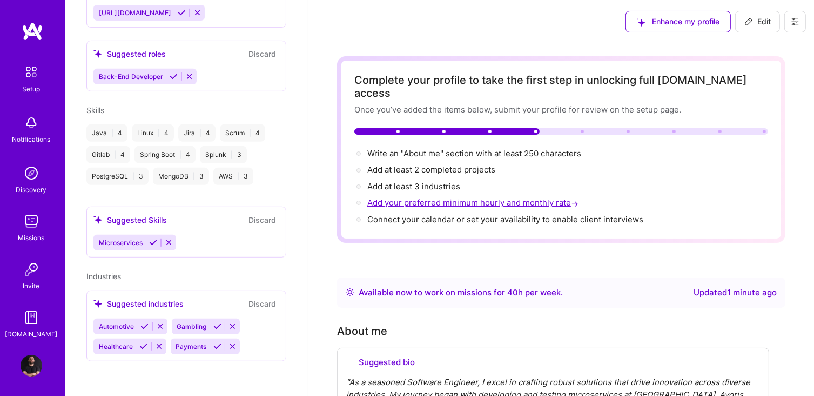
select select "US"
select select "Right Now"
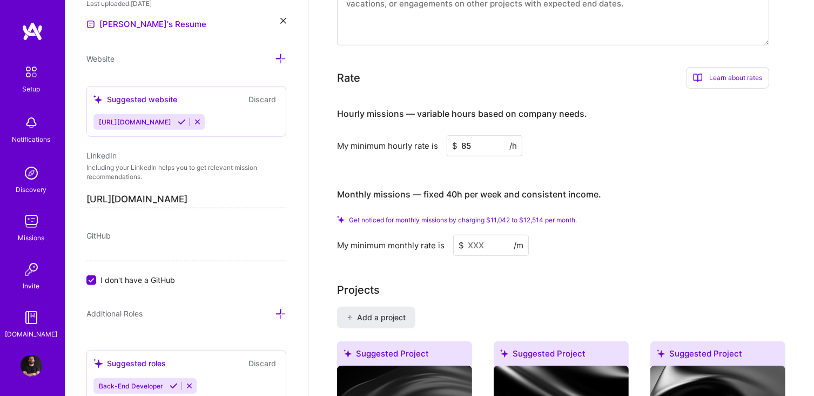
scroll to position [672, 0]
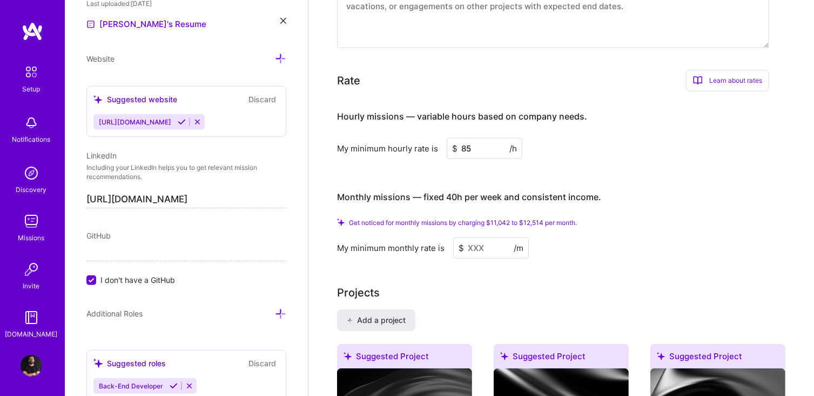
click at [474, 237] on input at bounding box center [491, 247] width 76 height 21
click at [460, 242] on span "$" at bounding box center [461, 247] width 5 height 11
drag, startPoint x: 477, startPoint y: 135, endPoint x: 430, endPoint y: 134, distance: 46.5
click at [430, 138] on div "My minimum hourly rate is $ 85 /h" at bounding box center [553, 148] width 432 height 21
type input "9"
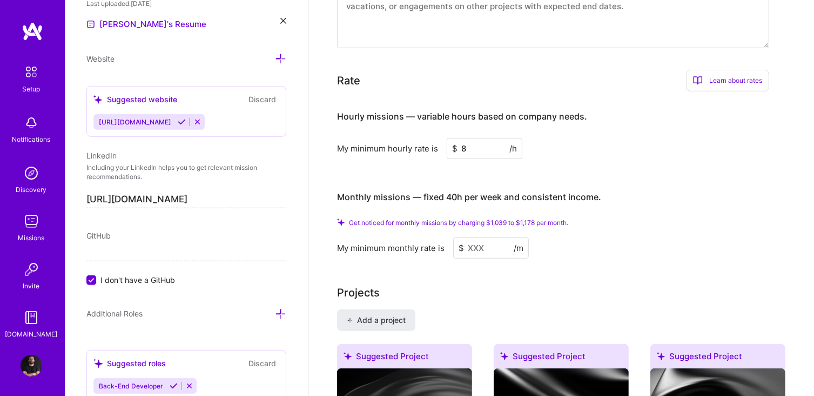
type input "85"
click at [617, 181] on h3 "Monthly missions — fixed 40h per week and consistent income." at bounding box center [553, 198] width 432 height 34
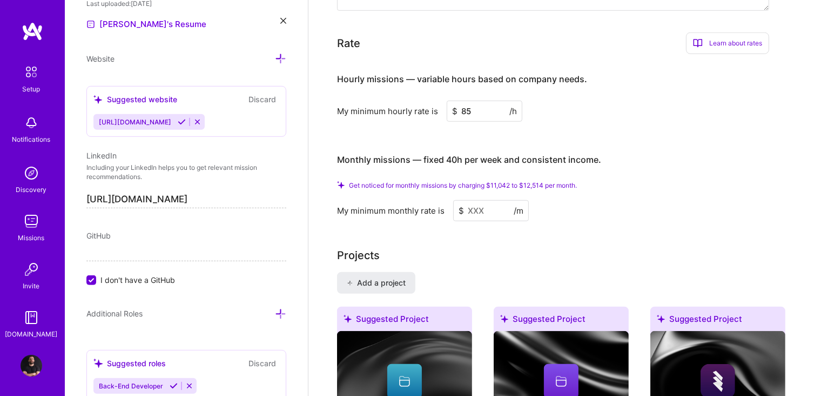
scroll to position [780, 0]
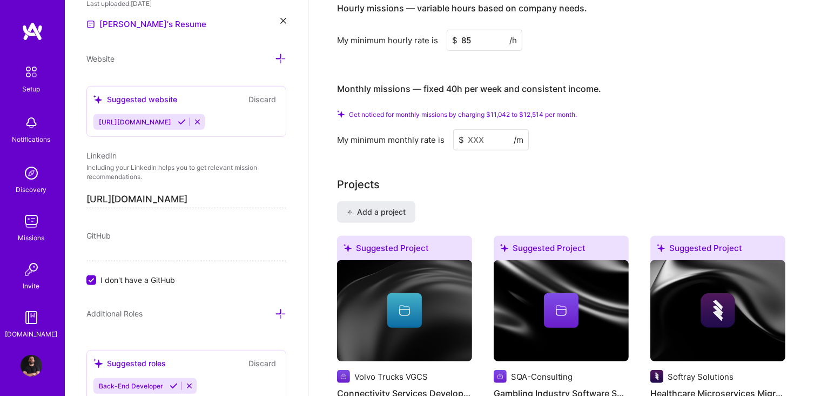
click at [589, 140] on div "Complete your profile to take the first step in unlocking full A.Team access On…" at bounding box center [561, 267] width 449 height 1982
click at [496, 110] on span "Get noticed for monthly missions by charging $11,042 to $12,514 per month." at bounding box center [463, 114] width 228 height 8
drag, startPoint x: 496, startPoint y: 95, endPoint x: 517, endPoint y: 93, distance: 21.1
click at [517, 110] on span "Get noticed for monthly missions by charging $11,042 to $12,514 per month." at bounding box center [463, 114] width 228 height 8
click at [495, 110] on span "Get noticed for monthly missions by charging $11,042 to $12,514 per month." at bounding box center [463, 114] width 228 height 8
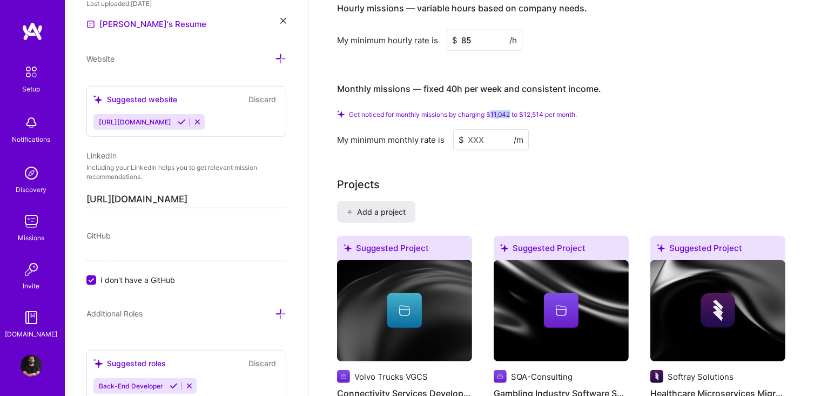
drag, startPoint x: 493, startPoint y: 97, endPoint x: 511, endPoint y: 95, distance: 17.9
click at [511, 110] on span "Get noticed for monthly missions by charging $11,042 to $12,514 per month." at bounding box center [463, 114] width 228 height 8
copy span "11,042"
click at [492, 129] on input at bounding box center [491, 139] width 76 height 21
paste input
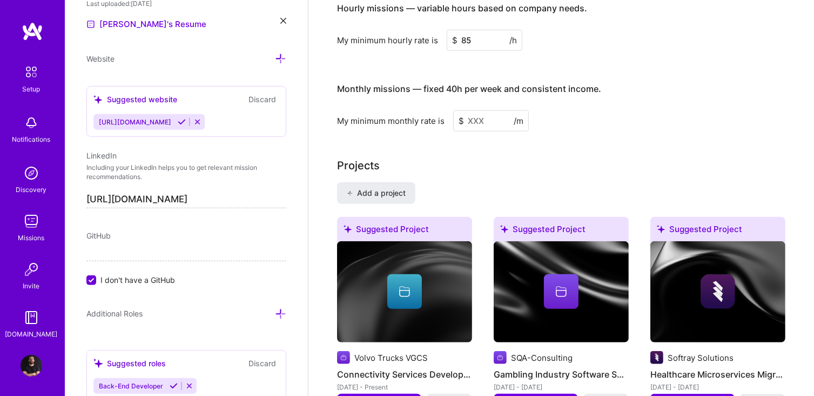
click at [545, 127] on div "Complete your profile to take the first step in unlocking full A.Team access On…" at bounding box center [561, 257] width 449 height 1963
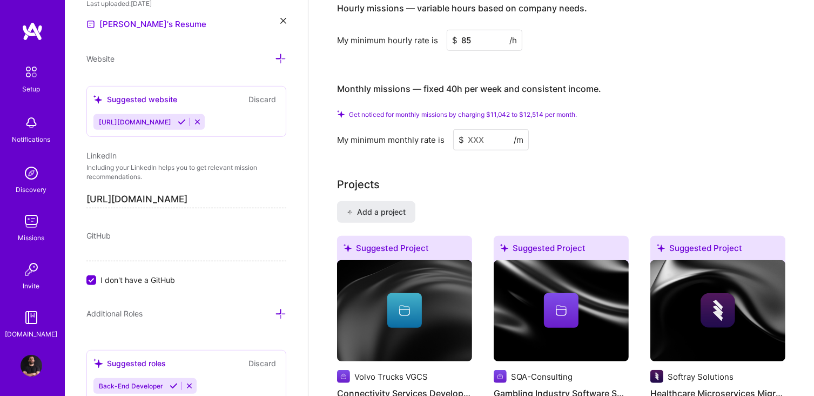
click at [489, 129] on input at bounding box center [491, 139] width 76 height 21
drag, startPoint x: 478, startPoint y: 119, endPoint x: 485, endPoint y: 114, distance: 8.9
click at [482, 129] on input at bounding box center [491, 139] width 76 height 21
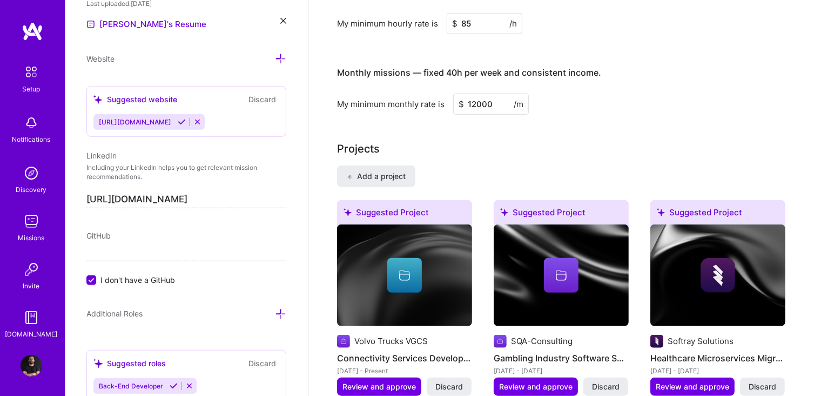
type input "12000"
click at [530, 112] on div "Complete your profile to take the first step in unlocking full A.Team access On…" at bounding box center [561, 249] width 449 height 1947
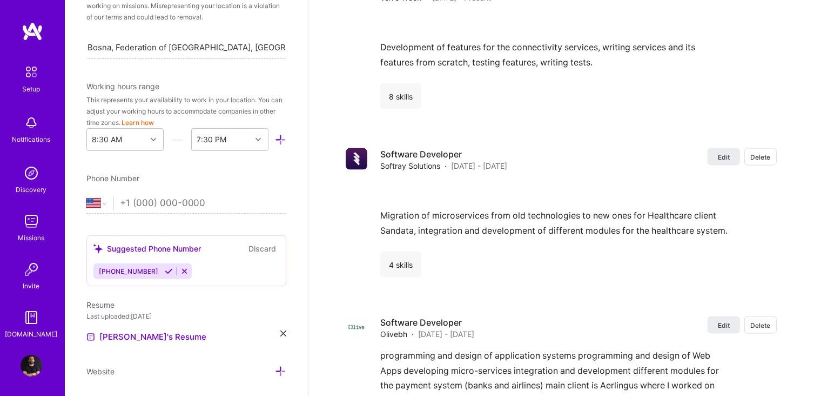
scroll to position [237, 0]
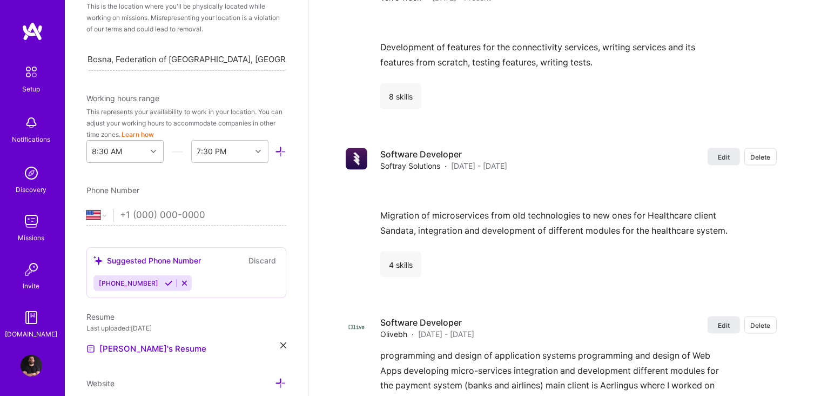
click at [146, 149] on div at bounding box center [154, 151] width 17 height 14
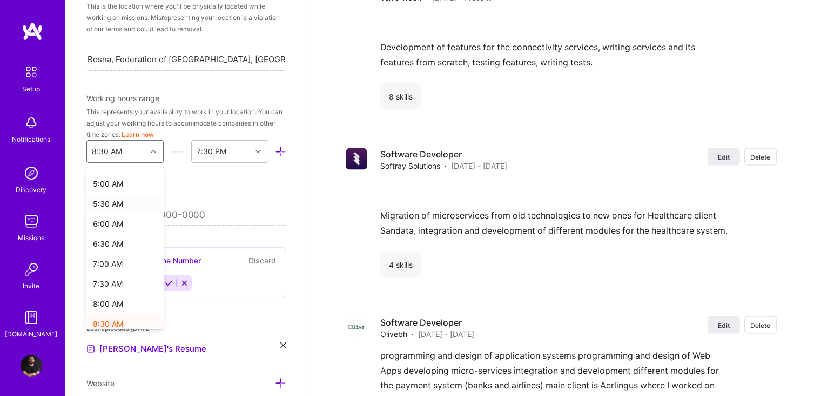
scroll to position [190, 0]
click at [109, 272] on div "7:00 AM" at bounding box center [124, 269] width 77 height 20
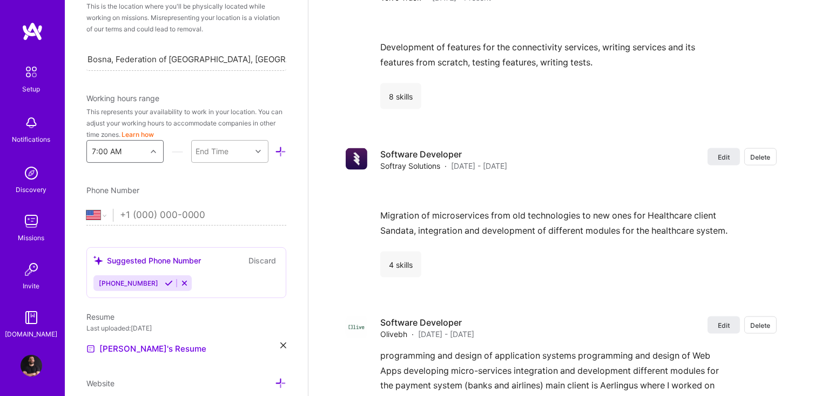
click at [253, 154] on div at bounding box center [259, 151] width 17 height 14
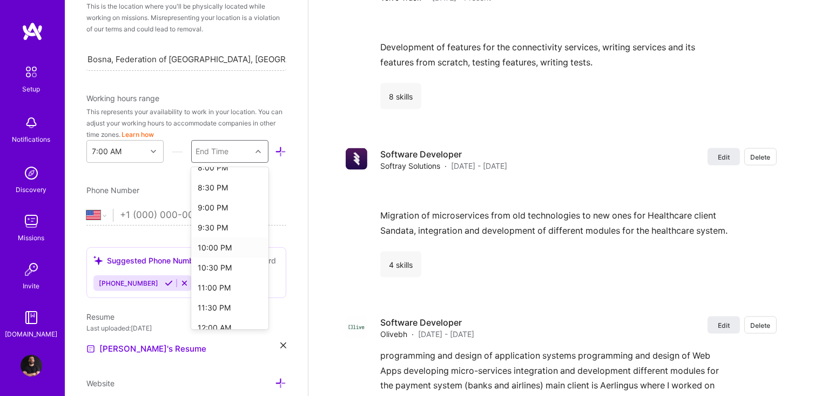
scroll to position [540, 0]
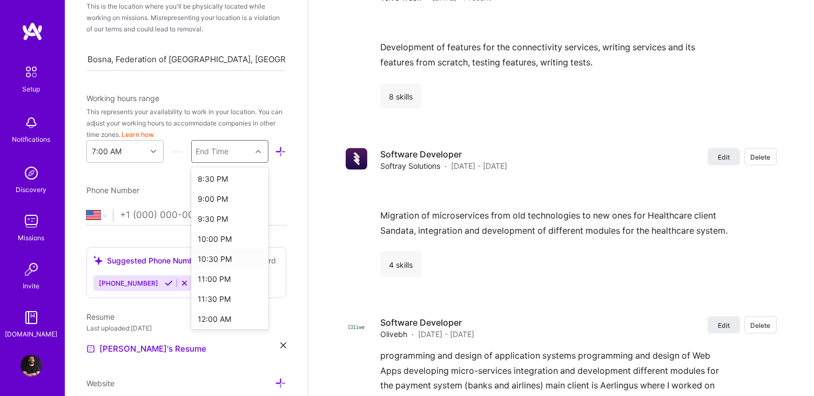
click at [217, 264] on div "10:30 PM" at bounding box center [229, 259] width 77 height 20
click at [279, 201] on div "Edit photo Jasmin Merusic Software Engineer 7 Years Experience Location This is…" at bounding box center [186, 198] width 243 height 396
click at [212, 206] on input "tel" at bounding box center [203, 214] width 166 height 31
type input "+387 61 998 794"
select select "BA"
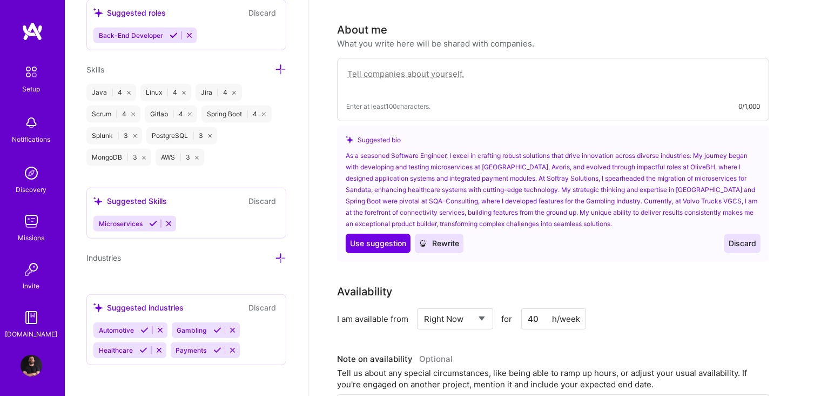
scroll to position [0, 0]
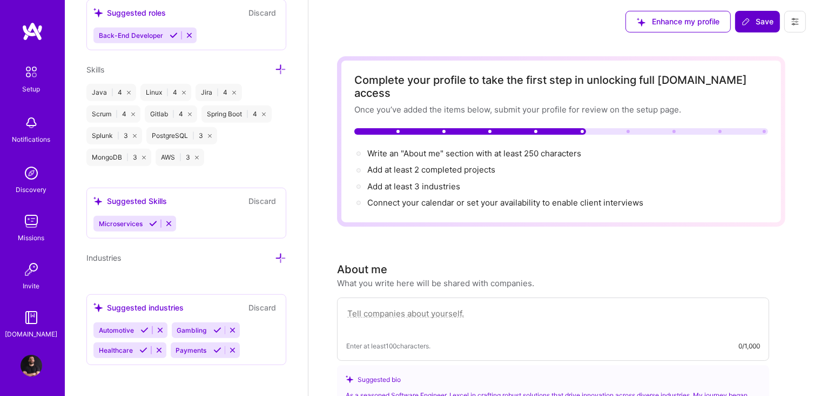
click at [739, 22] on button "Save" at bounding box center [758, 22] width 45 height 22
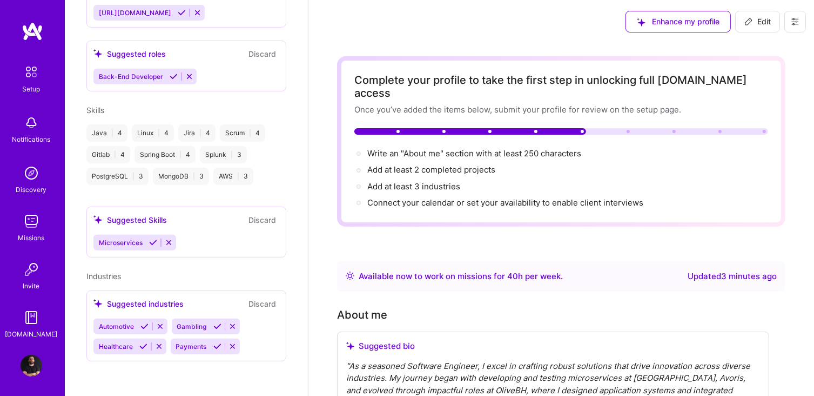
scroll to position [462, 0]
click at [428, 181] on span "Add at least 3 industries →" at bounding box center [418, 186] width 103 height 10
select select "US"
select select "Right Now"
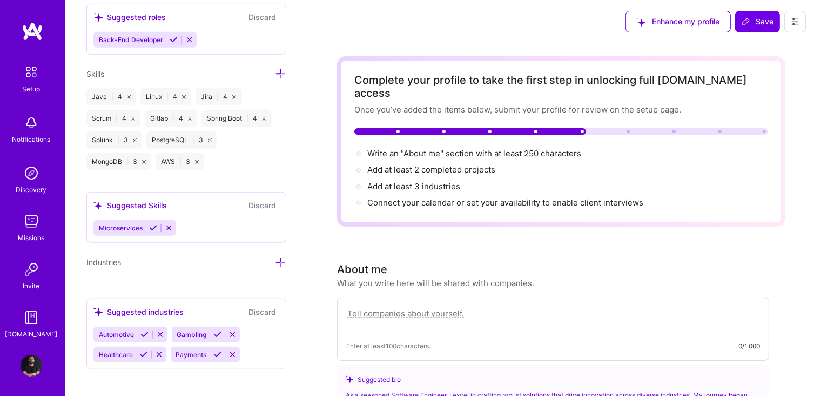
scroll to position [847, 0]
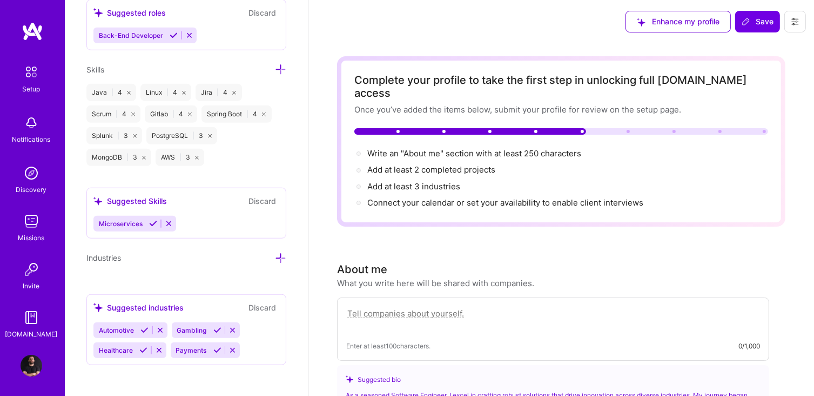
click at [275, 257] on icon at bounding box center [280, 257] width 11 height 11
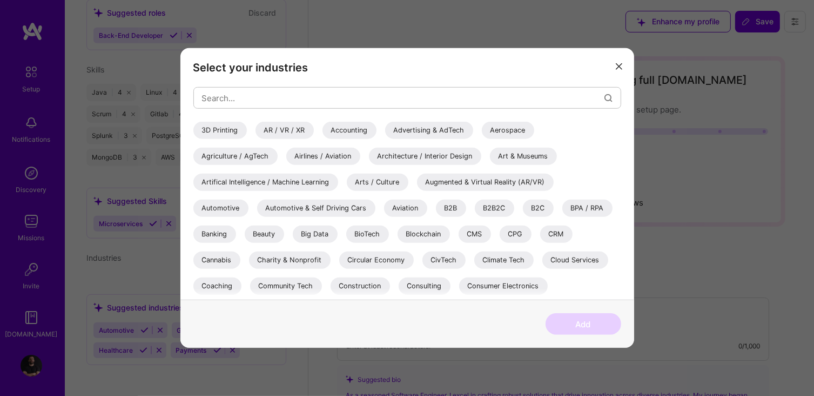
click at [613, 70] on button "modal" at bounding box center [619, 66] width 13 height 18
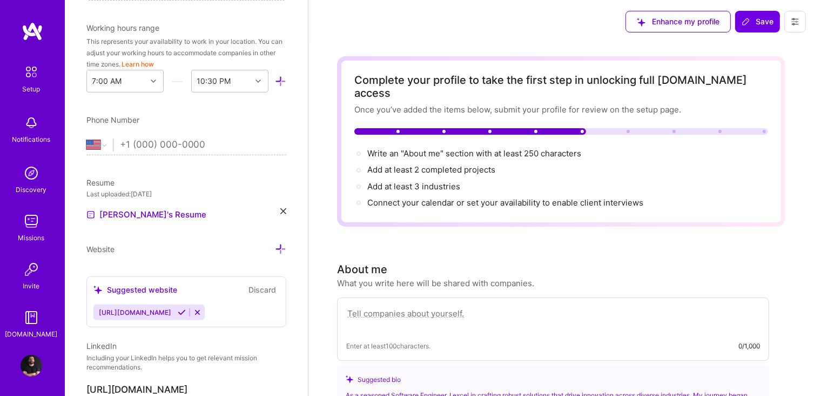
scroll to position [0, 0]
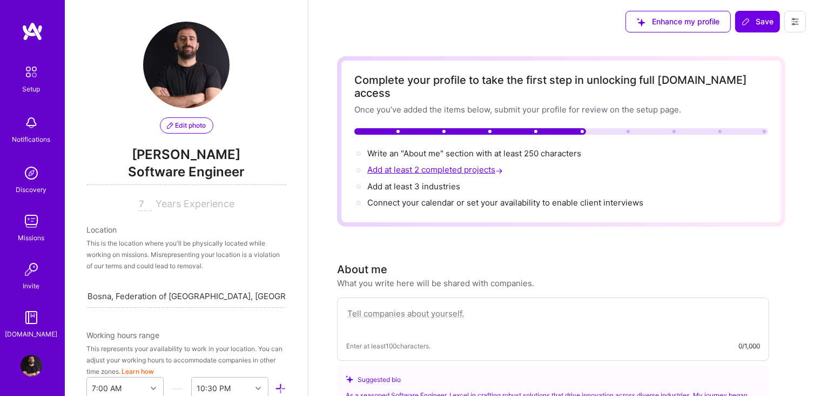
click at [400, 164] on span "Add at least 2 completed projects →" at bounding box center [436, 169] width 138 height 10
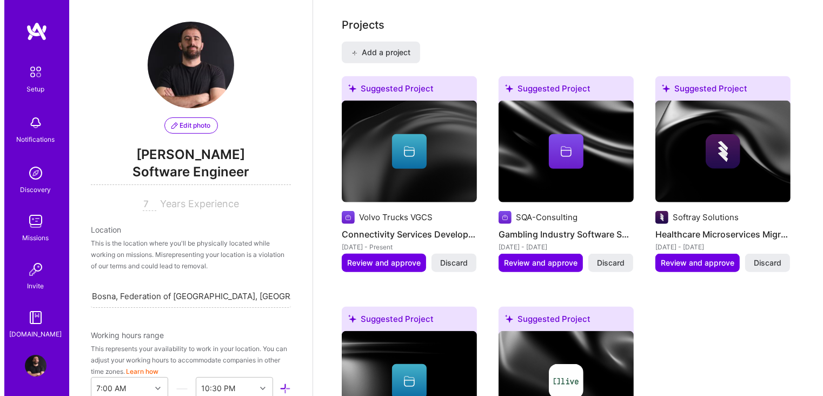
scroll to position [904, 0]
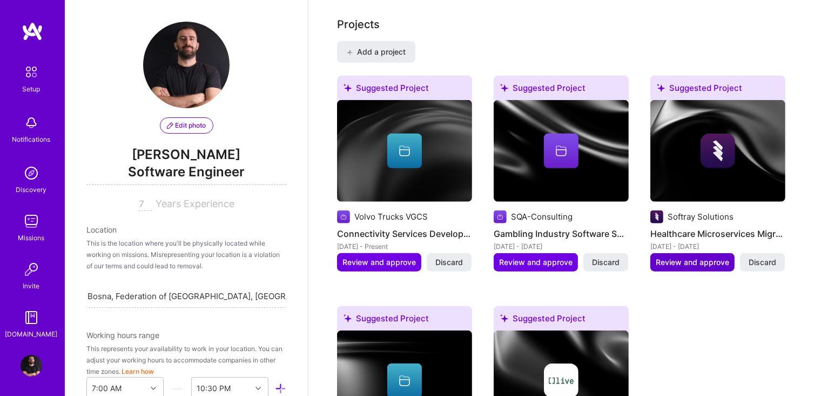
click at [685, 257] on span "Review and approve" at bounding box center [692, 262] width 73 height 11
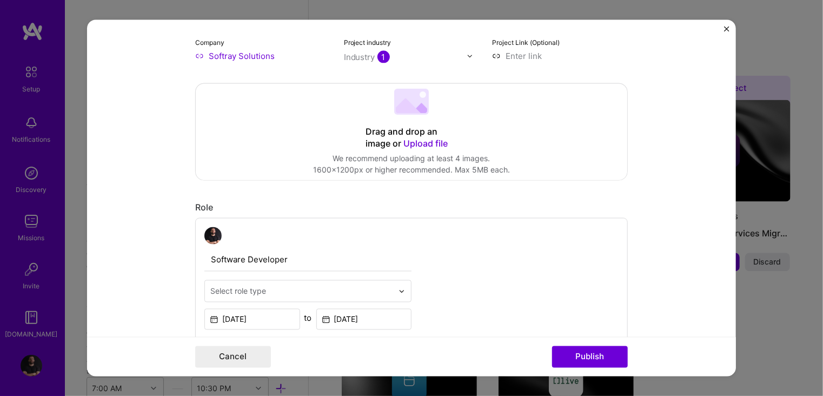
scroll to position [270, 0]
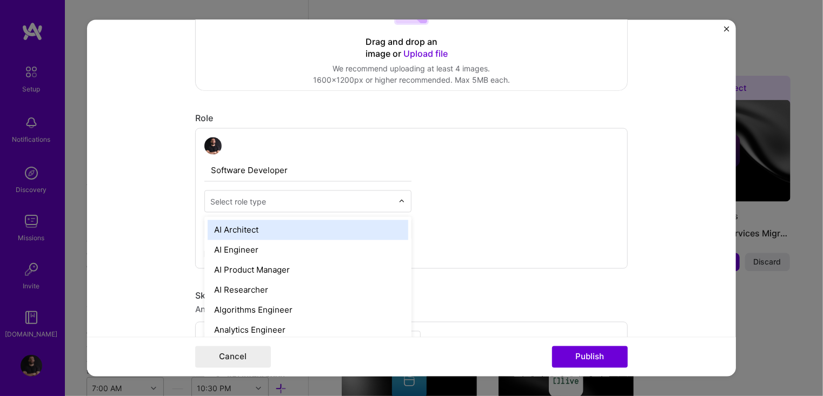
click at [364, 207] on div at bounding box center [301, 202] width 183 height 14
type input "bac"
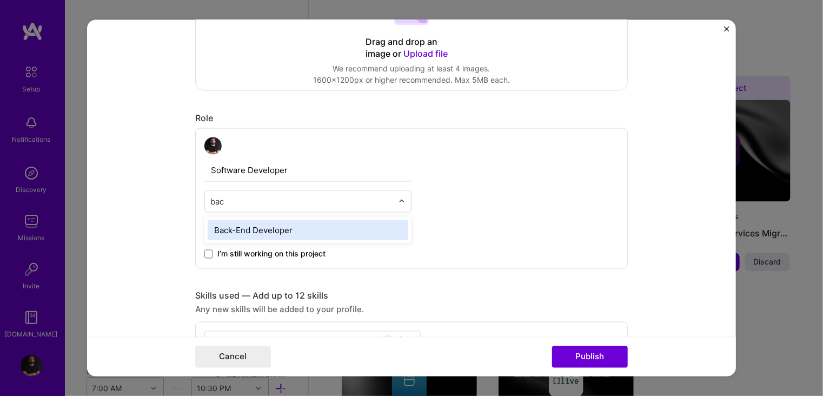
click at [263, 225] on div "Back-End Developer" at bounding box center [308, 230] width 200 height 20
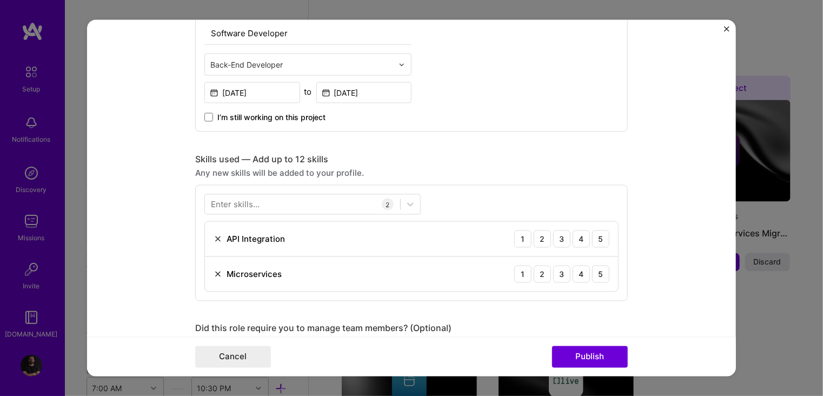
scroll to position [432, 0]
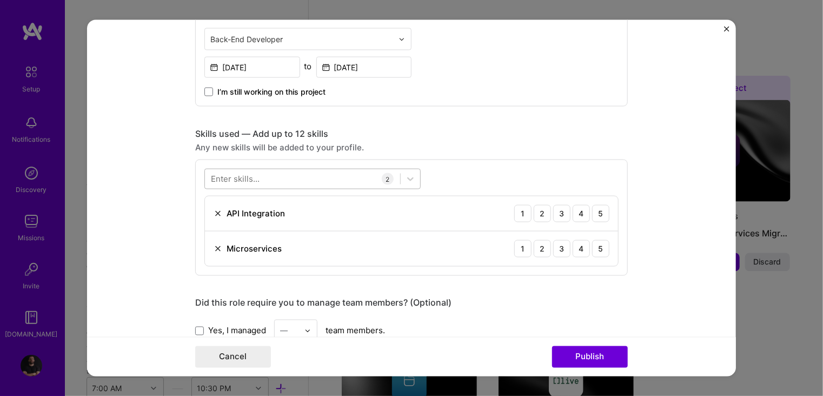
click at [234, 169] on div at bounding box center [312, 179] width 216 height 21
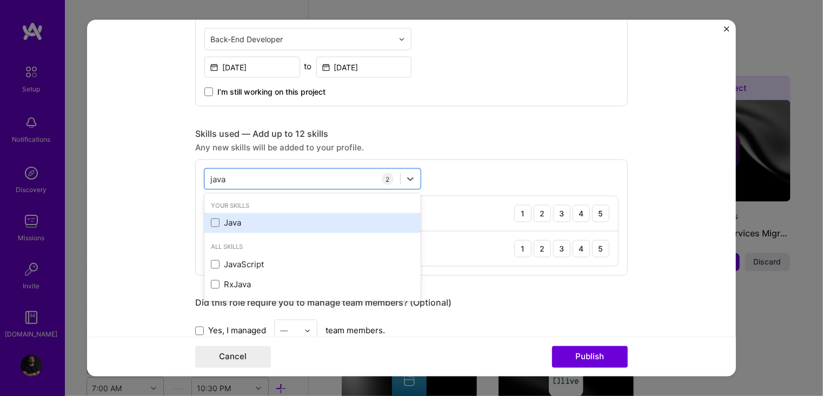
click at [216, 217] on div "Java" at bounding box center [312, 222] width 203 height 11
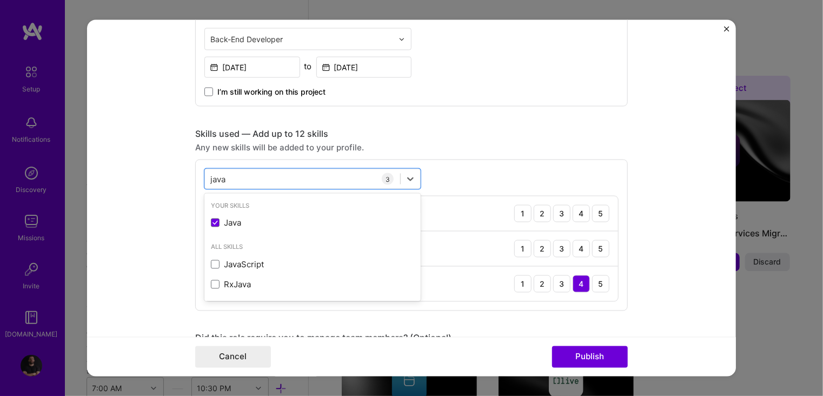
type input "java"
click at [655, 312] on form "Editing suggested project This project is suggested based on your LinkedIn, res…" at bounding box center [411, 198] width 649 height 356
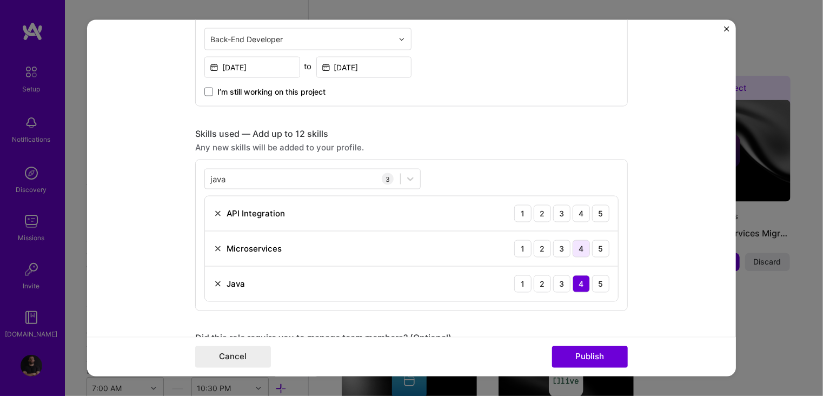
click at [578, 250] on div "4" at bounding box center [580, 248] width 17 height 17
click at [576, 216] on div "4" at bounding box center [580, 213] width 17 height 17
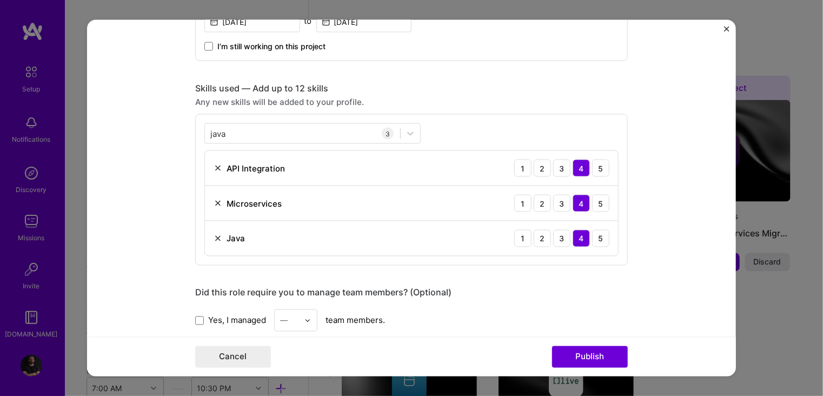
scroll to position [649, 0]
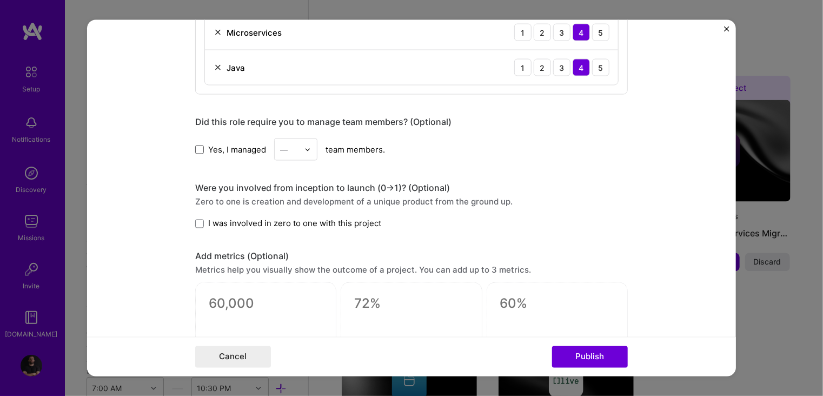
click at [197, 146] on span at bounding box center [199, 149] width 9 height 9
click at [0, 0] on input "Yes, I managed" at bounding box center [0, 0] width 0 height 0
click at [275, 144] on div "—" at bounding box center [290, 149] width 30 height 21
click at [283, 294] on div "10" at bounding box center [295, 304] width 37 height 20
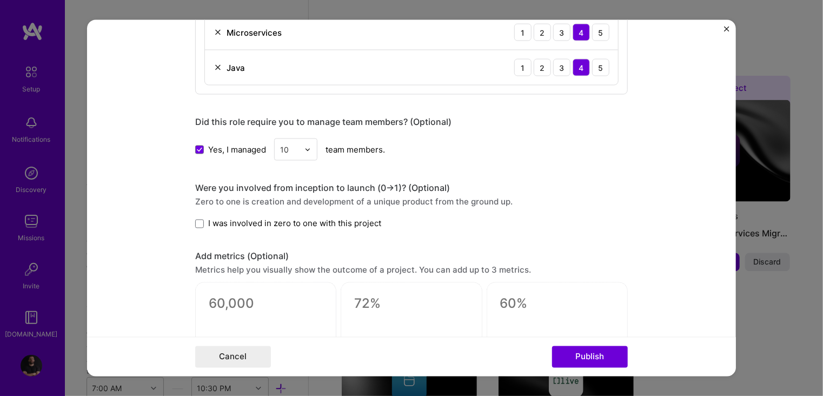
click at [480, 184] on div "Were you involved from inception to launch (0 -> 1)? (Optional)" at bounding box center [411, 187] width 432 height 11
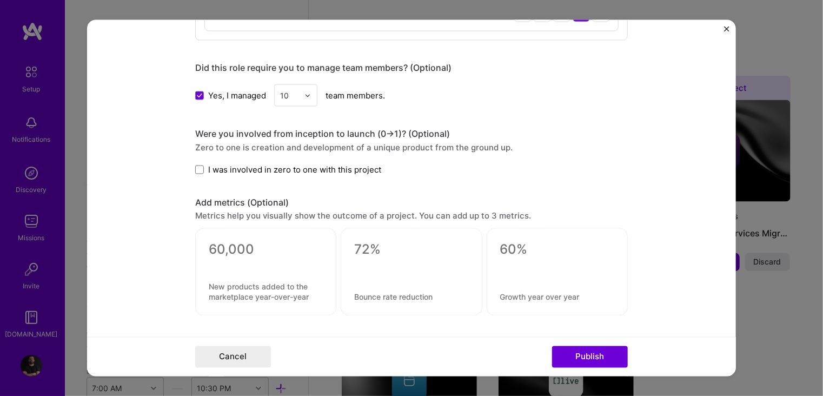
click at [189, 168] on form "Editing suggested project This project is suggested based on your LinkedIn, res…" at bounding box center [411, 198] width 649 height 356
click at [195, 166] on span at bounding box center [199, 169] width 9 height 9
click at [0, 0] on input "I was involved in zero to one with this project" at bounding box center [0, 0] width 0 height 0
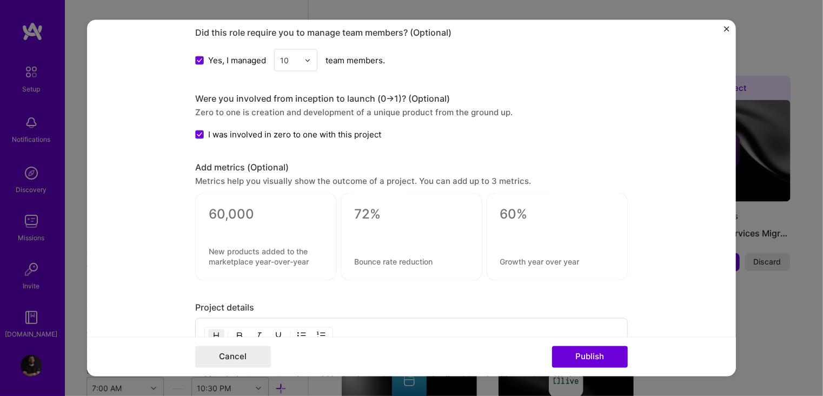
scroll to position [757, 0]
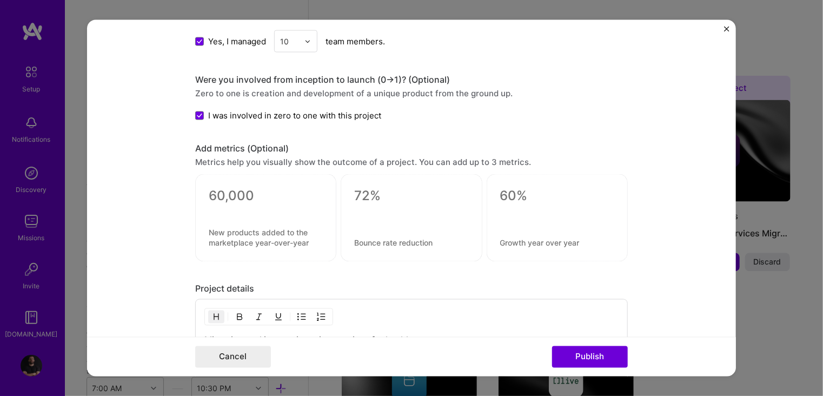
click at [242, 193] on textarea at bounding box center [266, 196] width 114 height 16
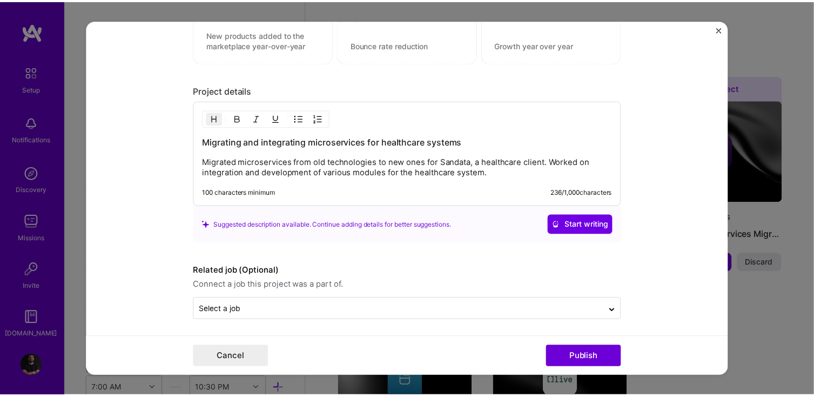
scroll to position [955, 0]
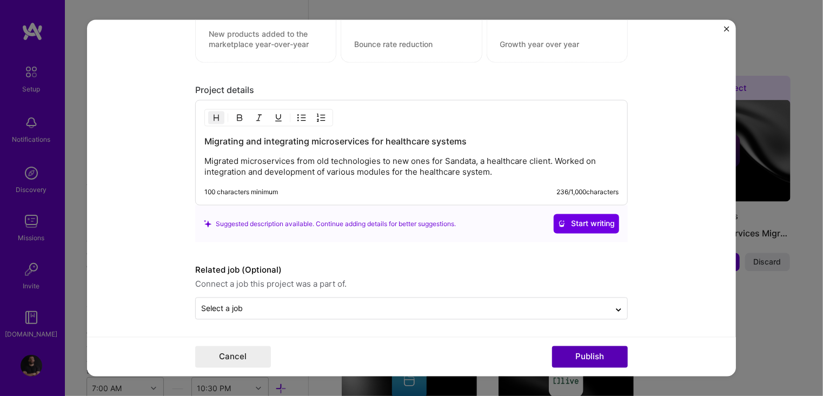
click at [588, 350] on button "Publish" at bounding box center [590, 356] width 76 height 22
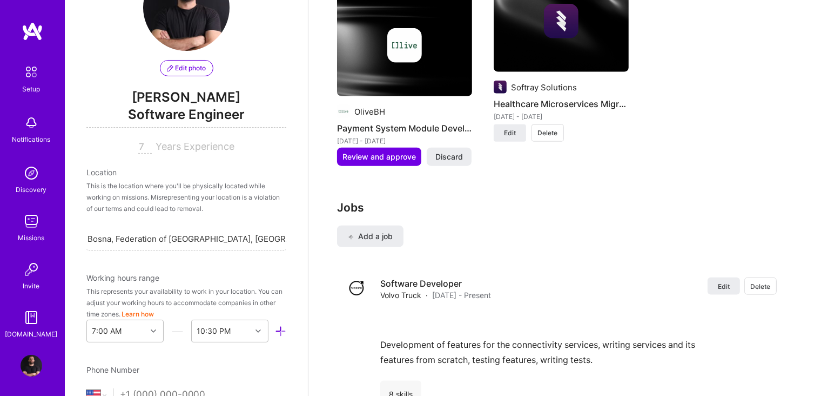
scroll to position [0, 0]
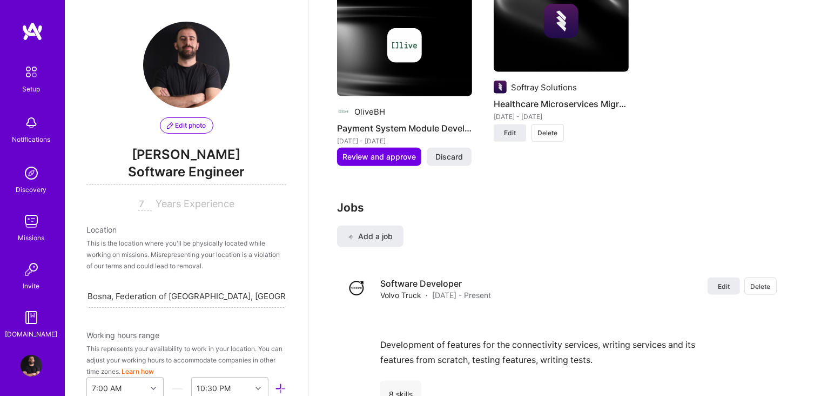
click at [138, 205] on input "7" at bounding box center [145, 204] width 14 height 13
drag, startPoint x: 133, startPoint y: 205, endPoint x: 209, endPoint y: 197, distance: 75.6
click at [170, 203] on div "7 Years Experience" at bounding box center [186, 204] width 200 height 13
click at [217, 200] on span "Years Experience" at bounding box center [195, 203] width 79 height 11
drag, startPoint x: 213, startPoint y: 202, endPoint x: 121, endPoint y: 203, distance: 91.9
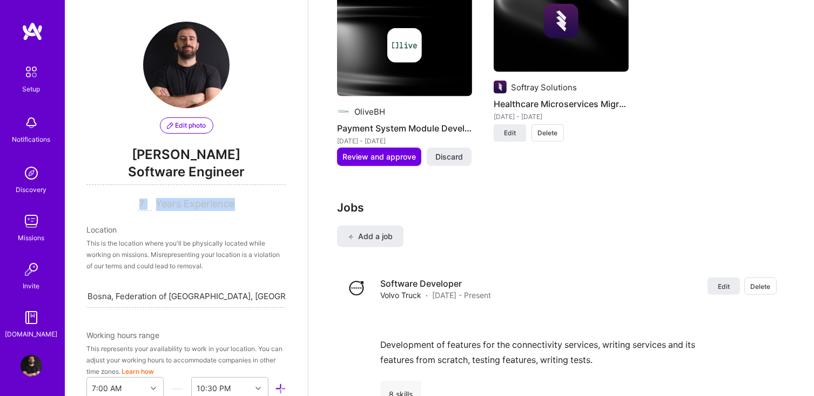
click at [121, 203] on div "7 Years Experience" at bounding box center [186, 204] width 200 height 13
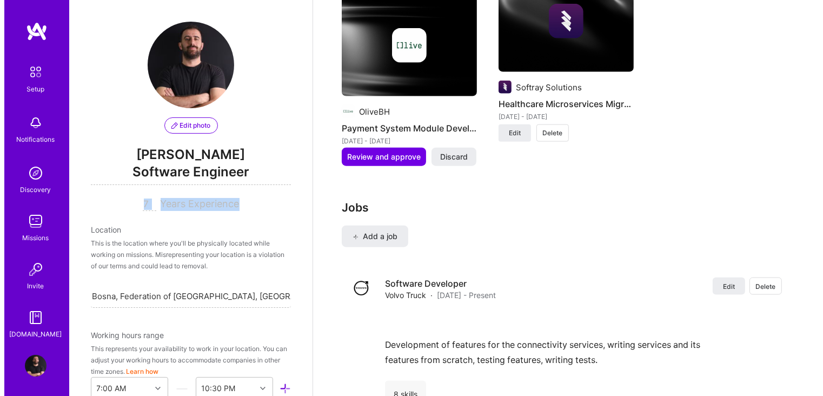
scroll to position [1077, 0]
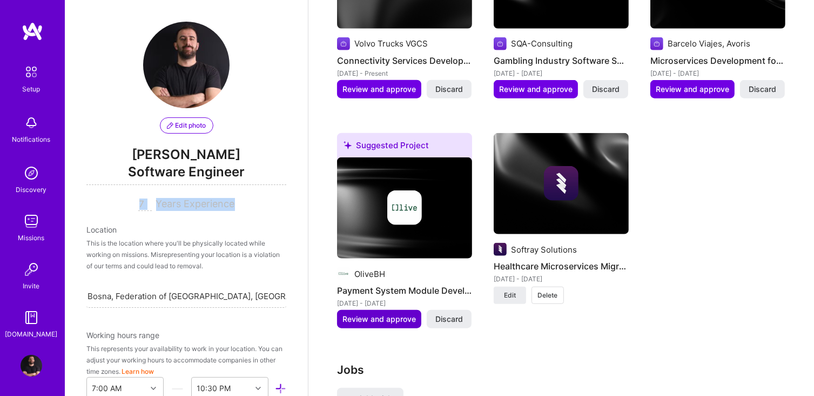
click at [387, 313] on span "Review and approve" at bounding box center [379, 318] width 73 height 11
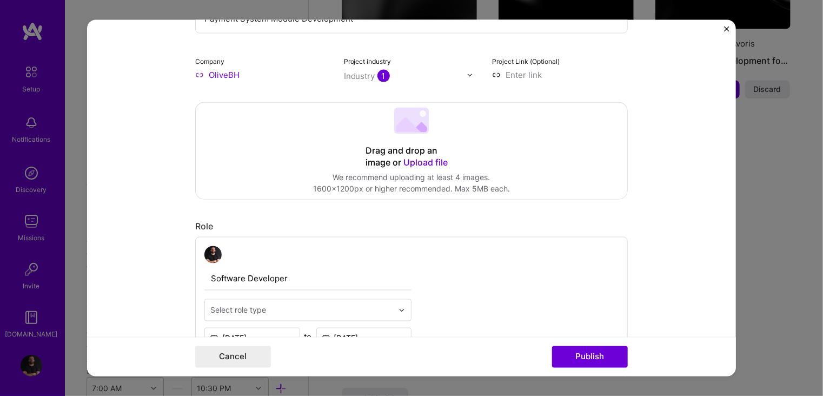
scroll to position [270, 0]
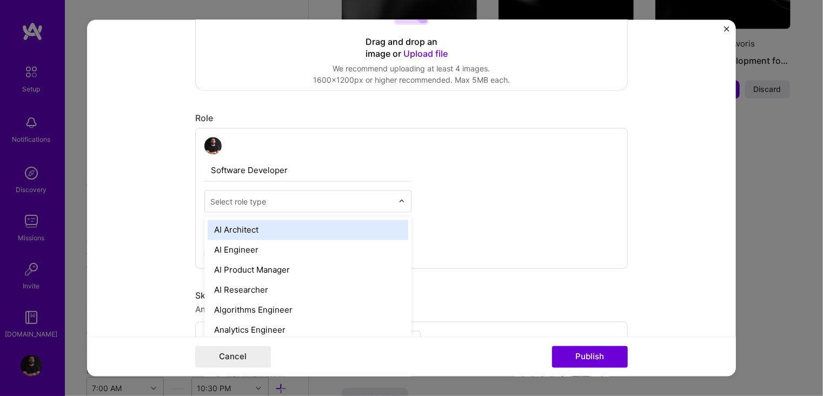
click at [270, 196] on input "text" at bounding box center [301, 201] width 183 height 11
type input "bac"
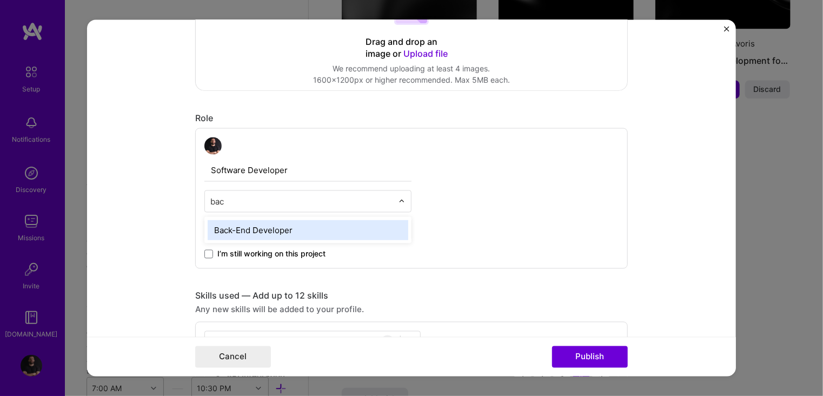
click at [266, 231] on div "Back-End Developer" at bounding box center [308, 230] width 200 height 20
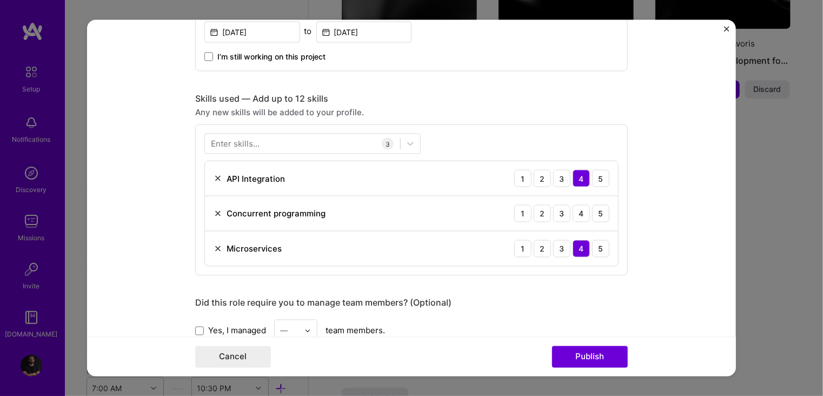
scroll to position [486, 0]
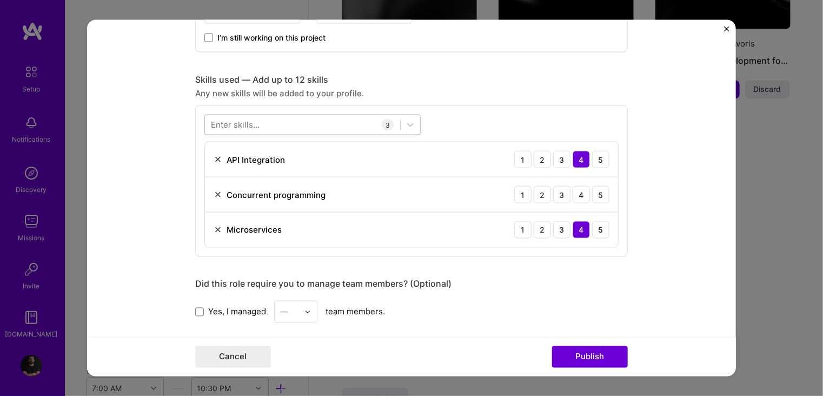
click at [339, 124] on div at bounding box center [302, 125] width 195 height 18
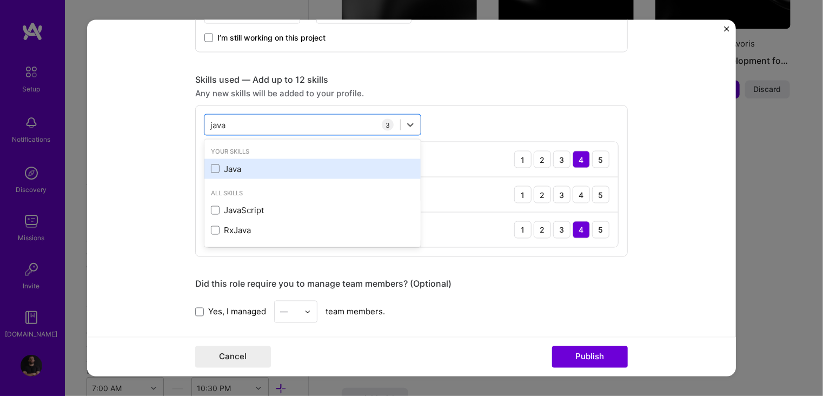
click at [250, 163] on div "Java" at bounding box center [312, 168] width 203 height 11
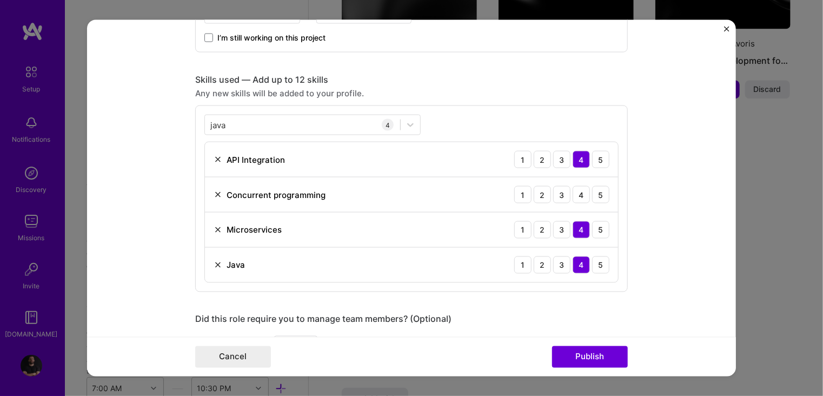
click at [646, 229] on form "Editing suggested project This project is suggested based on your LinkedIn, res…" at bounding box center [411, 198] width 649 height 356
click at [277, 128] on div "java java" at bounding box center [302, 125] width 195 height 18
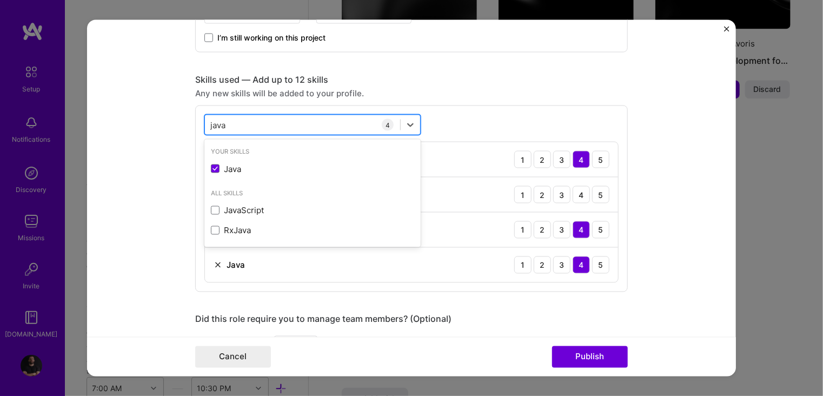
click at [277, 128] on div "java java" at bounding box center [302, 125] width 195 height 18
type input "j"
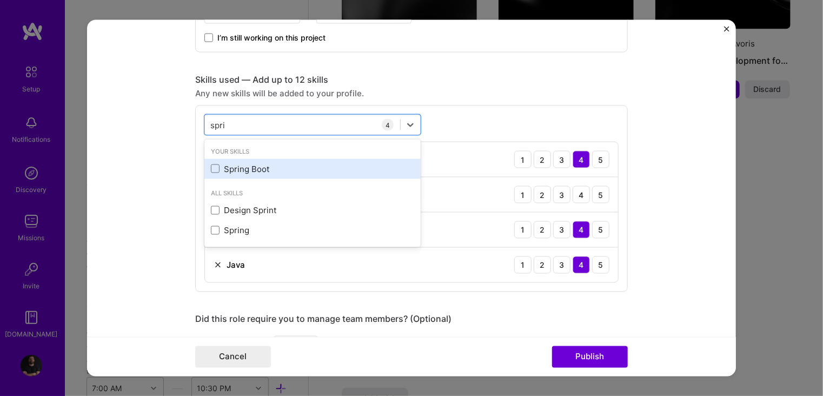
click at [244, 160] on div "Spring Boot" at bounding box center [312, 168] width 216 height 20
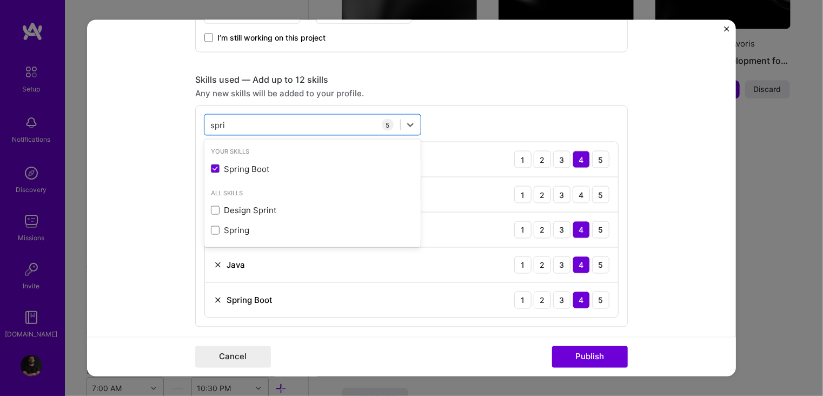
type input "spri"
click at [643, 283] on form "Editing suggested project This project is suggested based on your LinkedIn, res…" at bounding box center [411, 198] width 649 height 356
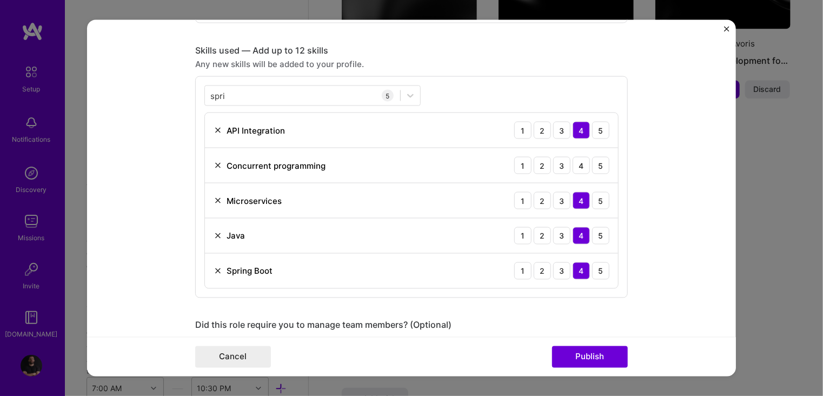
scroll to position [432, 0]
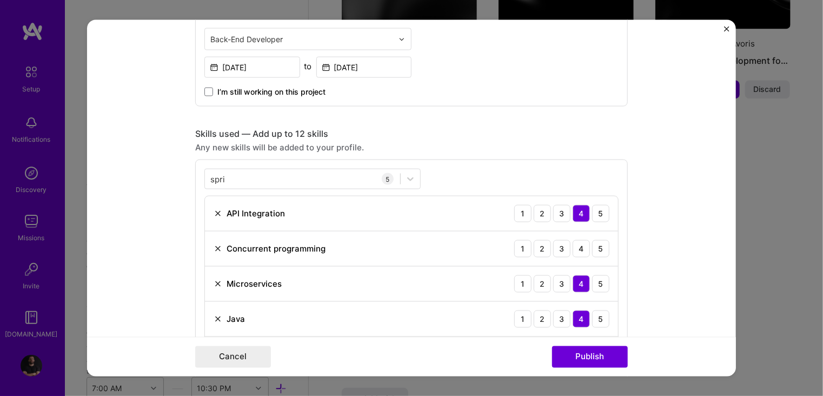
click at [215, 247] on img at bounding box center [217, 248] width 9 height 9
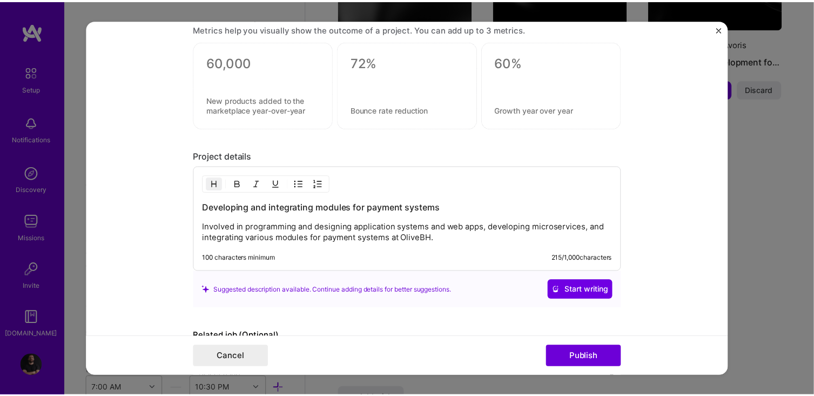
scroll to position [990, 0]
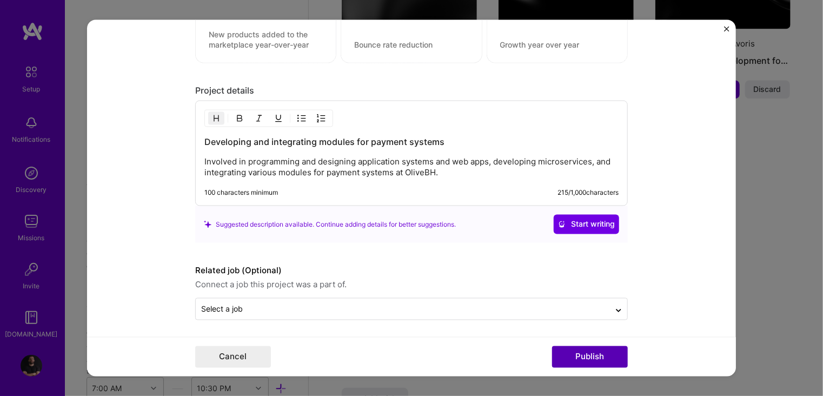
click at [583, 358] on button "Publish" at bounding box center [590, 356] width 76 height 22
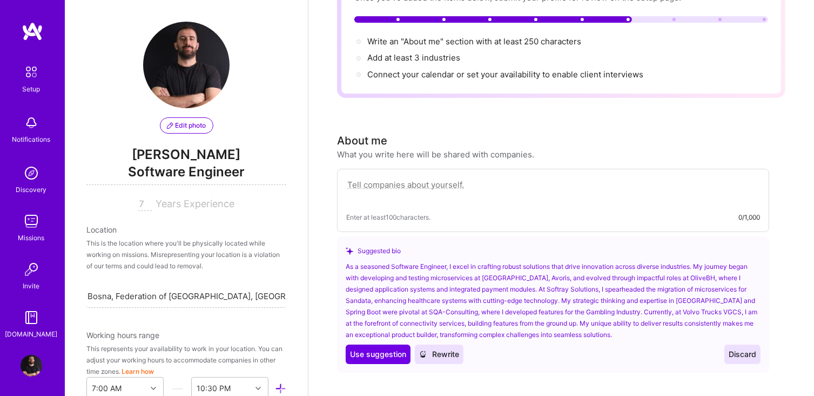
scroll to position [0, 0]
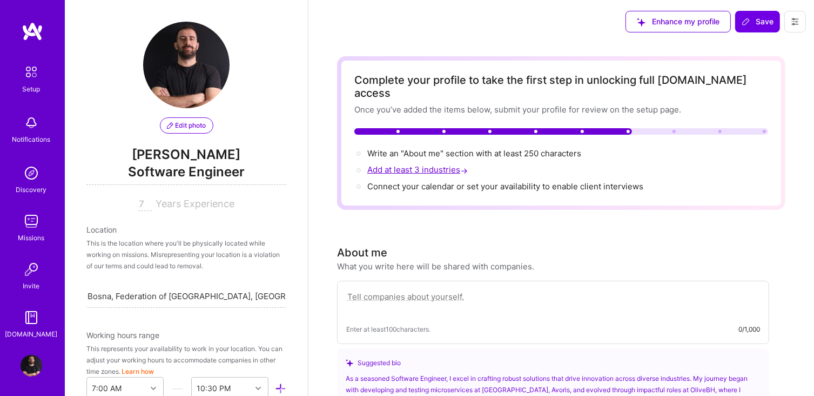
click at [403, 164] on span "Add at least 3 industries →" at bounding box center [418, 169] width 103 height 10
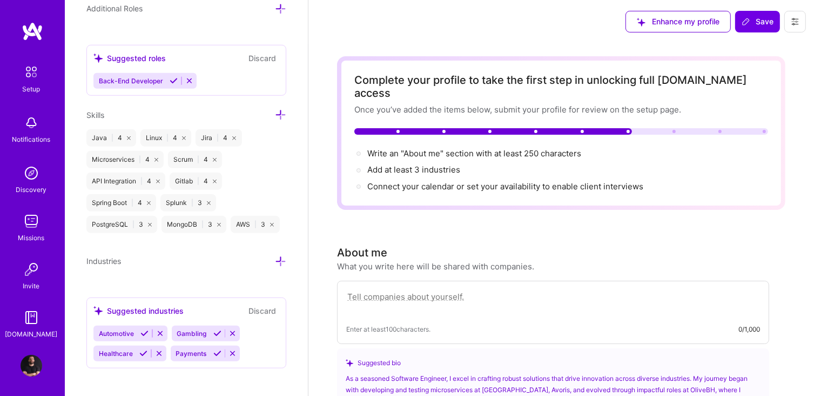
scroll to position [827, 0]
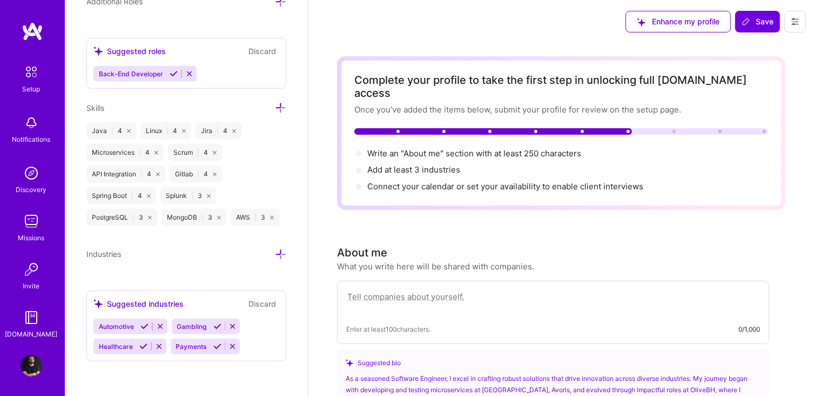
click at [145, 326] on icon at bounding box center [145, 326] width 8 height 8
click at [143, 345] on icon at bounding box center [143, 346] width 8 height 8
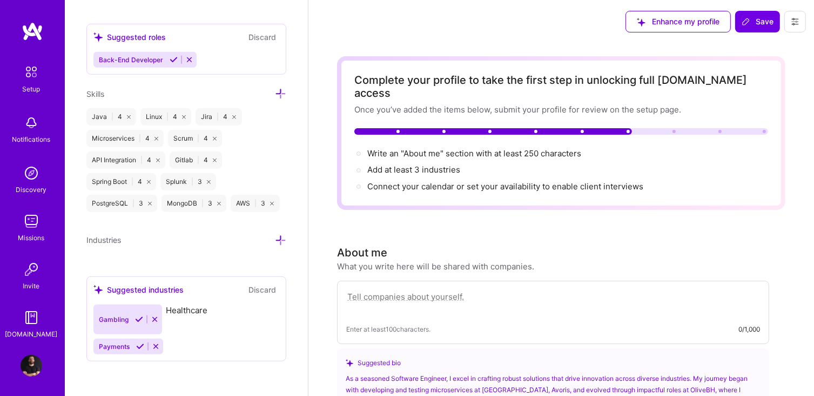
scroll to position [807, 0]
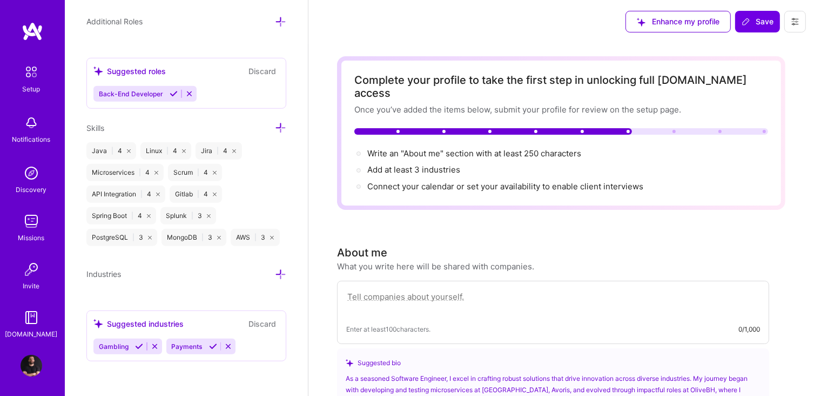
click at [138, 344] on icon at bounding box center [139, 346] width 8 height 8
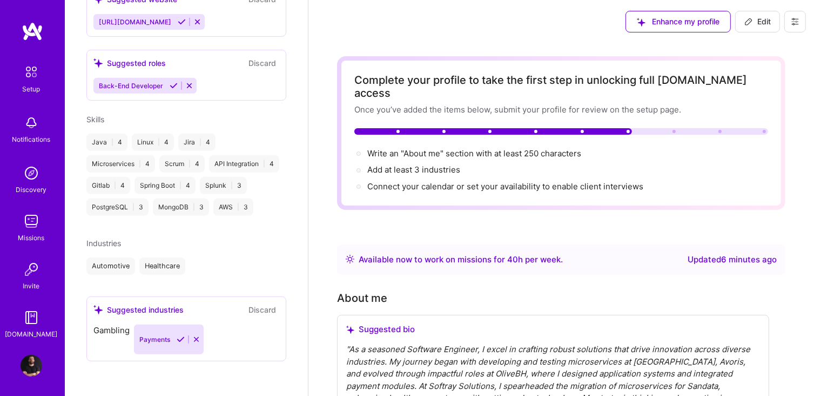
scroll to position [449, 0]
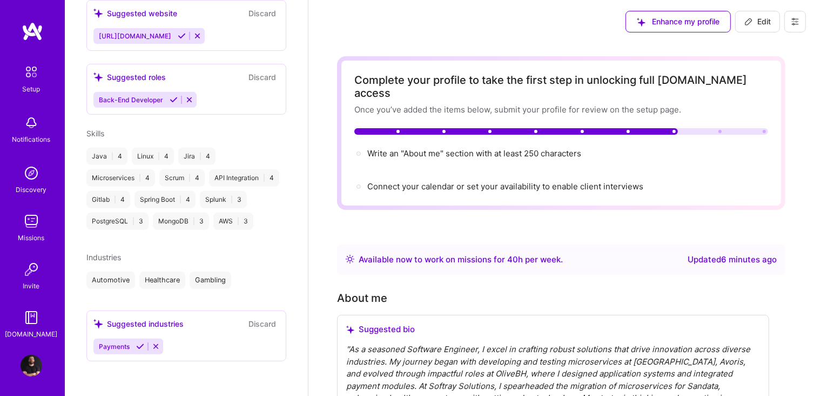
click at [141, 347] on icon at bounding box center [140, 346] width 8 height 8
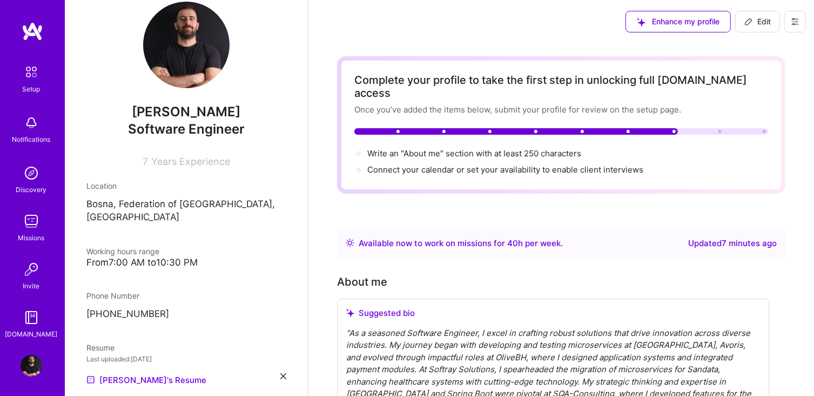
scroll to position [0, 0]
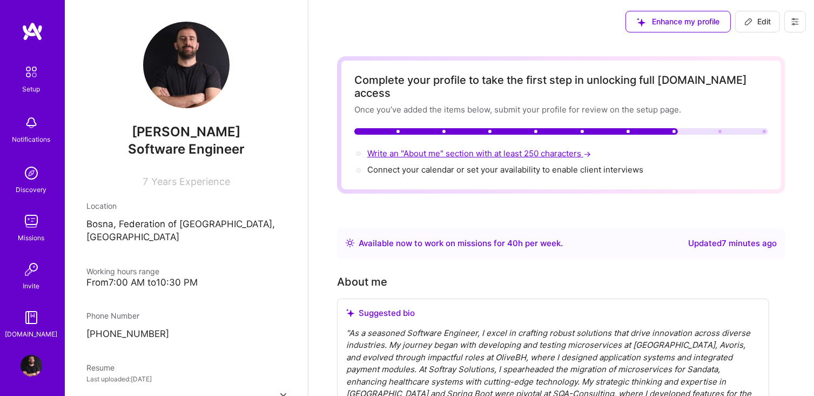
click at [523, 148] on span "Write an "About me" section with at least 250 characters →" at bounding box center [480, 153] width 226 height 10
select select "Right Now"
select select "BA"
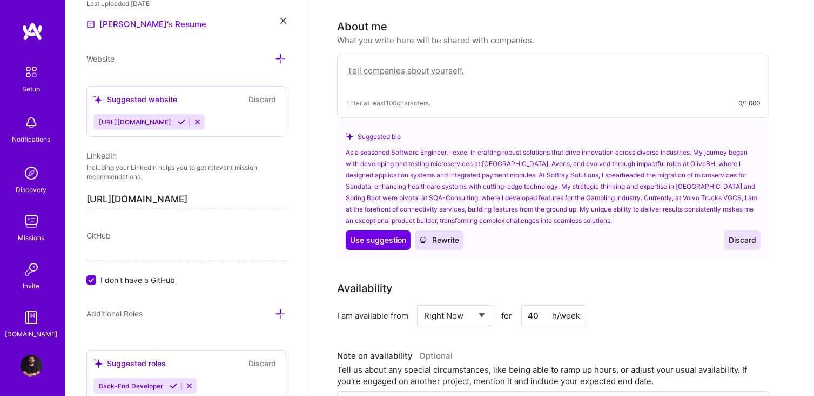
scroll to position [214, 0]
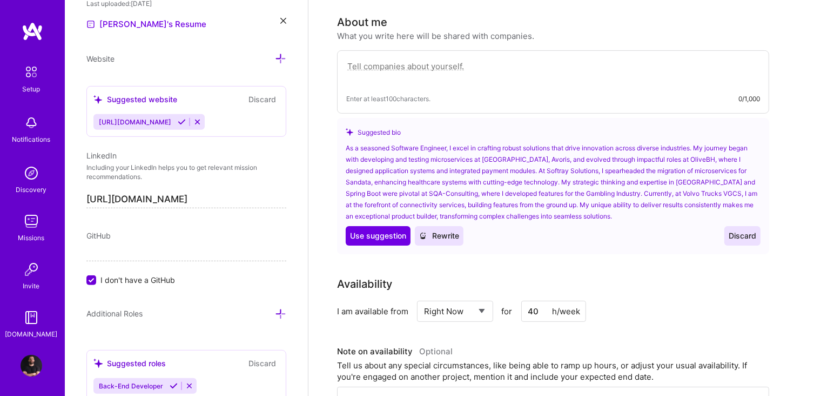
click at [460, 59] on textarea at bounding box center [553, 71] width 414 height 25
click at [376, 230] on span "Use suggestion" at bounding box center [378, 235] width 56 height 11
type textarea "As a seasoned Software Engineer, I excel in crafting robust solutions that driv…"
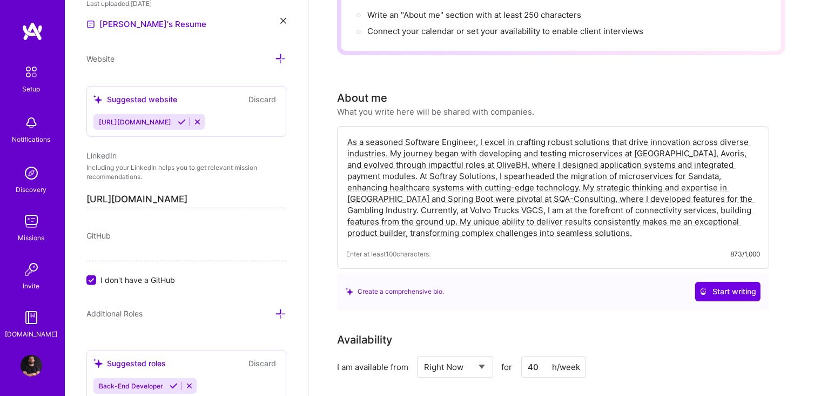
scroll to position [106, 0]
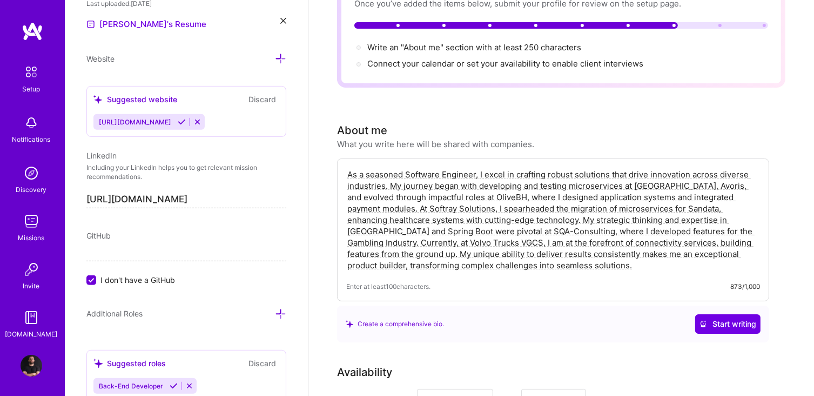
click at [497, 251] on textarea "As a seasoned Software Engineer, I excel in crafting robust solutions that driv…" at bounding box center [553, 220] width 414 height 104
click at [544, 252] on textarea "As a seasoned Software Engineer, I excel in crafting robust solutions that driv…" at bounding box center [553, 220] width 414 height 104
click at [716, 318] on span "Start writing" at bounding box center [728, 323] width 57 height 11
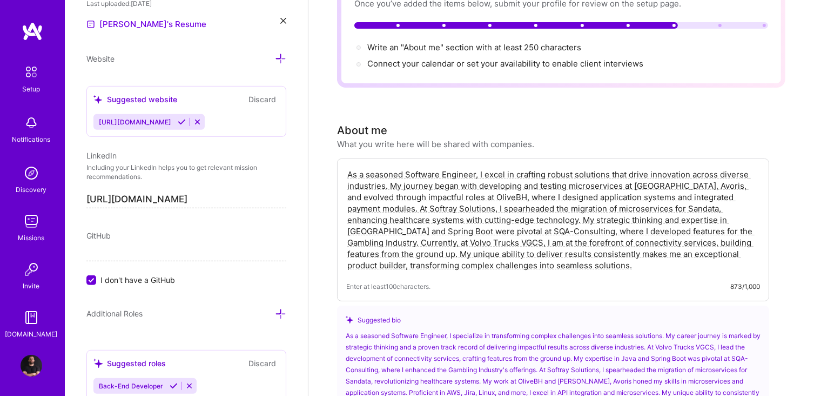
drag, startPoint x: 384, startPoint y: 171, endPoint x: 454, endPoint y: 170, distance: 69.7
click at [453, 168] on textarea "As a seasoned Software Engineer, I excel in crafting robust solutions that driv…" at bounding box center [553, 220] width 414 height 104
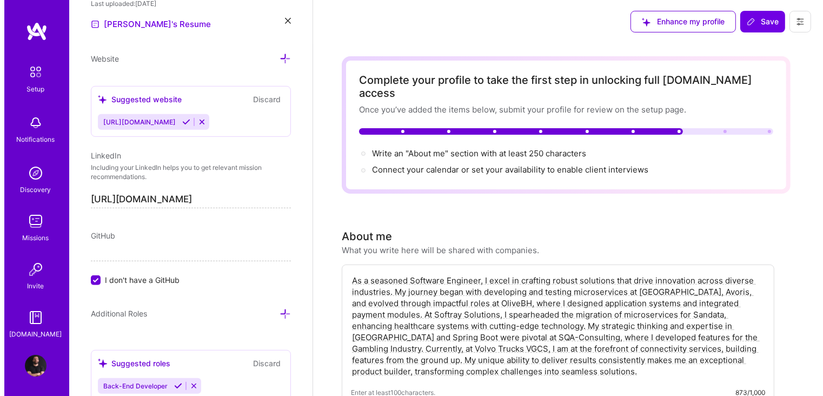
scroll to position [0, 0]
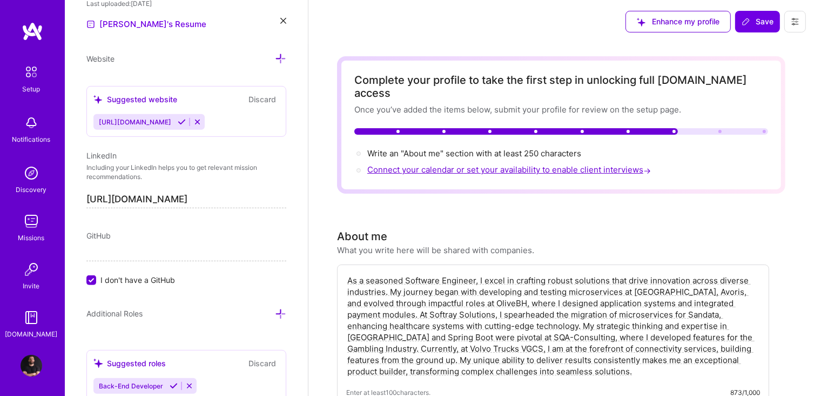
click at [467, 164] on span "Connect your calendar or set your availability to enable client interviews →" at bounding box center [510, 169] width 286 height 10
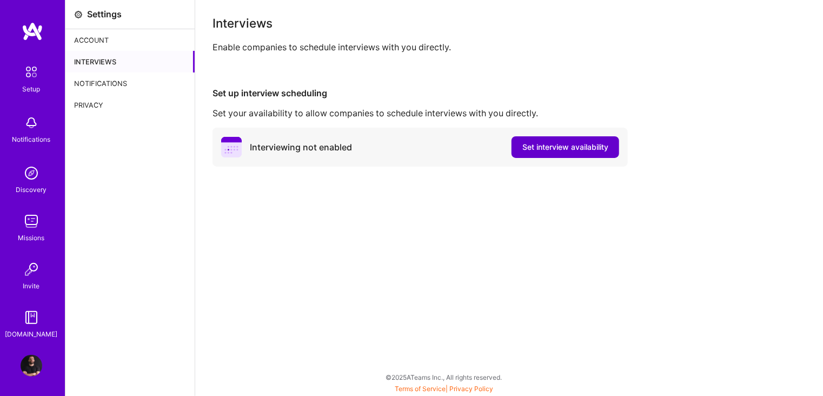
click at [519, 156] on button "Set interview availability" at bounding box center [565, 147] width 108 height 22
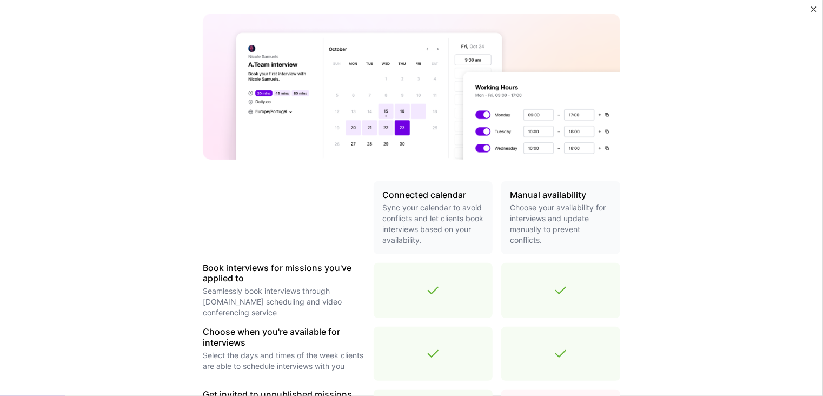
scroll to position [270, 0]
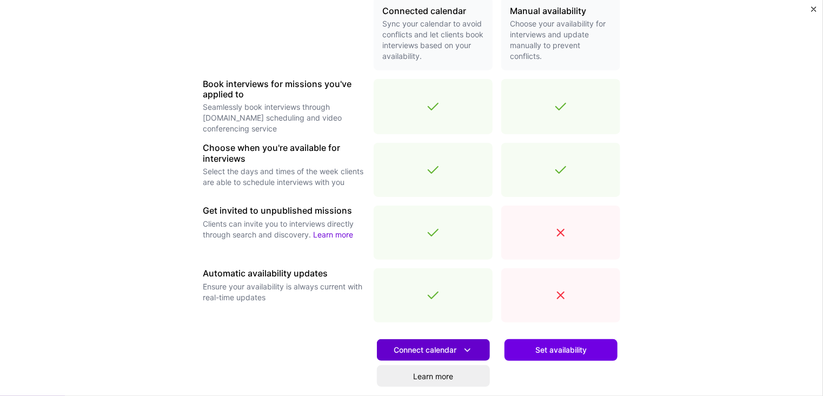
click at [425, 352] on span "Connect calendar" at bounding box center [432, 349] width 79 height 11
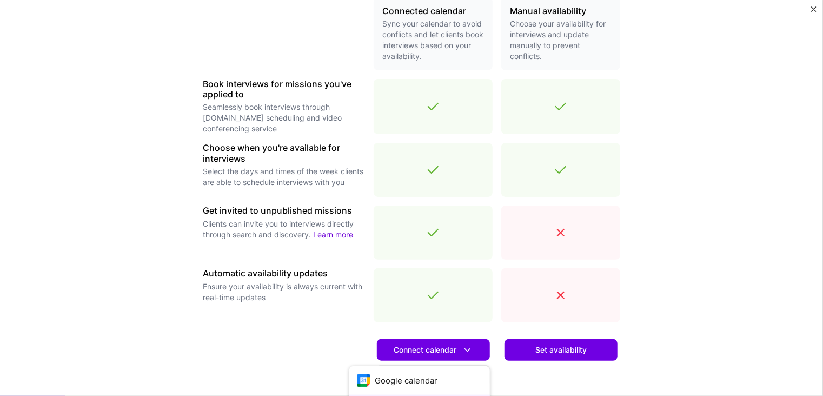
scroll to position [362, 0]
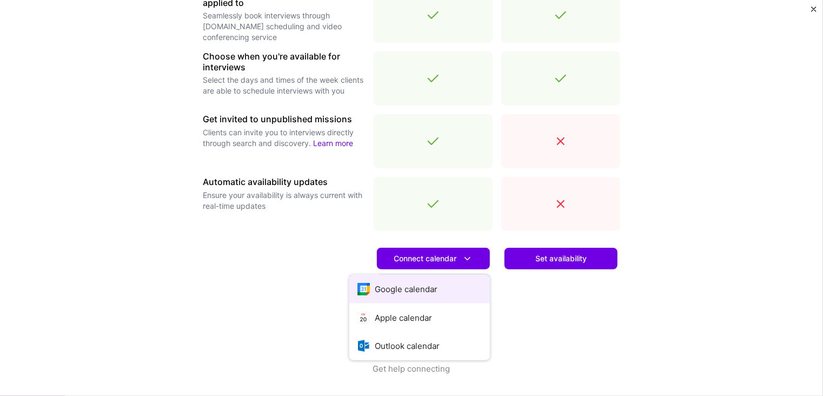
click at [410, 284] on button "Google calendar" at bounding box center [419, 289] width 141 height 29
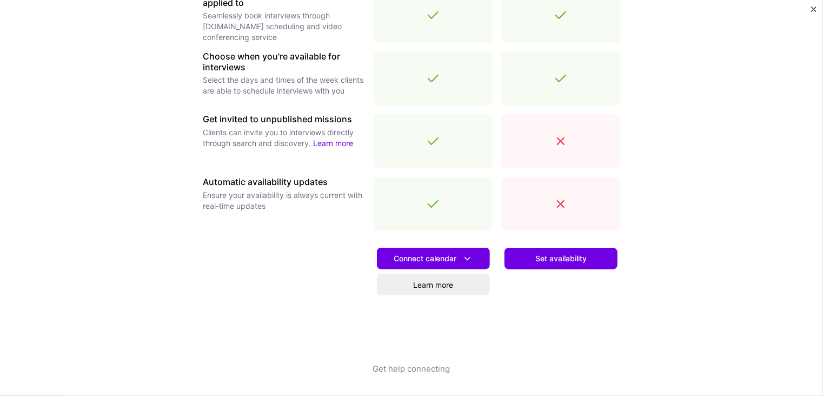
click at [510, 316] on div "Set availability" at bounding box center [560, 300] width 119 height 123
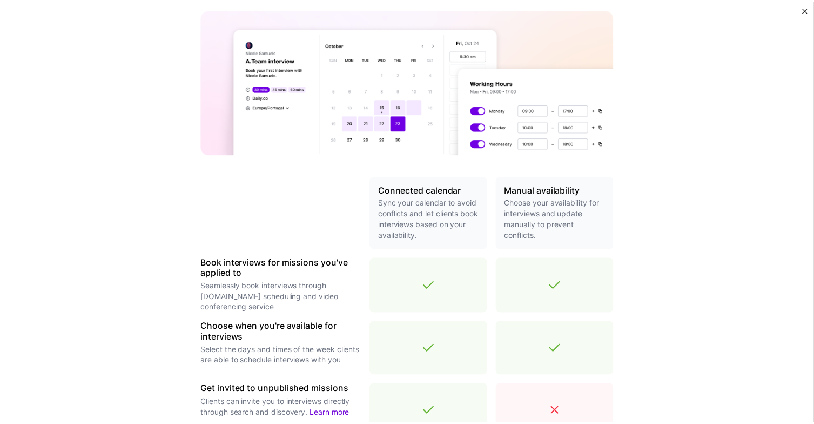
scroll to position [0, 0]
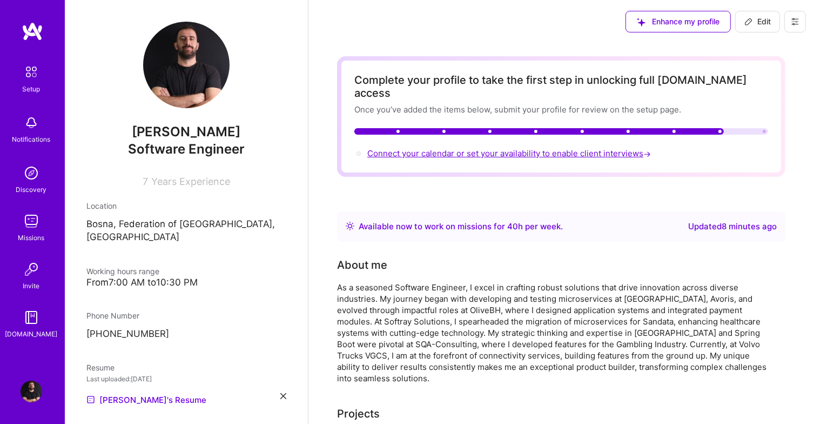
click at [453, 148] on span "Connect your calendar or set your availability to enable client interviews →" at bounding box center [510, 153] width 286 height 10
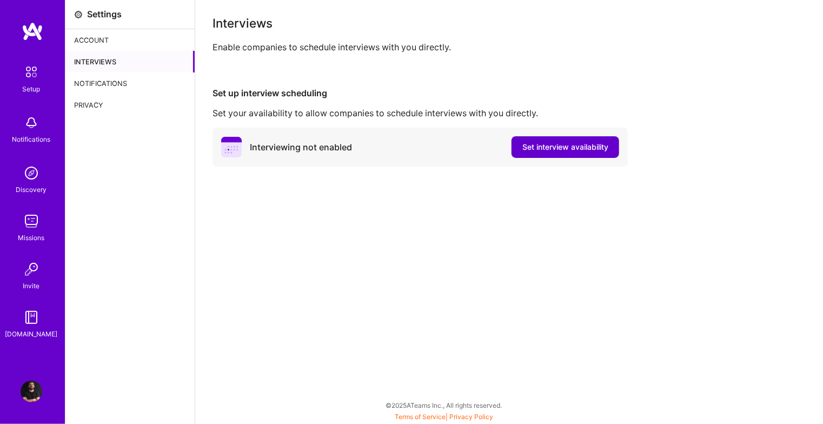
click at [519, 141] on button "Set interview availability" at bounding box center [565, 147] width 108 height 22
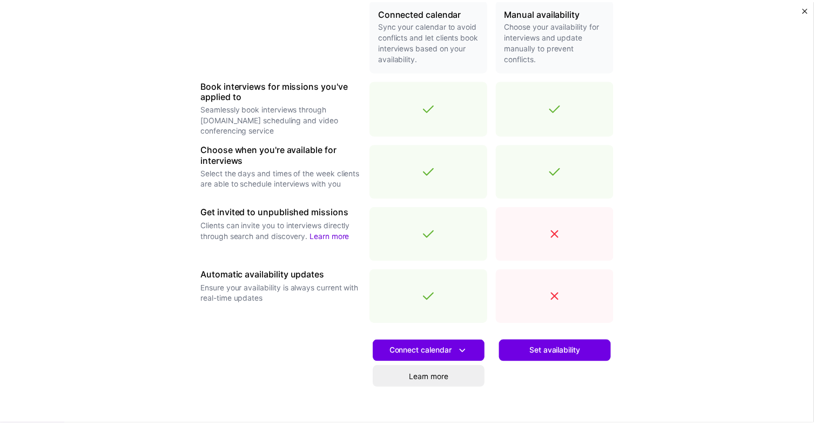
scroll to position [324, 0]
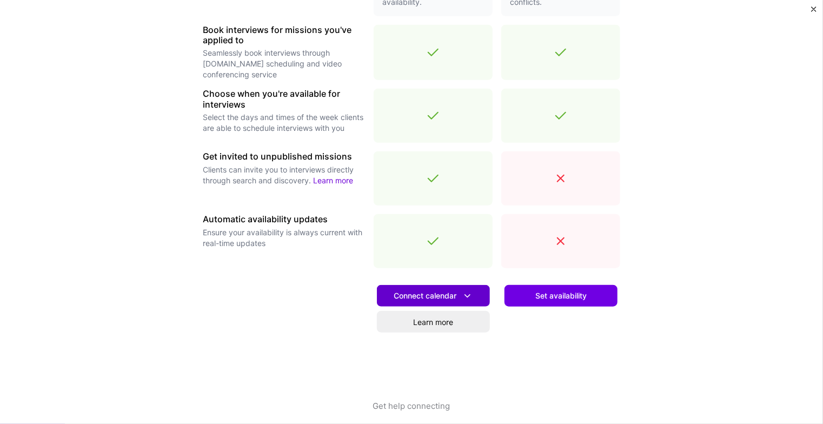
click at [445, 300] on span "Connect calendar" at bounding box center [432, 295] width 79 height 11
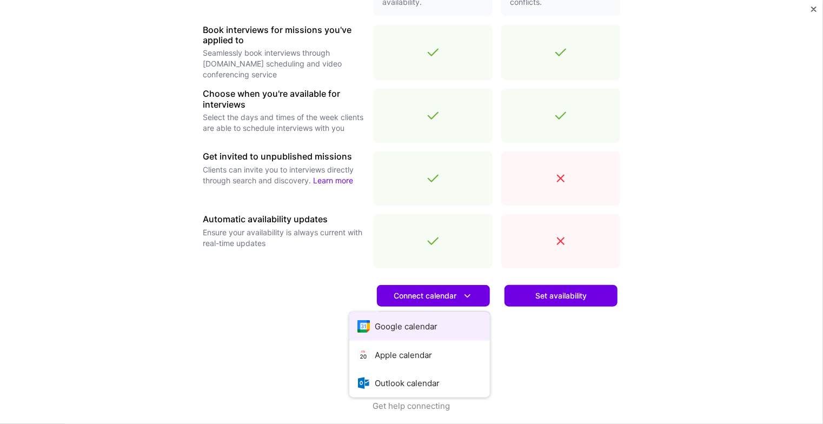
click at [424, 322] on button "Google calendar" at bounding box center [419, 326] width 141 height 29
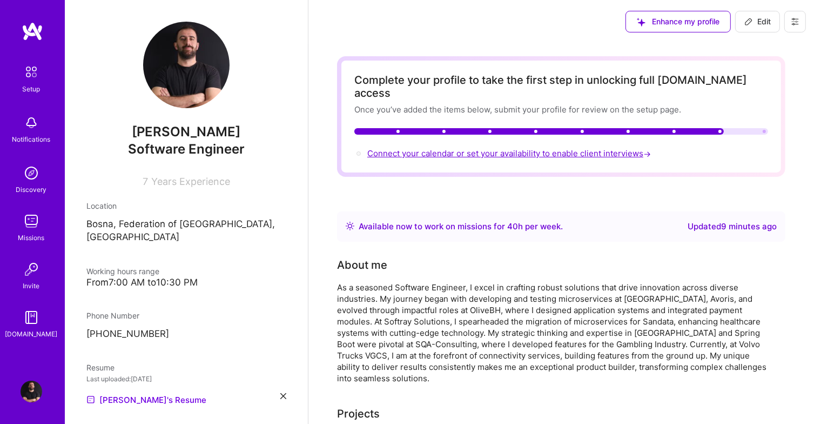
click at [614, 148] on span "Connect your calendar or set your availability to enable client interviews →" at bounding box center [510, 153] width 286 height 10
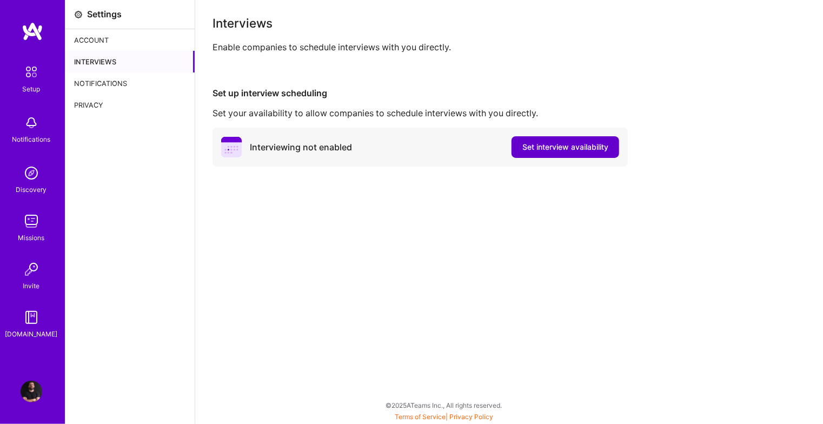
click at [571, 156] on button "Set interview availability" at bounding box center [565, 147] width 108 height 22
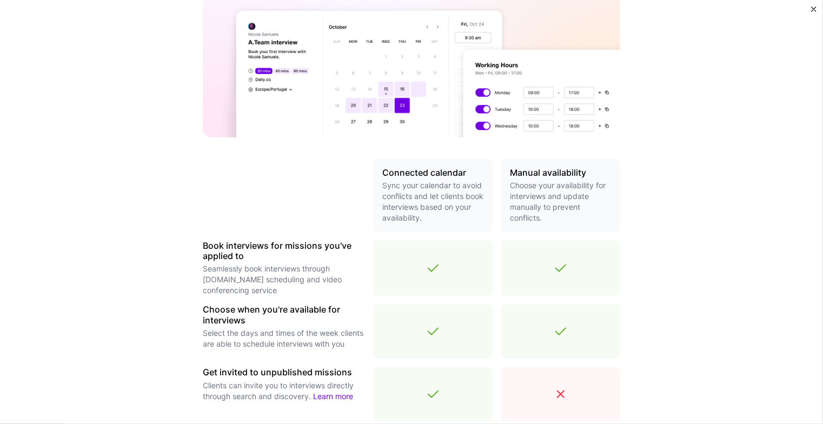
scroll to position [333, 0]
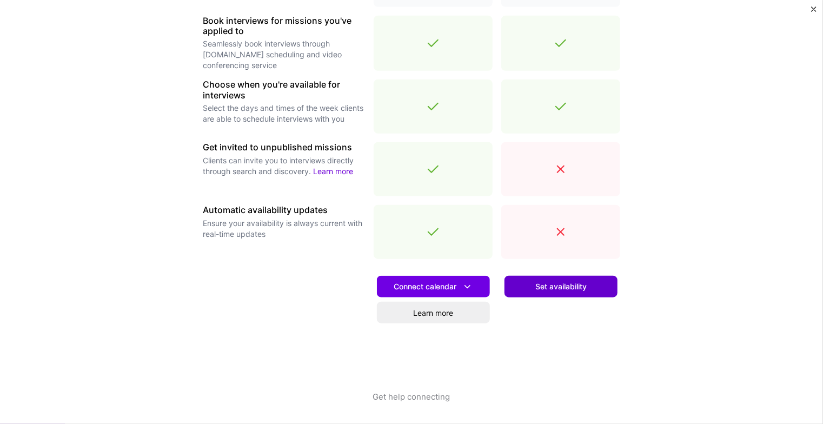
click at [517, 286] on button "Set availability" at bounding box center [560, 287] width 113 height 22
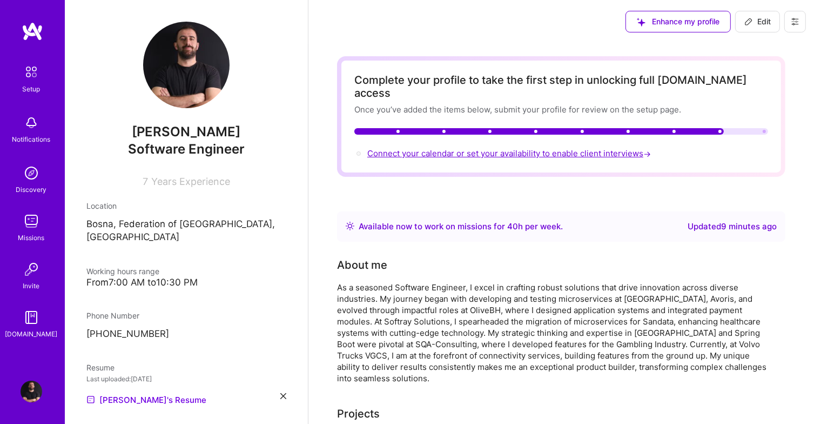
click at [502, 148] on span "Connect your calendar or set your availability to enable client interviews →" at bounding box center [510, 153] width 286 height 10
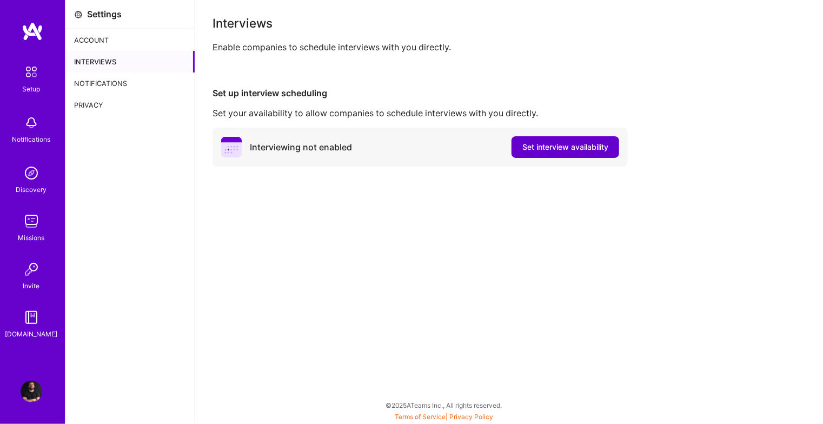
click at [527, 143] on span "Set interview availability" at bounding box center [565, 147] width 86 height 11
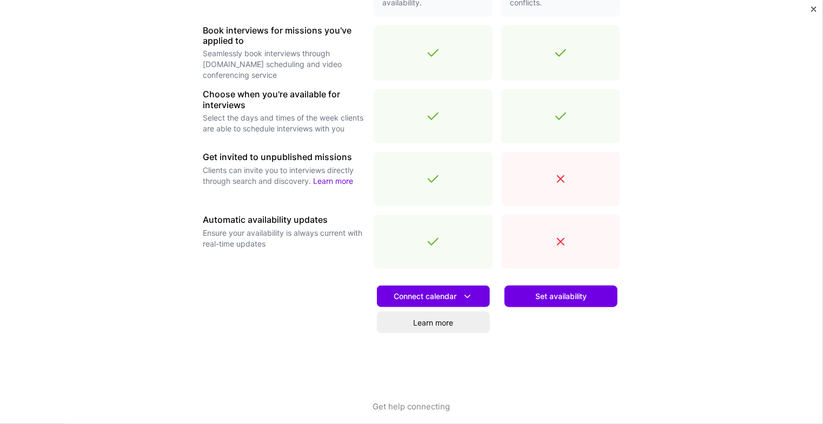
scroll to position [324, 0]
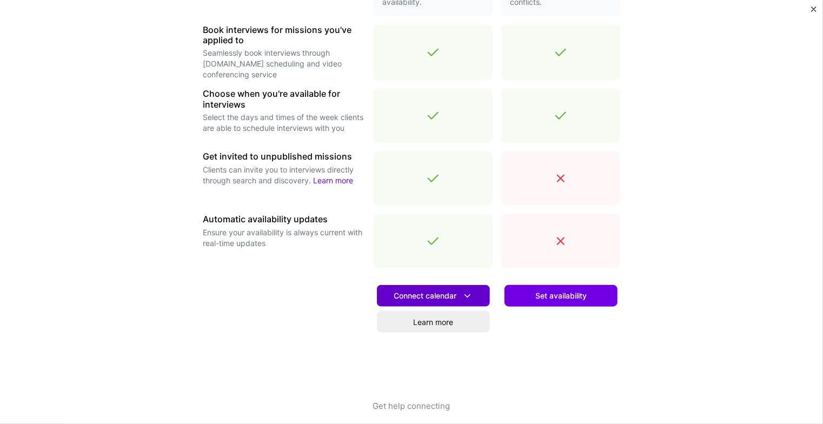
click at [420, 294] on span "Connect calendar" at bounding box center [432, 295] width 79 height 11
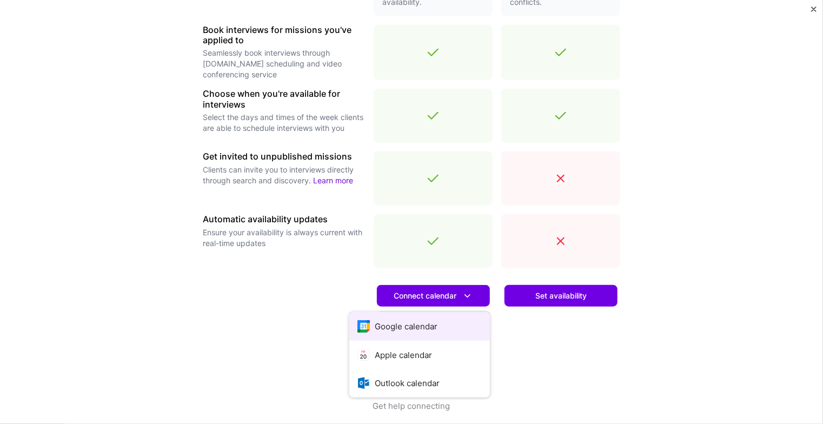
click at [429, 330] on button "Google calendar" at bounding box center [419, 326] width 141 height 29
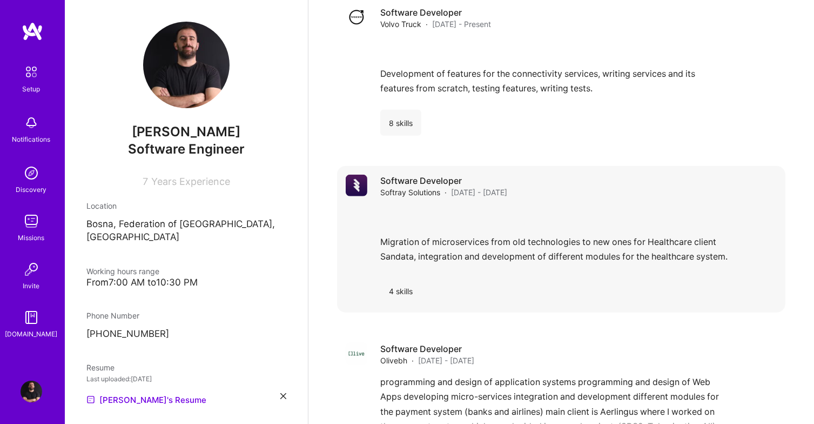
scroll to position [954, 0]
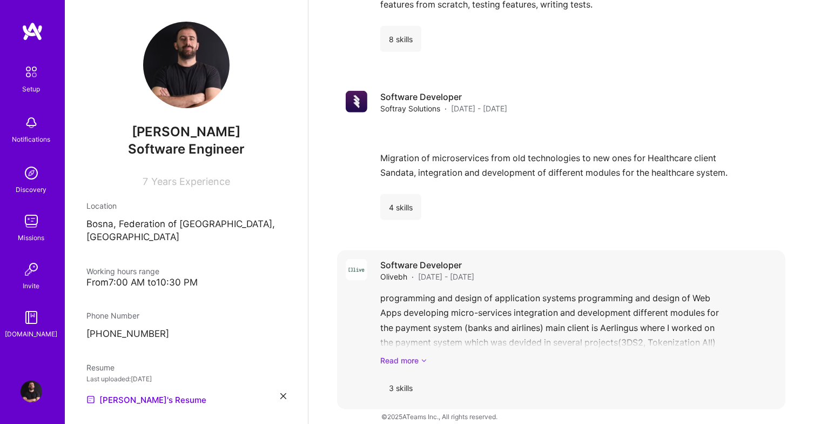
click at [402, 355] on link "Read more" at bounding box center [578, 360] width 397 height 11
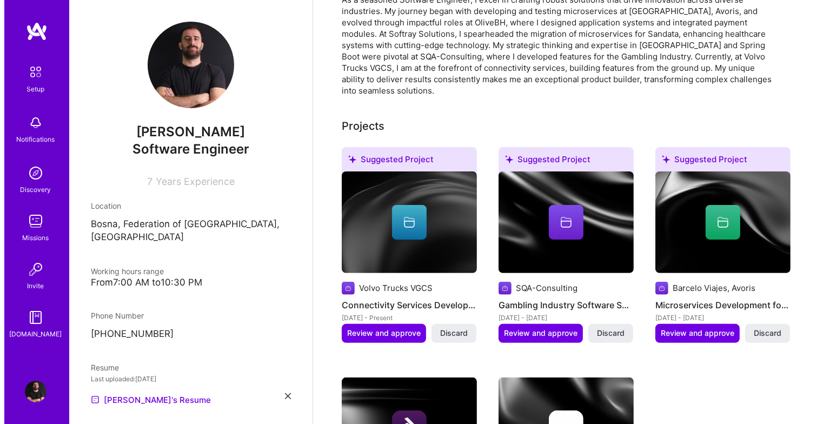
scroll to position [192, 0]
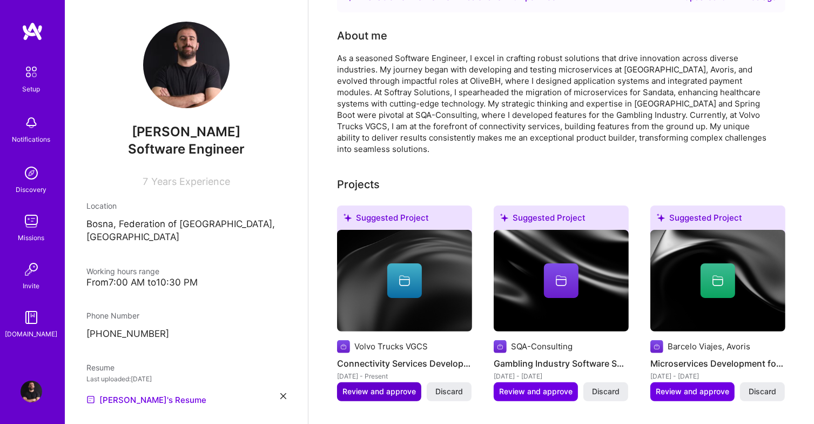
click at [390, 386] on span "Review and approve" at bounding box center [379, 391] width 73 height 11
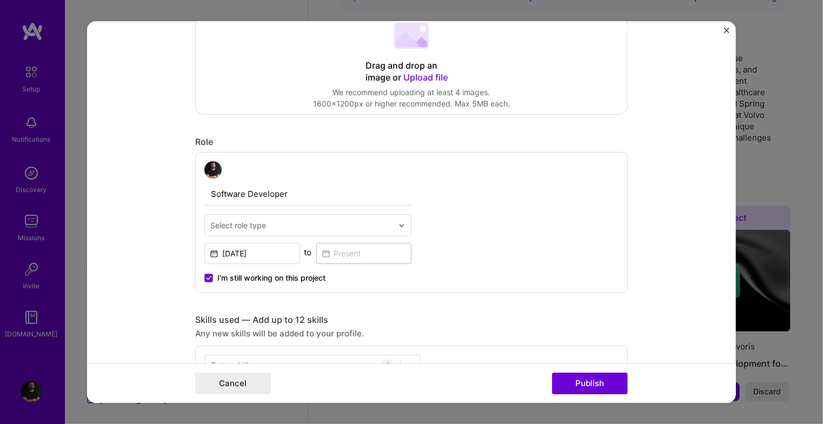
scroll to position [270, 0]
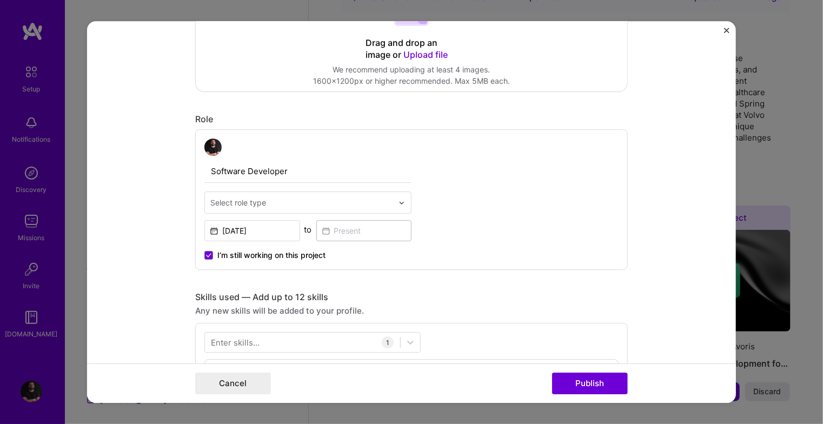
click at [262, 205] on input "text" at bounding box center [301, 202] width 183 height 11
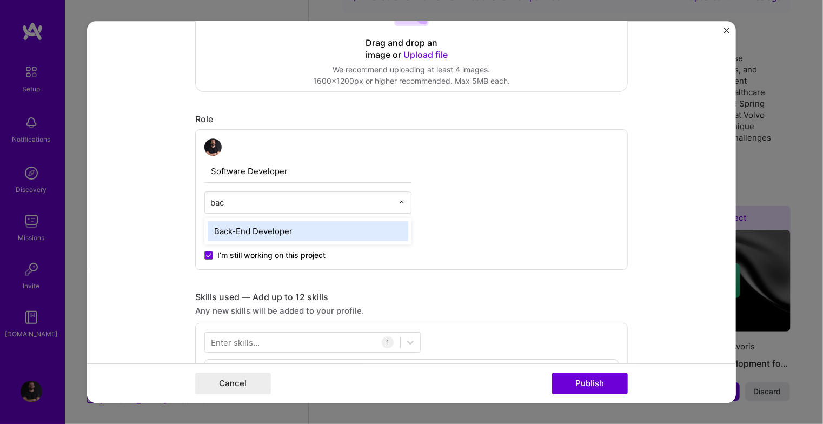
type input "back"
click at [277, 231] on div "Back-End Developer" at bounding box center [308, 231] width 200 height 20
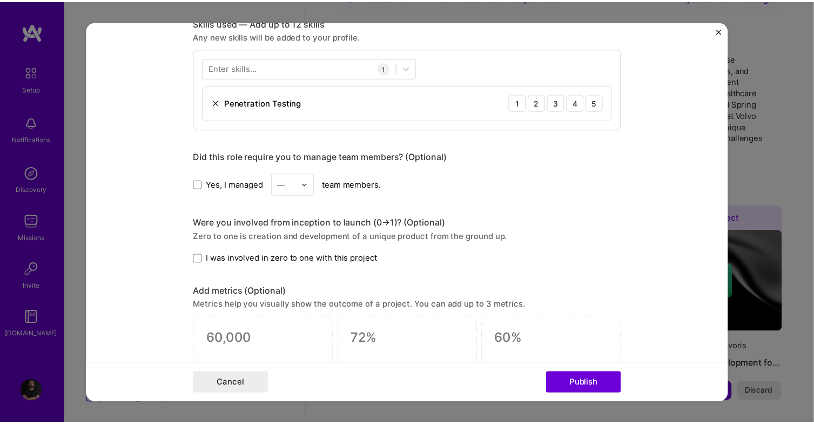
scroll to position [486, 0]
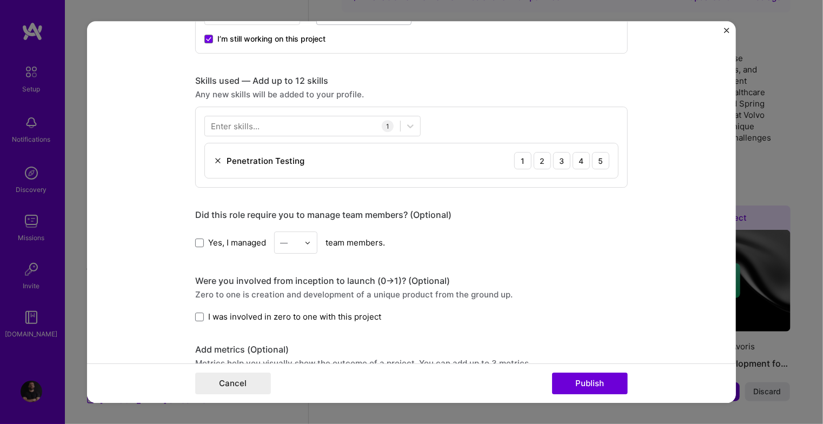
click at [213, 159] on img at bounding box center [217, 160] width 9 height 9
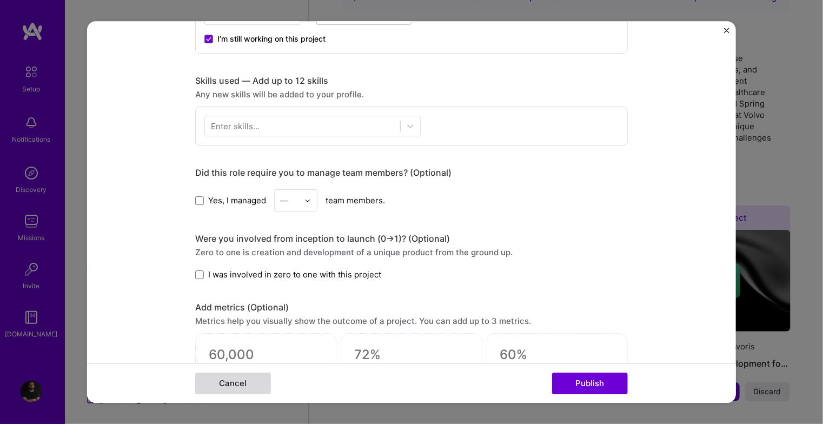
click at [255, 384] on button "Cancel" at bounding box center [233, 383] width 76 height 22
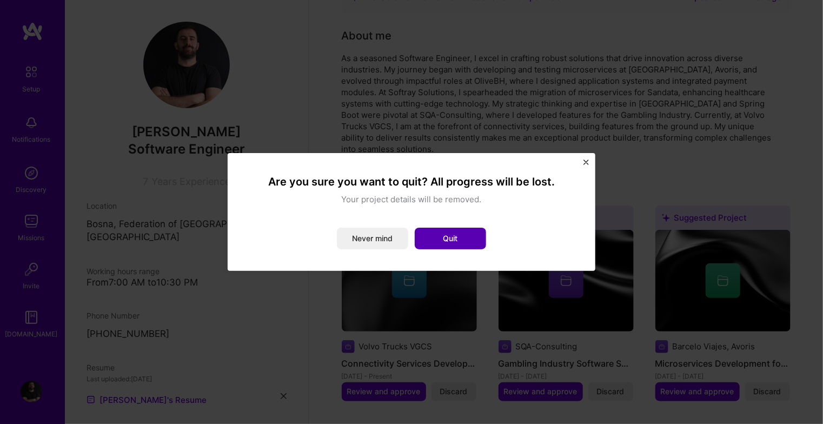
click at [443, 244] on button "Quit" at bounding box center [450, 239] width 71 height 22
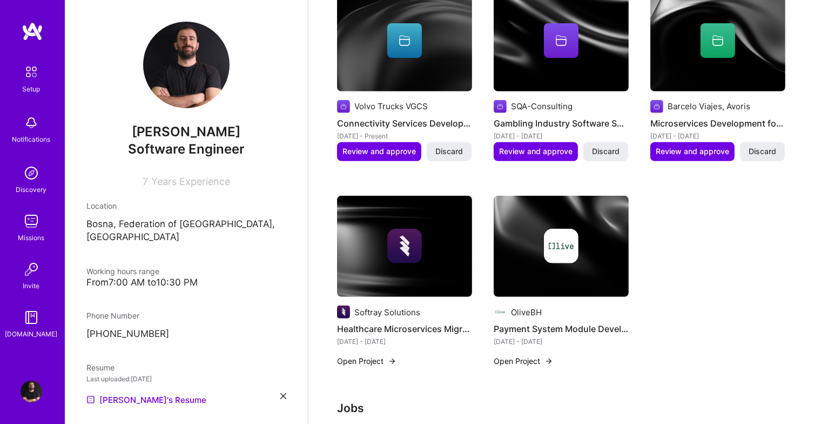
scroll to position [408, 0]
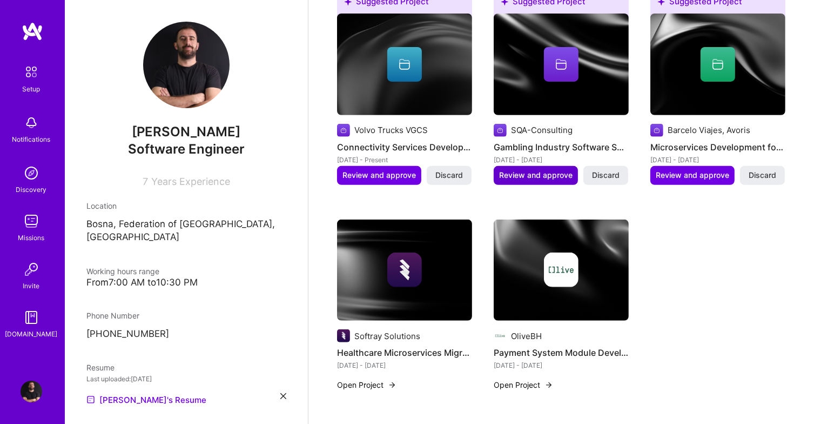
click at [532, 170] on span "Review and approve" at bounding box center [535, 175] width 73 height 11
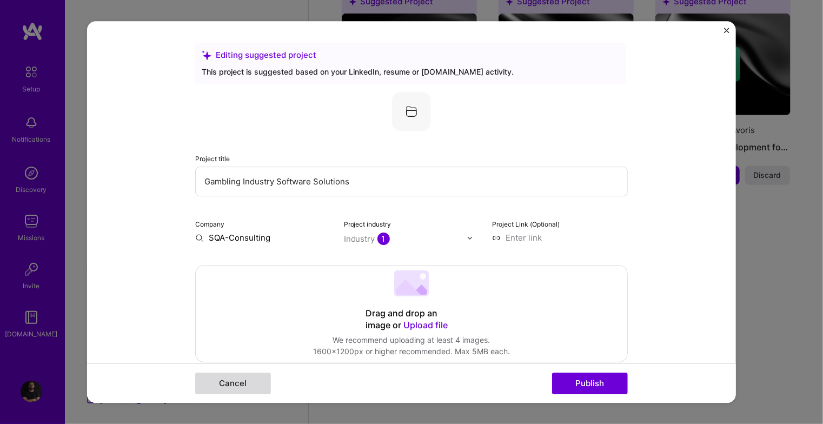
click at [249, 377] on button "Cancel" at bounding box center [233, 383] width 76 height 22
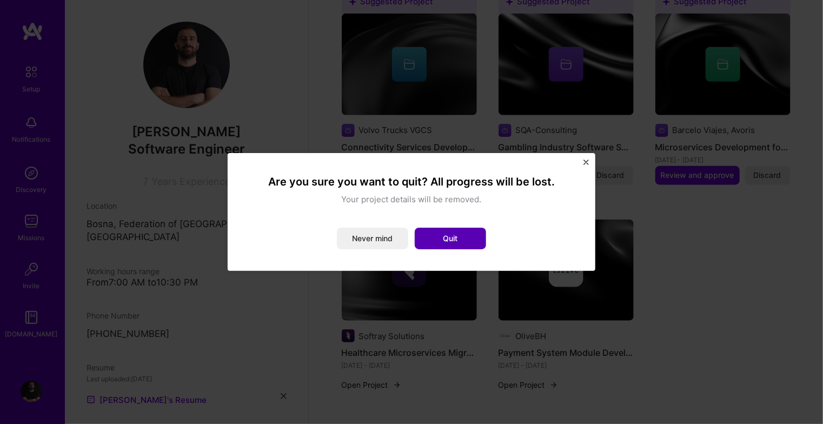
click at [456, 235] on button "Quit" at bounding box center [450, 239] width 71 height 22
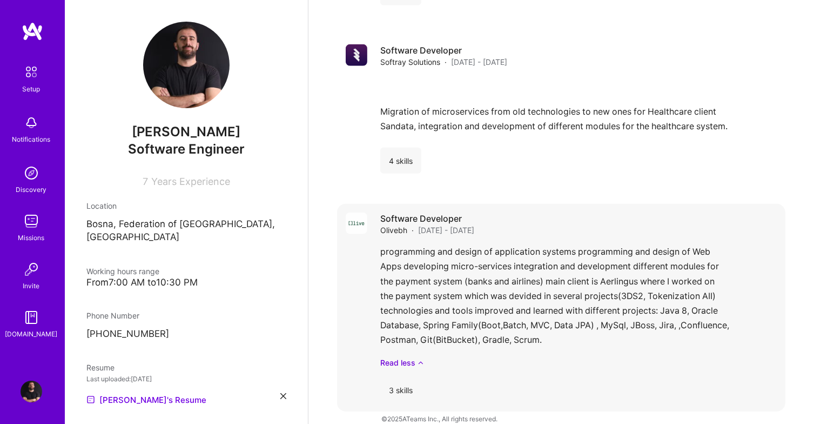
scroll to position [1002, 0]
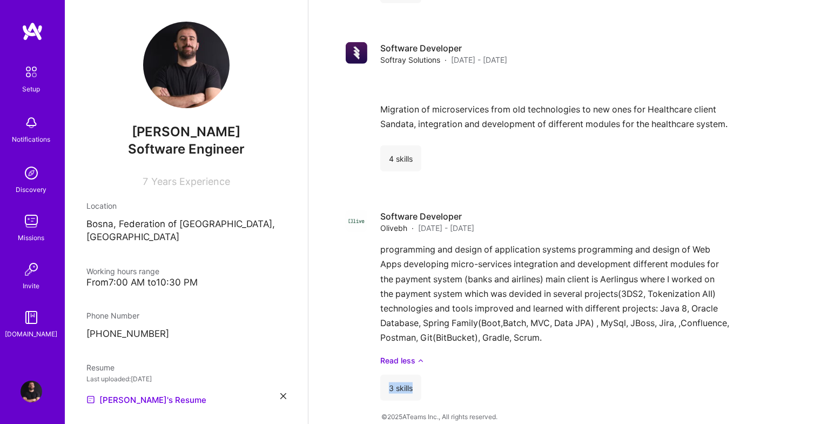
drag, startPoint x: 814, startPoint y: 339, endPoint x: 817, endPoint y: 360, distance: 21.9
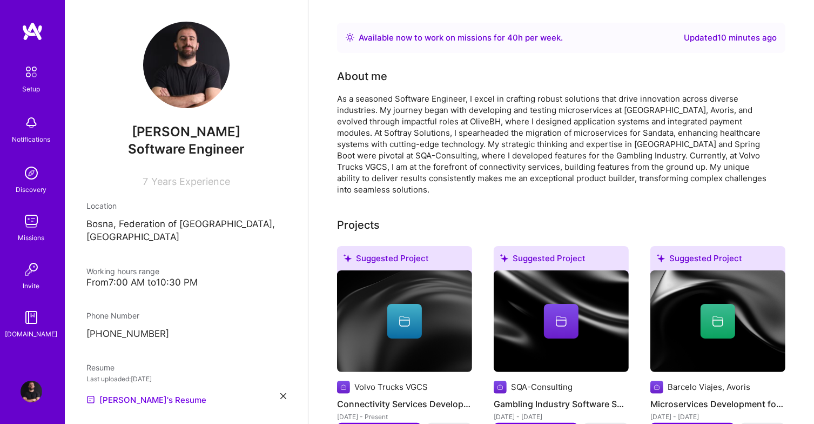
scroll to position [0, 0]
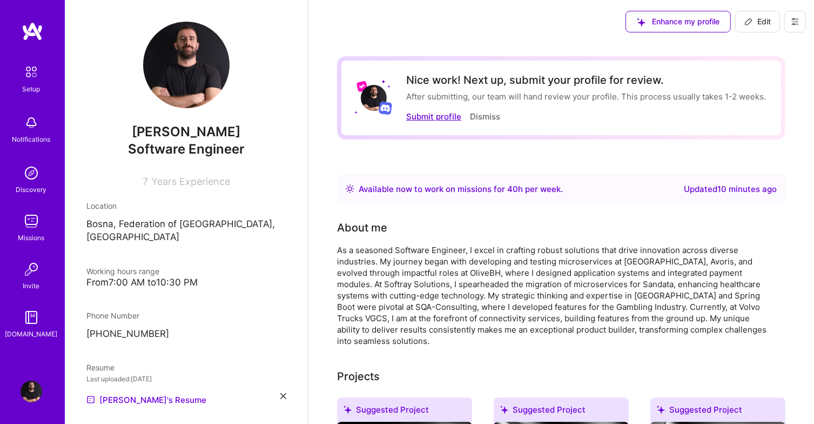
click at [418, 121] on button "Submit profile" at bounding box center [433, 116] width 55 height 11
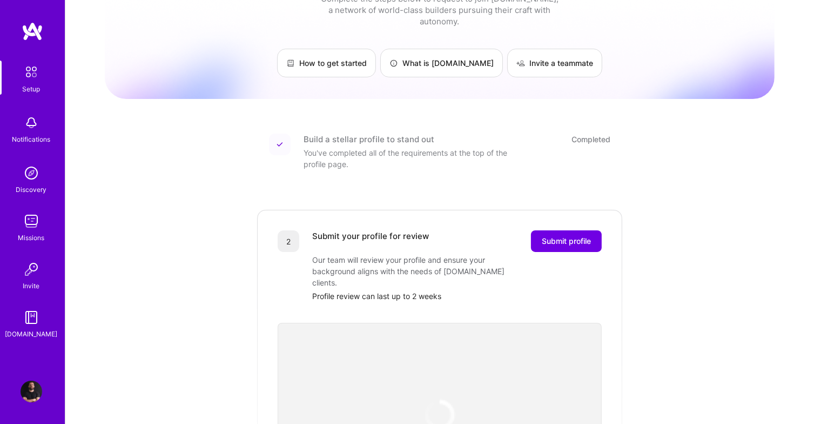
scroll to position [108, 0]
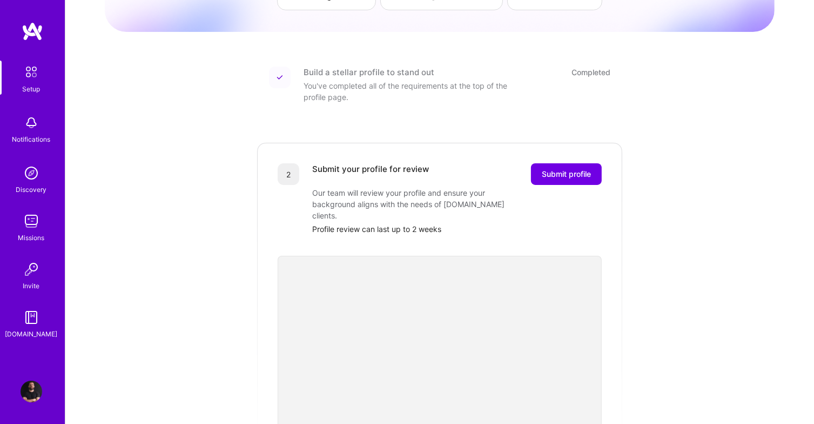
click at [318, 223] on div "Profile review can last up to 2 weeks" at bounding box center [457, 228] width 290 height 11
drag, startPoint x: 318, startPoint y: 210, endPoint x: 430, endPoint y: 208, distance: 112.4
click at [421, 223] on div "Profile review can last up to 2 weeks" at bounding box center [457, 228] width 290 height 11
click at [441, 223] on div "Profile review can last up to 2 weeks" at bounding box center [457, 228] width 290 height 11
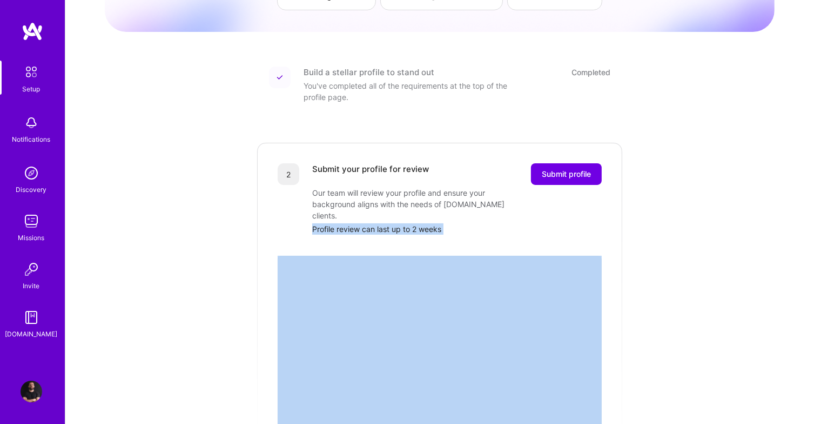
drag, startPoint x: 441, startPoint y: 207, endPoint x: 296, endPoint y: 207, distance: 144.8
click at [297, 208] on div "2 Submit your profile for review Submit profile Our team will review your profi…" at bounding box center [440, 198] width 324 height 71
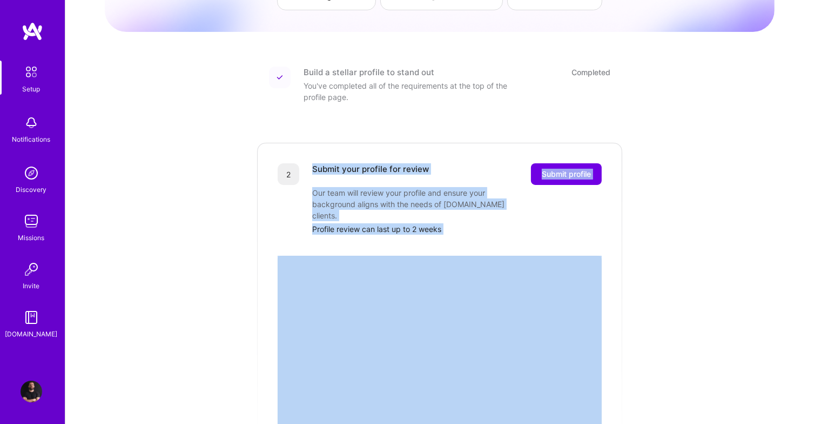
click at [349, 191] on div "Our team will review your profile and ensure your background aligns with the ne…" at bounding box center [420, 204] width 216 height 34
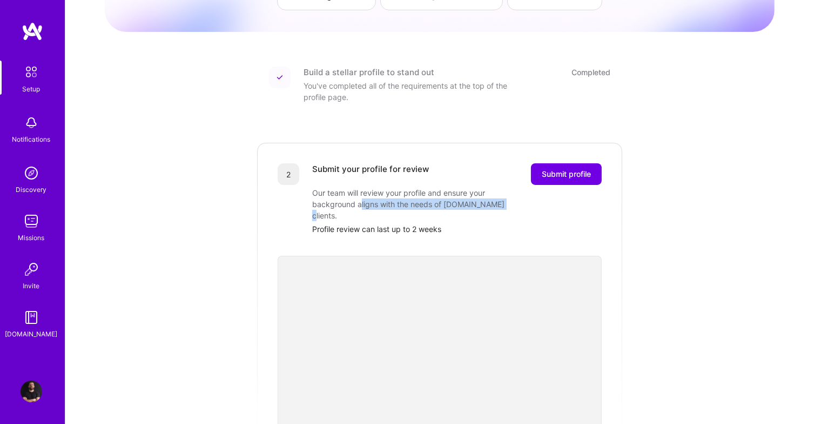
drag, startPoint x: 359, startPoint y: 195, endPoint x: 503, endPoint y: 192, distance: 144.3
click at [503, 192] on div "Our team will review your profile and ensure your background aligns with the ne…" at bounding box center [420, 204] width 216 height 34
click at [520, 192] on div "Our team will review your profile and ensure your background aligns with the ne…" at bounding box center [420, 204] width 216 height 34
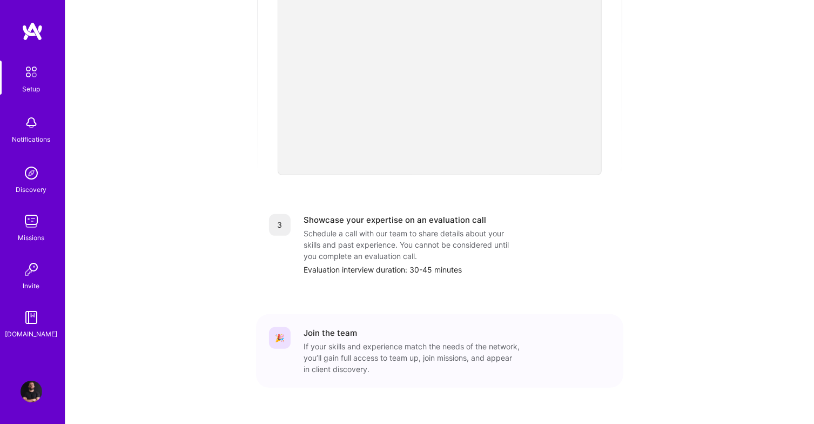
scroll to position [318, 0]
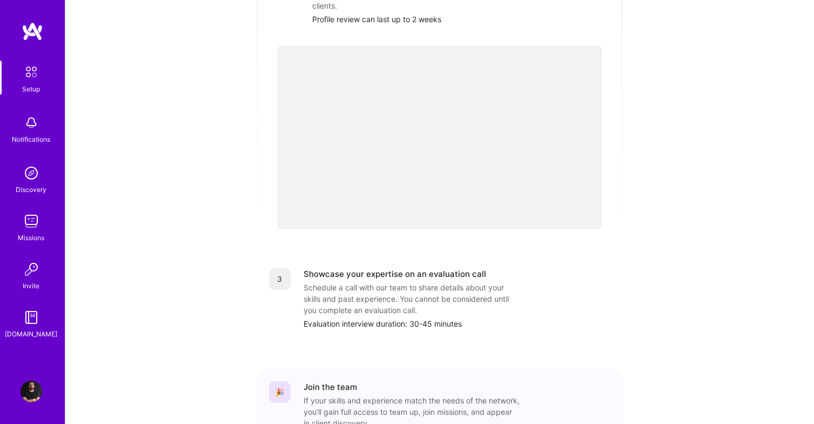
click at [322, 268] on div "Showcase your expertise on an evaluation call" at bounding box center [395, 273] width 183 height 11
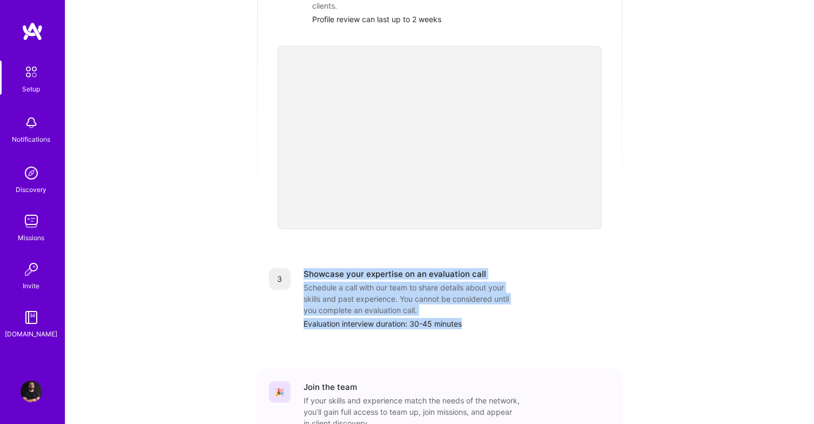
drag, startPoint x: 322, startPoint y: 250, endPoint x: 448, endPoint y: 294, distance: 133.5
click at [447, 293] on div "Showcase your expertise on an evaluation call Schedule a call with our team to …" at bounding box center [457, 298] width 307 height 61
click at [457, 318] on div "Evaluation interview duration: 30-45 minutes" at bounding box center [457, 323] width 307 height 11
drag, startPoint x: 457, startPoint y: 296, endPoint x: 316, endPoint y: 252, distance: 148.2
click at [316, 268] on div "Showcase your expertise on an evaluation call Schedule a call with our team to …" at bounding box center [457, 298] width 307 height 61
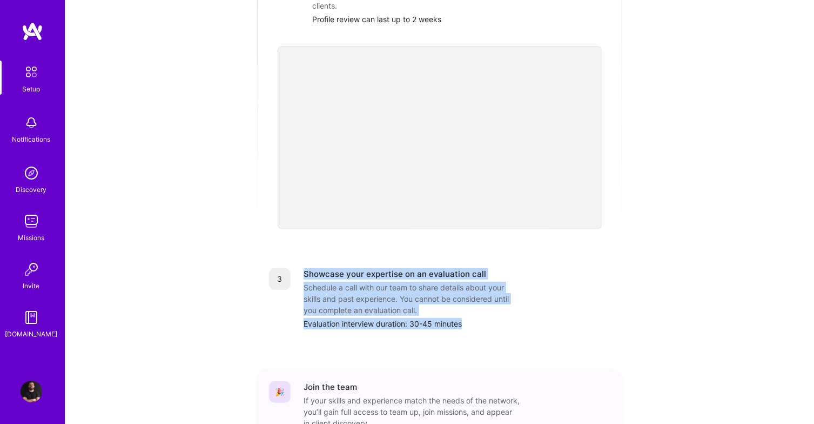
click at [316, 268] on div "Showcase your expertise on an evaluation call" at bounding box center [395, 273] width 183 height 11
drag, startPoint x: 316, startPoint y: 252, endPoint x: 445, endPoint y: 297, distance: 137.2
click at [438, 296] on div "Showcase your expertise on an evaluation call Schedule a call with our team to …" at bounding box center [457, 298] width 307 height 61
click at [456, 318] on div "Evaluation interview duration: 30-45 minutes" at bounding box center [457, 323] width 307 height 11
drag, startPoint x: 456, startPoint y: 302, endPoint x: 316, endPoint y: 254, distance: 148.3
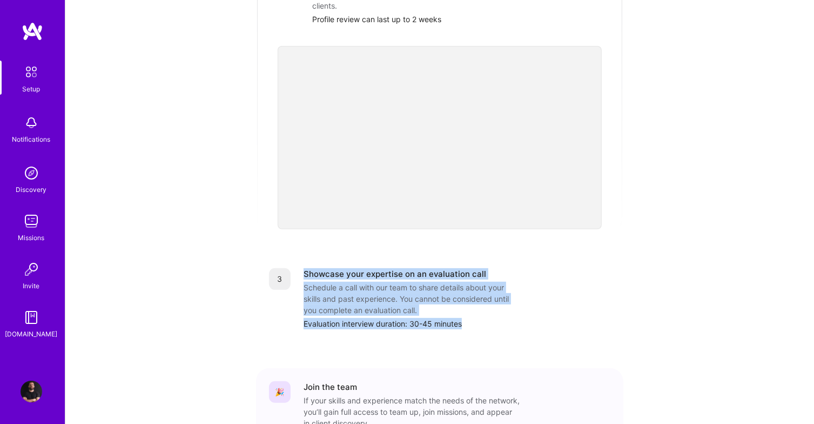
click at [320, 268] on div "Showcase your expertise on an evaluation call Schedule a call with our team to …" at bounding box center [457, 298] width 307 height 61
click at [315, 268] on div "Showcase your expertise on an evaluation call" at bounding box center [395, 273] width 183 height 11
drag, startPoint x: 315, startPoint y: 252, endPoint x: 463, endPoint y: 298, distance: 155.0
click at [464, 298] on div "Showcase your expertise on an evaluation call Schedule a call with our team to …" at bounding box center [457, 298] width 307 height 61
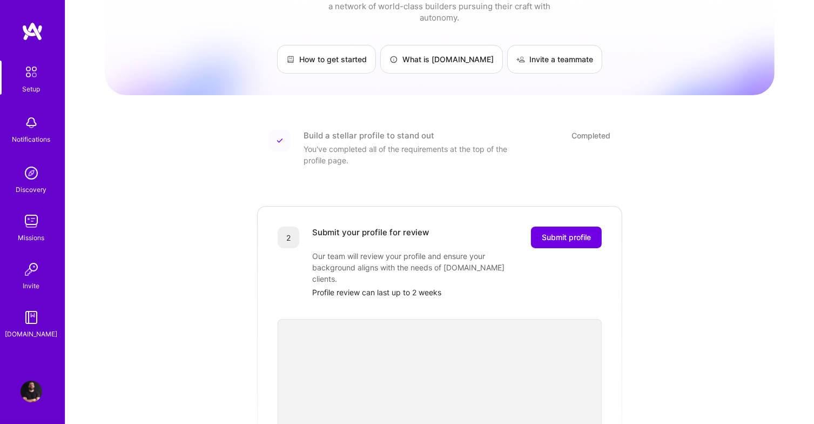
scroll to position [0, 0]
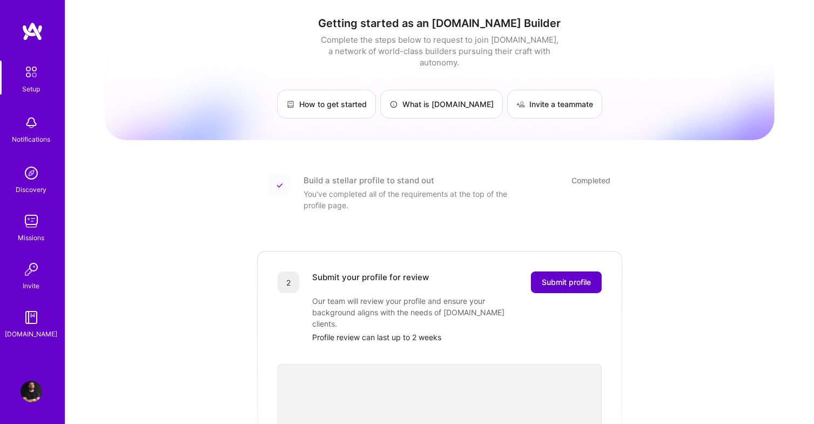
click at [563, 277] on span "Submit profile" at bounding box center [566, 282] width 49 height 11
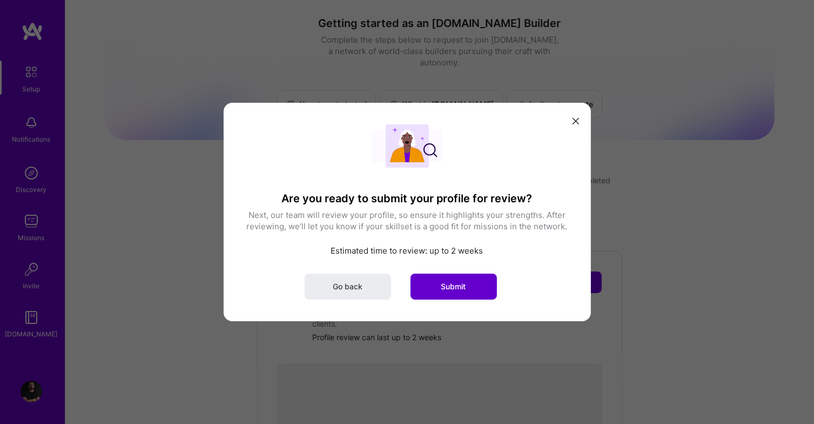
click at [446, 278] on button "Submit" at bounding box center [454, 286] width 86 height 26
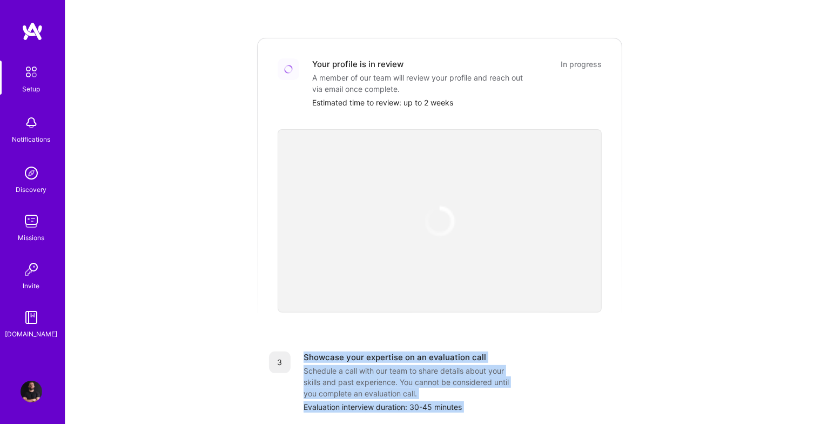
scroll to position [216, 0]
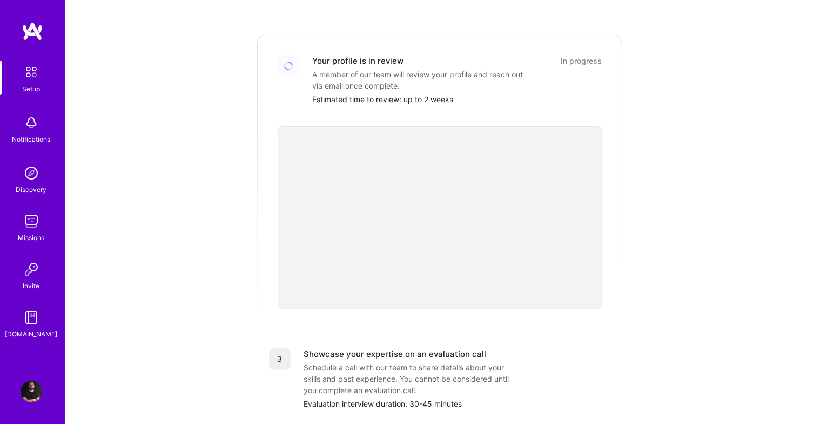
click at [315, 77] on div "A member of our team will review your profile and reach out via email once comp…" at bounding box center [420, 80] width 216 height 23
drag, startPoint x: 315, startPoint y: 77, endPoint x: 372, endPoint y: 75, distance: 57.3
click at [372, 75] on div "A member of our team will review your profile and reach out via email once comp…" at bounding box center [420, 80] width 216 height 23
click at [333, 93] on div "Estimated time to review: up to 2 weeks" at bounding box center [457, 98] width 290 height 11
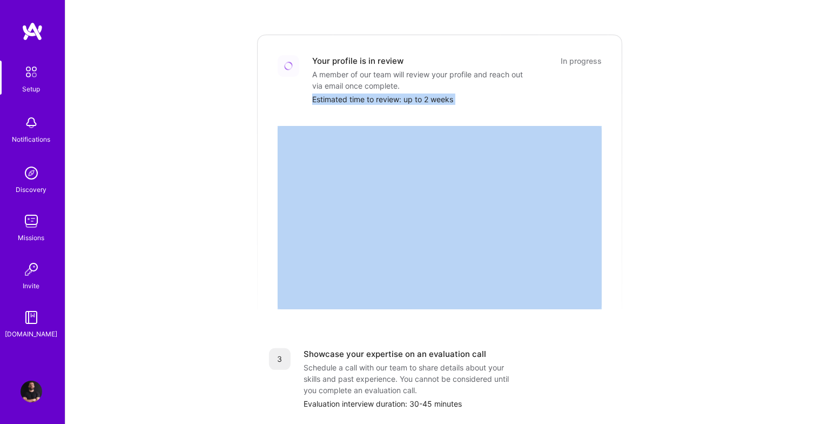
drag, startPoint x: 333, startPoint y: 90, endPoint x: 476, endPoint y: 84, distance: 142.8
click at [472, 93] on div "Estimated time to review: up to 2 weeks" at bounding box center [457, 98] width 290 height 11
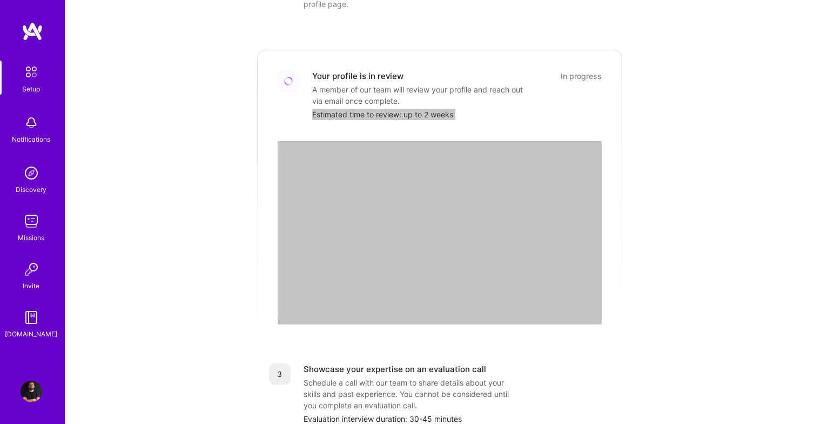
scroll to position [200, 0]
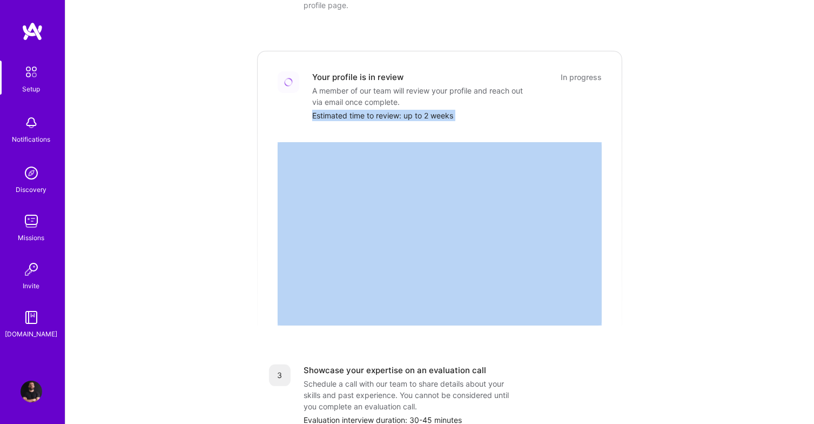
click at [655, 296] on div "Getting started as an A.Team Builder Complete the steps below to request to joi…" at bounding box center [440, 198] width 670 height 781
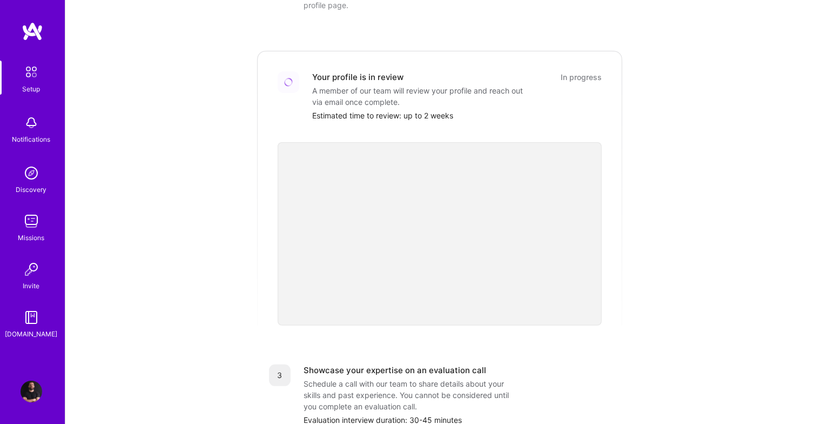
click at [323, 110] on div "Estimated time to review: up to 2 weeks" at bounding box center [457, 115] width 290 height 11
drag, startPoint x: 323, startPoint y: 102, endPoint x: 492, endPoint y: 137, distance: 173.3
click at [464, 110] on div "Estimated time to review: up to 2 weeks" at bounding box center [457, 115] width 290 height 11
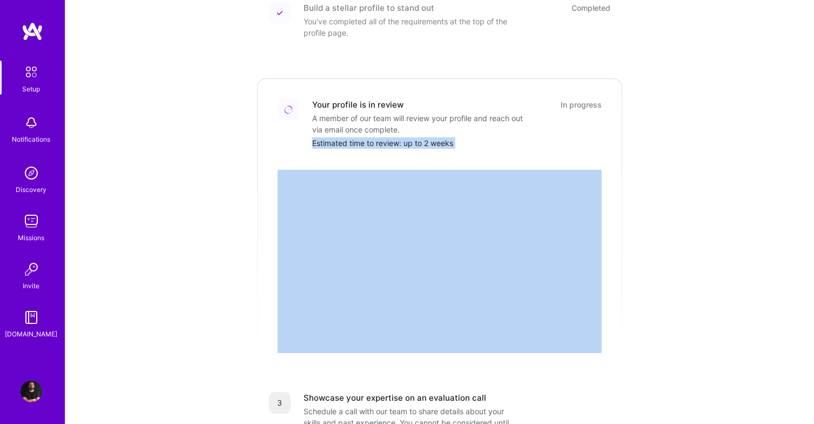
scroll to position [38, 0]
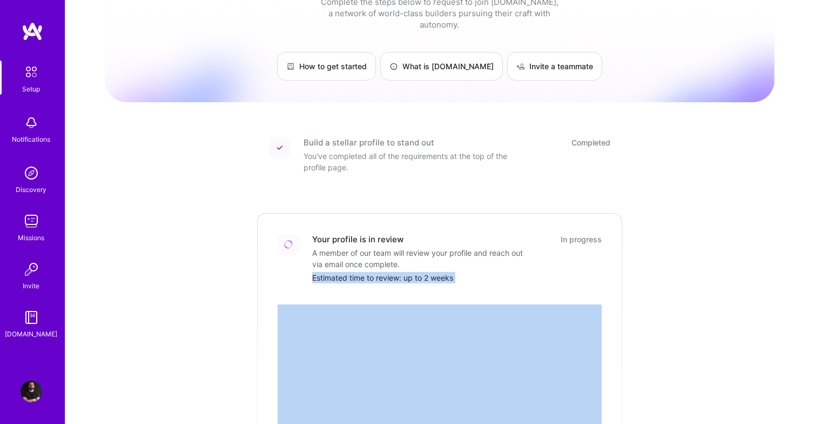
click at [540, 272] on div "Estimated time to review: up to 2 weeks" at bounding box center [457, 277] width 290 height 11
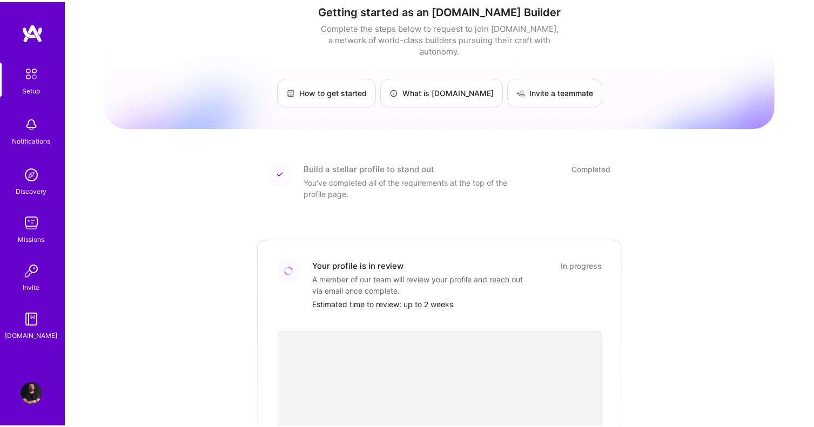
scroll to position [0, 0]
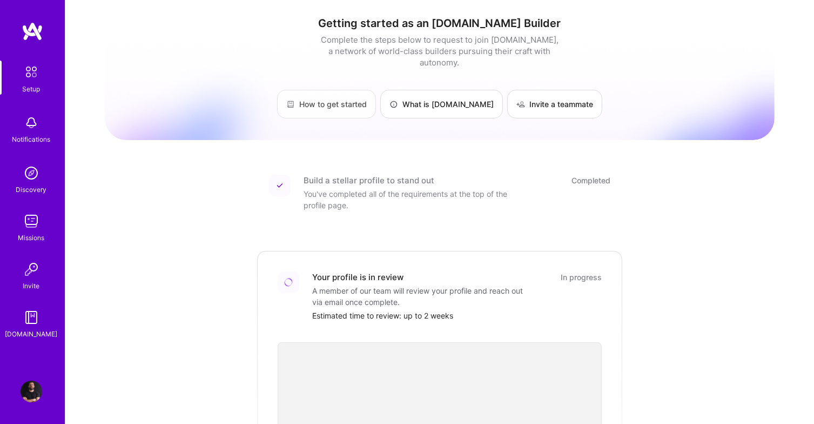
click at [364, 104] on link "How to get started" at bounding box center [326, 104] width 99 height 29
